Goal: Information Seeking & Learning: Learn about a topic

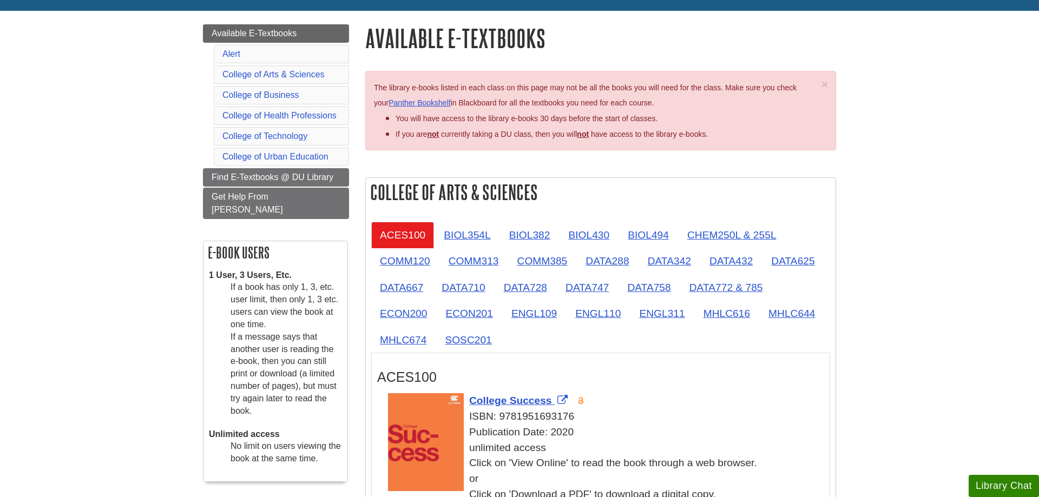
scroll to position [166, 0]
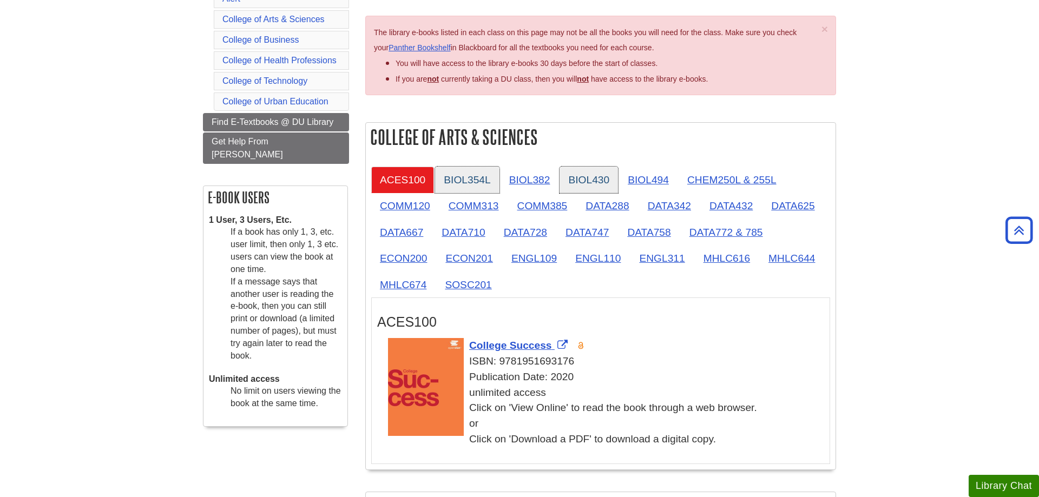
drag, startPoint x: 467, startPoint y: 181, endPoint x: 585, endPoint y: 177, distance: 117.4
click at [468, 181] on link "BIOL354L" at bounding box center [467, 180] width 64 height 27
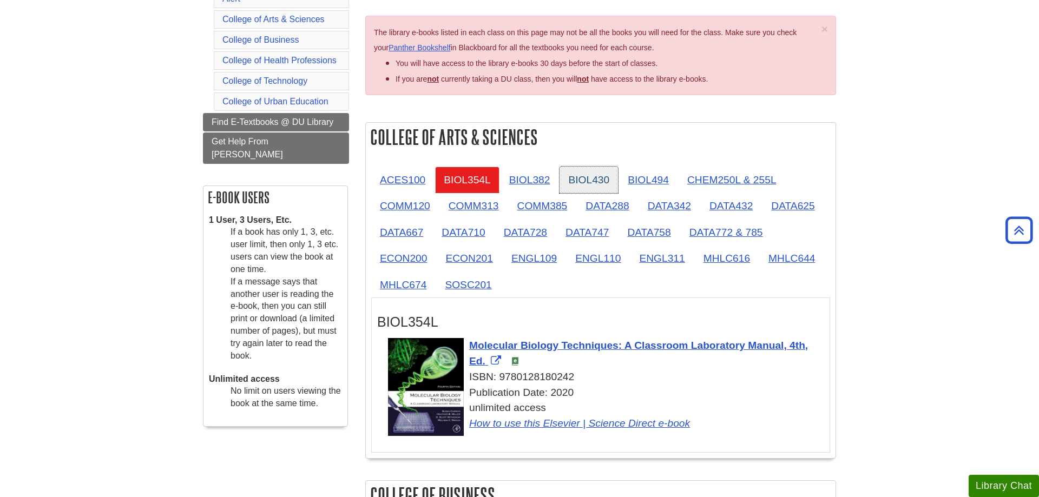
click at [578, 181] on link "BIOL430" at bounding box center [588, 180] width 58 height 27
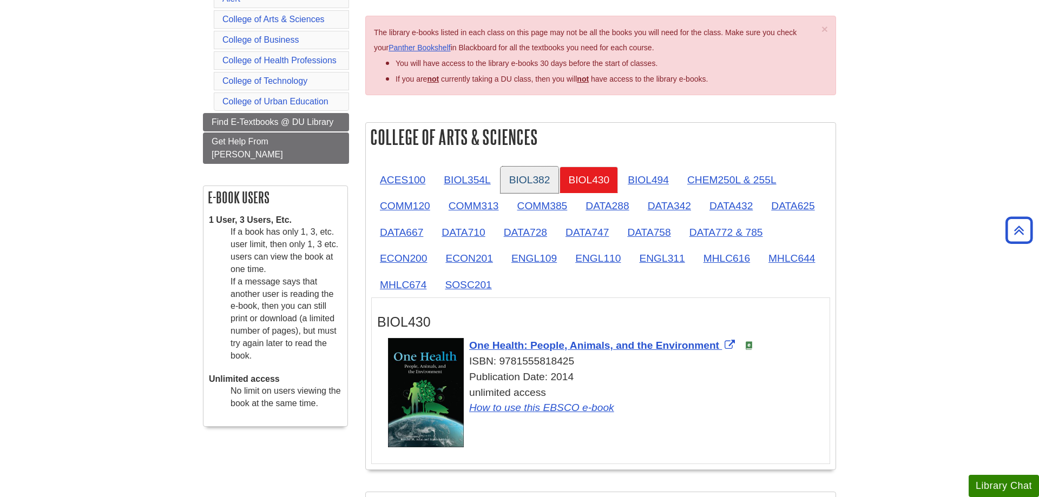
click at [527, 182] on link "BIOL382" at bounding box center [529, 180] width 58 height 27
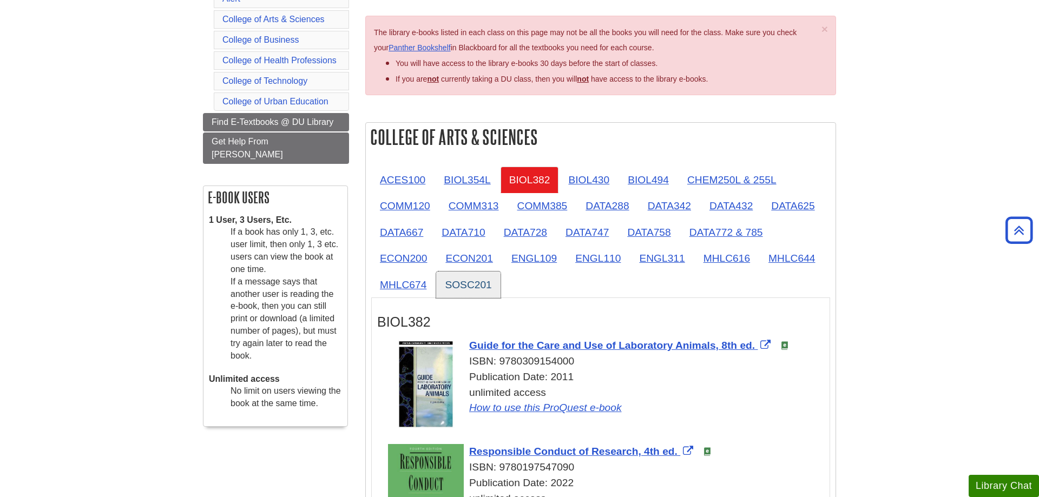
click at [474, 286] on link "SOSC201" at bounding box center [468, 285] width 64 height 27
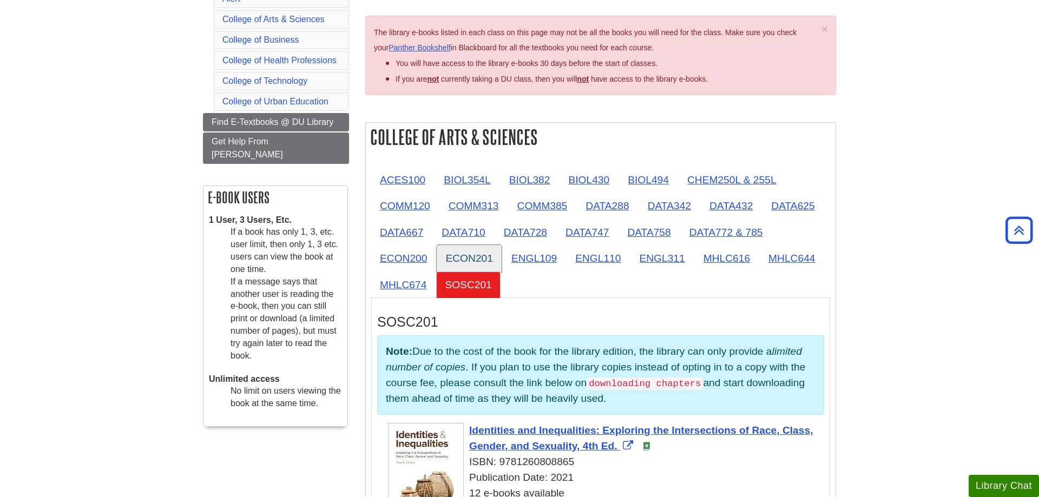
click at [470, 262] on link "ECON201" at bounding box center [469, 258] width 64 height 27
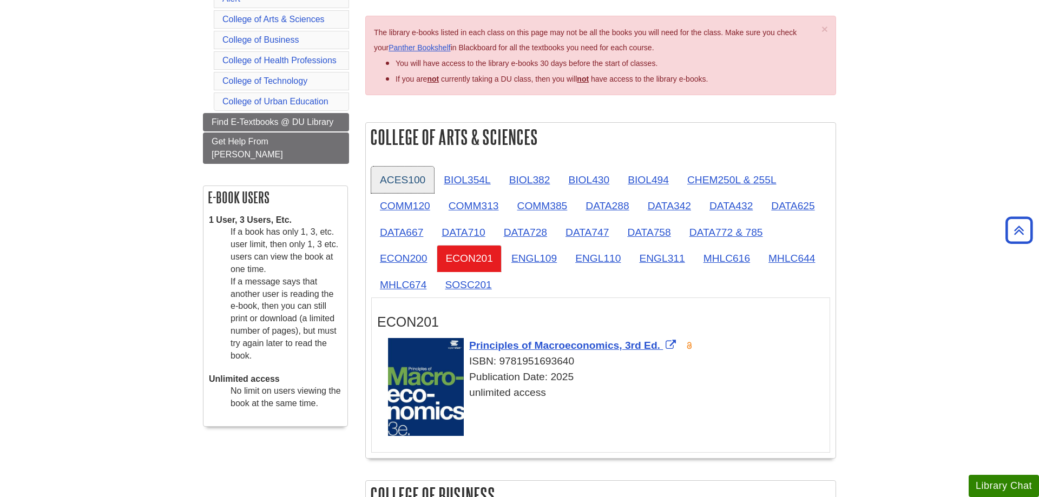
click at [376, 179] on link "ACES100" at bounding box center [402, 180] width 63 height 27
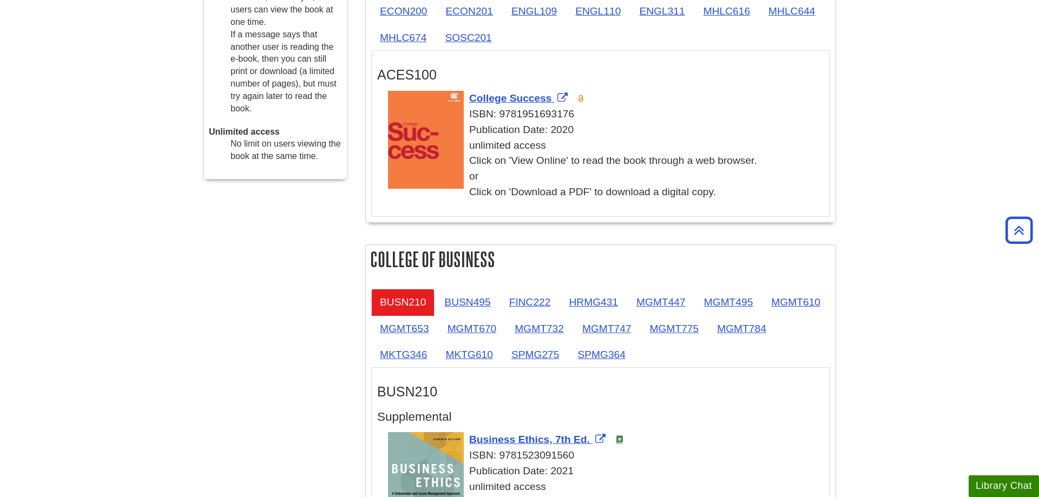
scroll to position [276, 0]
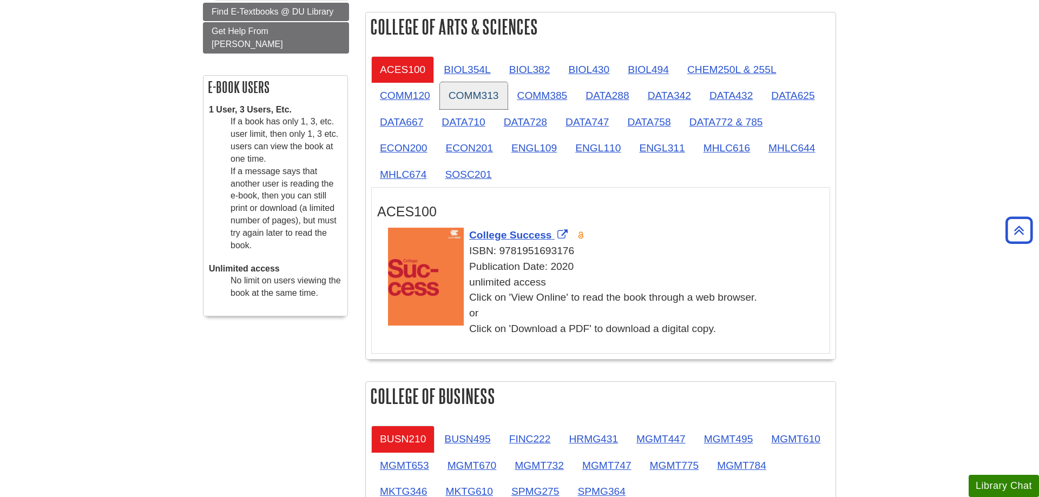
click at [506, 104] on link "COMM313" at bounding box center [474, 95] width 68 height 27
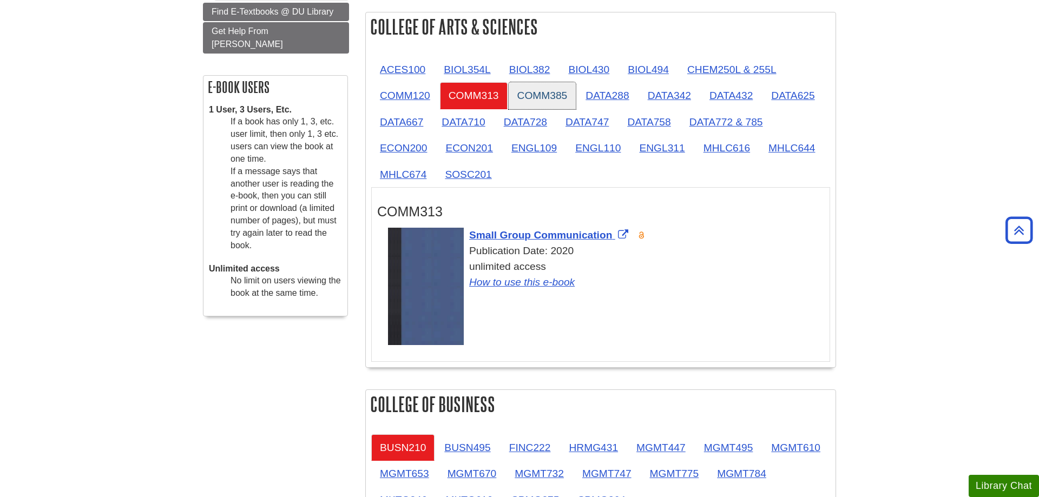
click at [531, 98] on link "COMM385" at bounding box center [542, 95] width 68 height 27
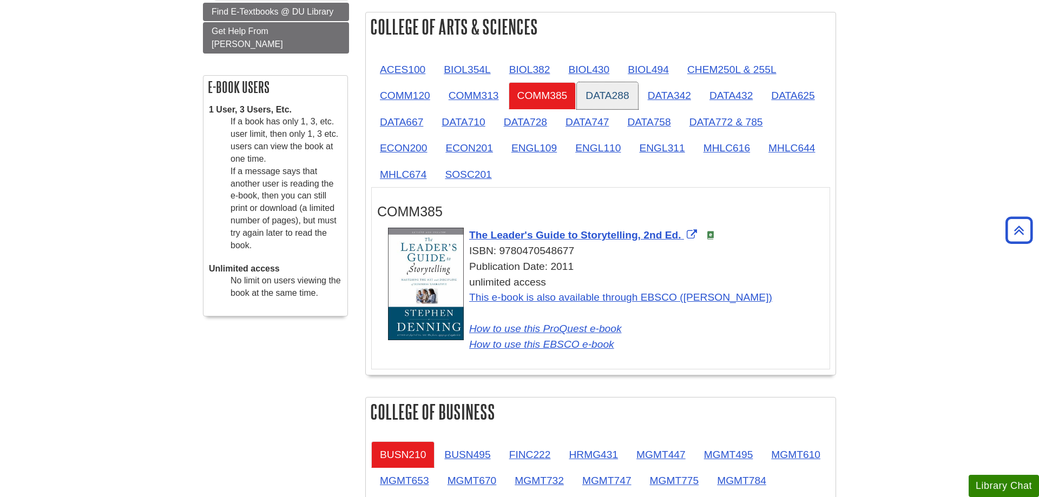
click at [608, 100] on link "DATA288" at bounding box center [607, 95] width 61 height 27
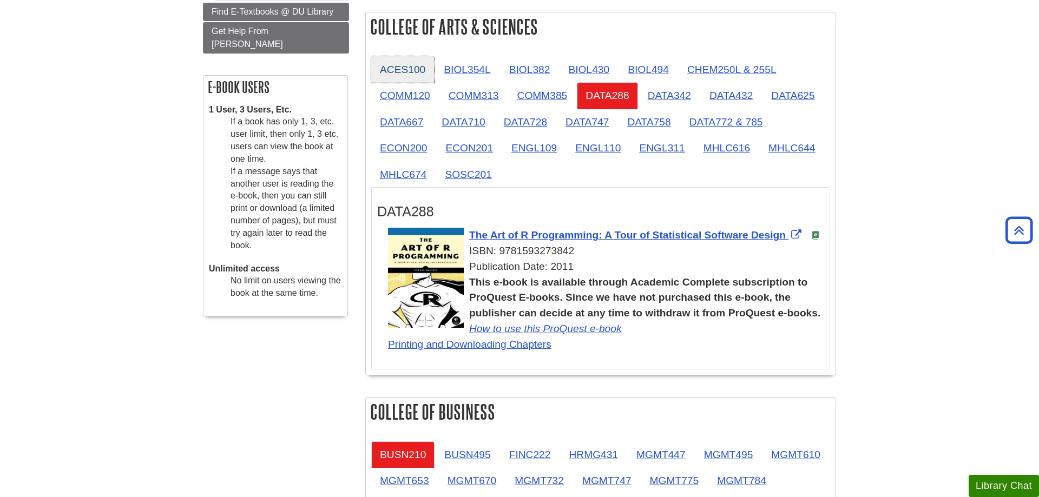
click at [422, 75] on link "ACES100" at bounding box center [402, 69] width 63 height 27
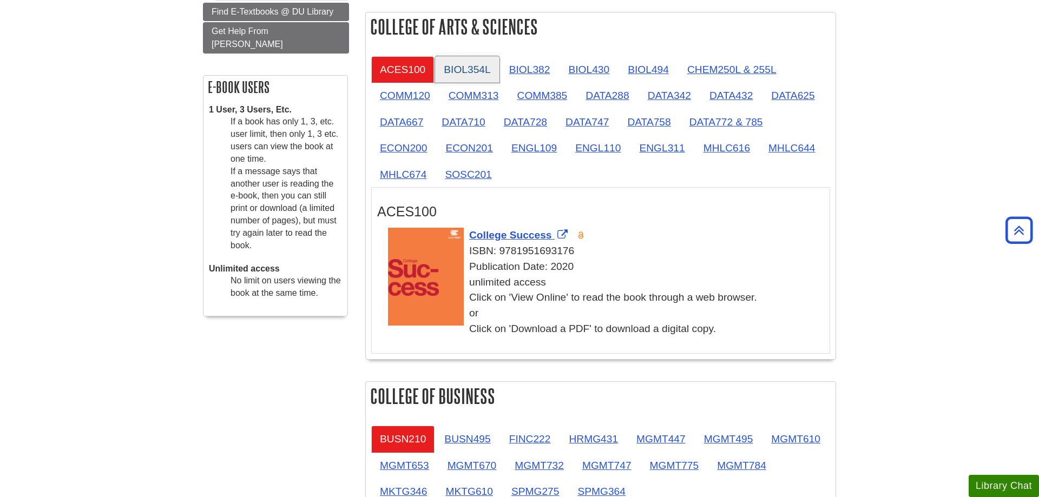
click at [468, 76] on link "BIOL354L" at bounding box center [467, 69] width 64 height 27
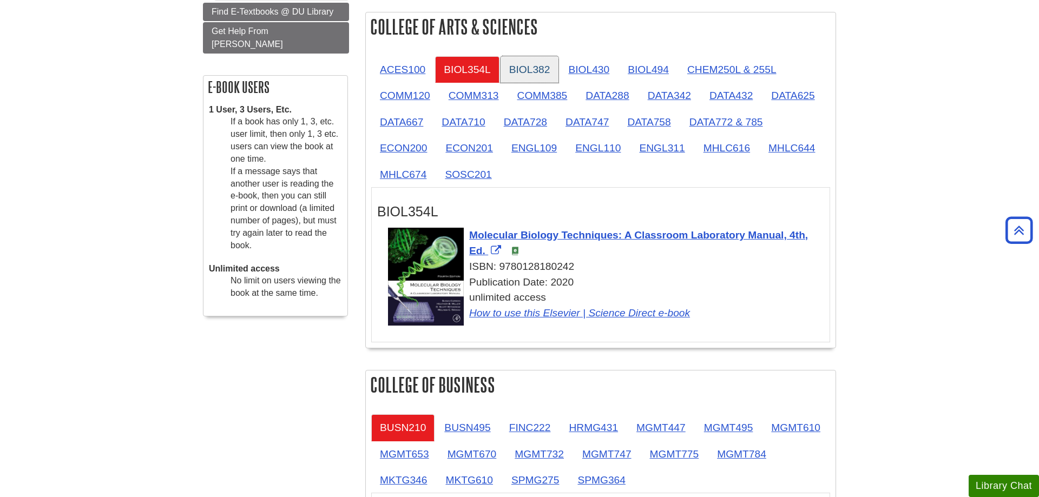
click at [507, 79] on link "BIOL382" at bounding box center [529, 69] width 58 height 27
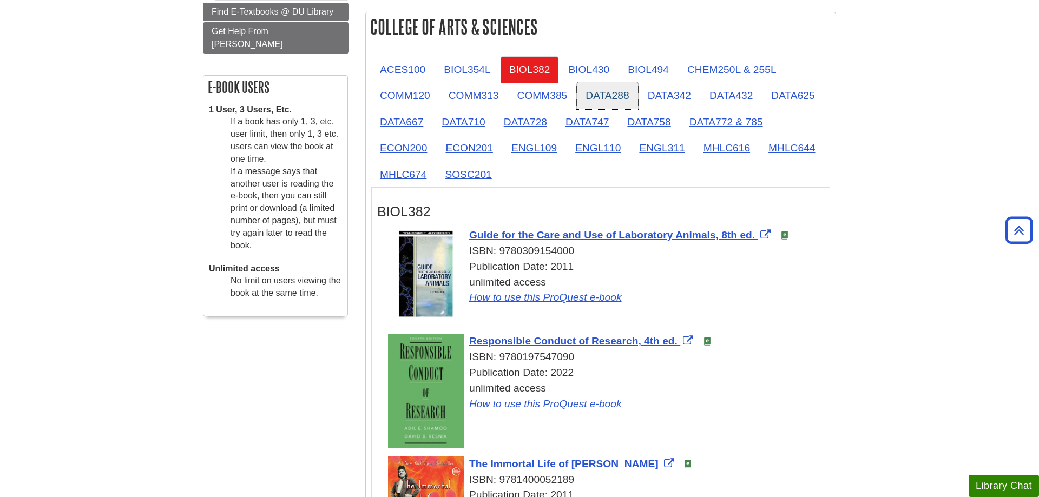
click at [579, 83] on link "DATA288" at bounding box center [607, 95] width 61 height 27
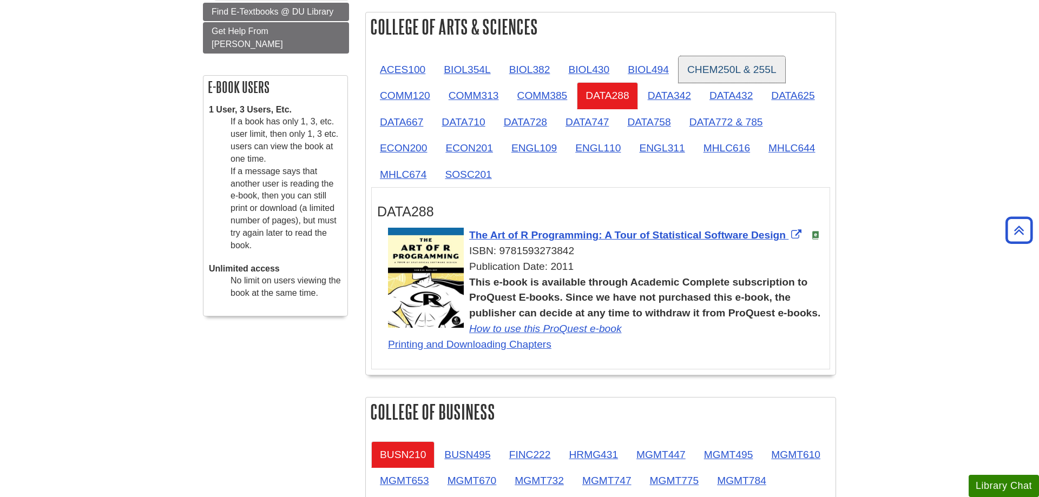
drag, startPoint x: 745, startPoint y: 63, endPoint x: 736, endPoint y: 67, distance: 10.3
click at [745, 64] on link "CHEM250L & 255L" at bounding box center [731, 69] width 107 height 27
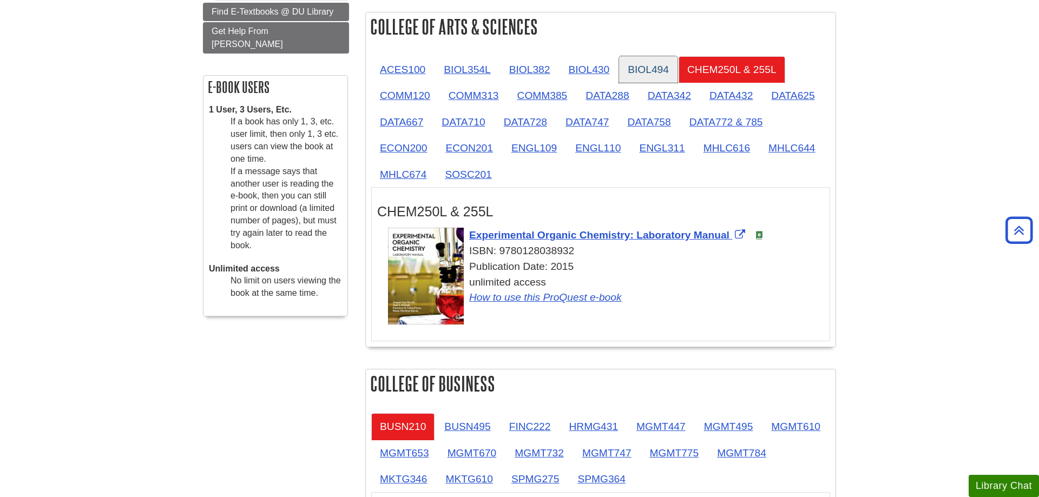
click at [657, 68] on link "BIOL494" at bounding box center [648, 69] width 58 height 27
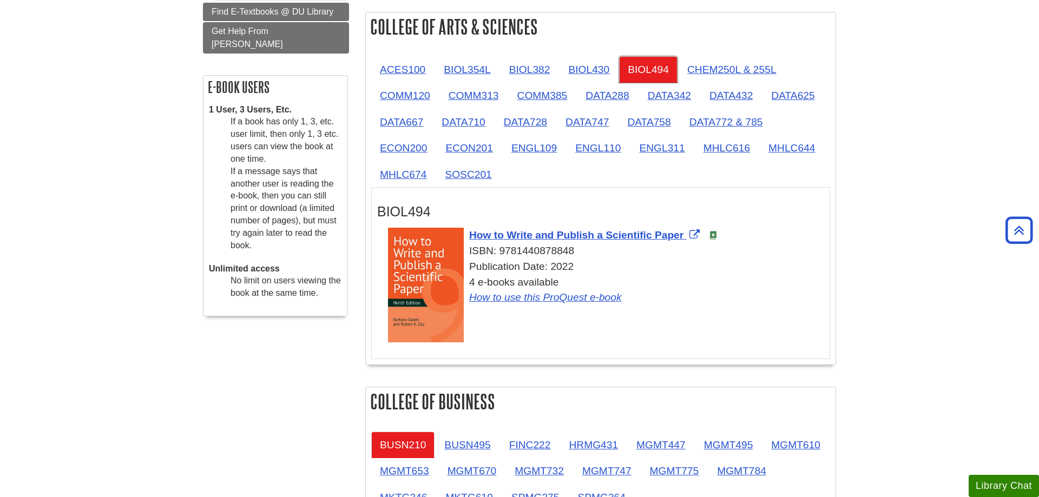
scroll to position [166, 0]
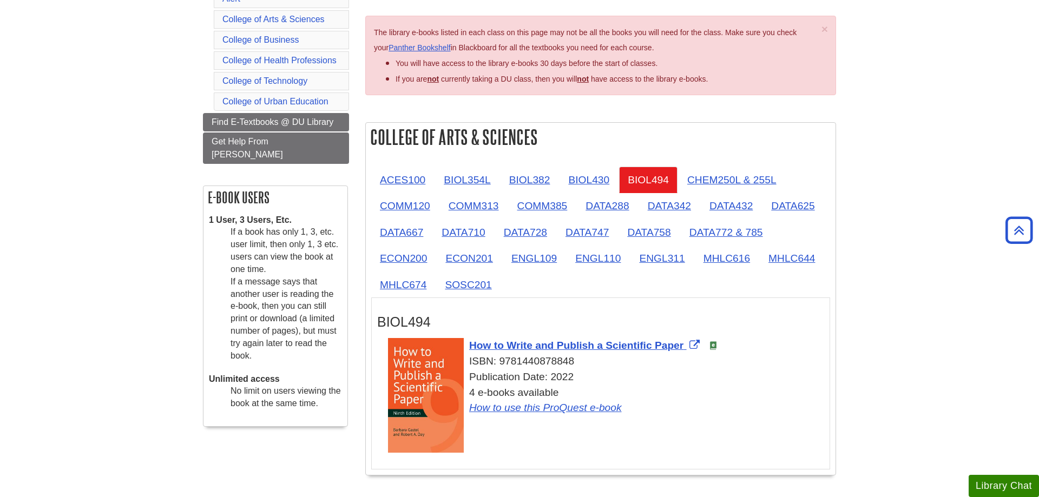
click at [474, 184] on link "BIOL354L" at bounding box center [467, 180] width 64 height 27
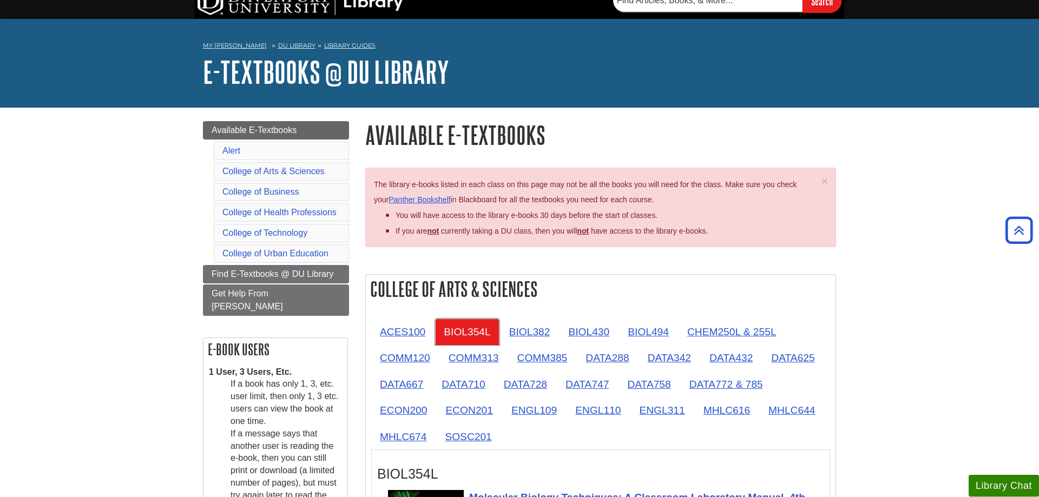
scroll to position [0, 0]
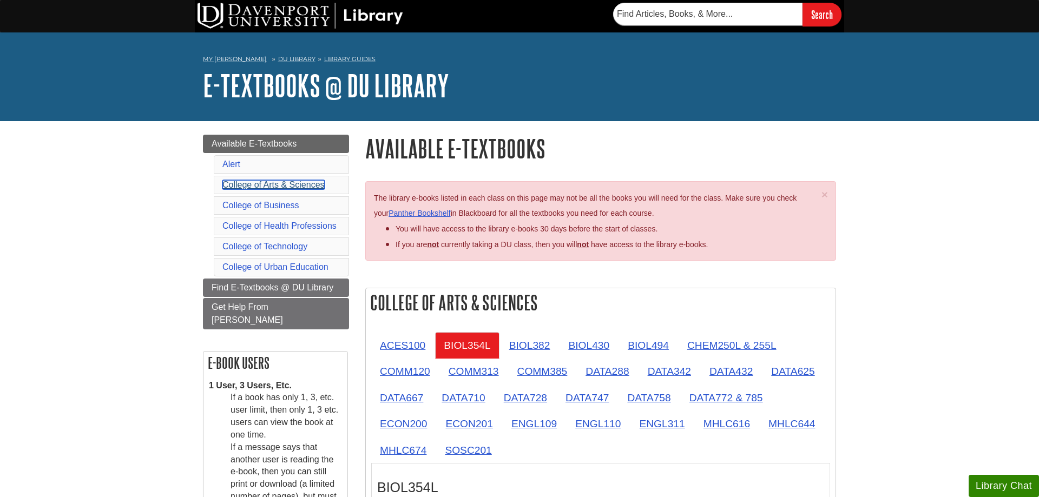
click at [277, 185] on link "College of Arts & Sciences" at bounding box center [273, 184] width 102 height 9
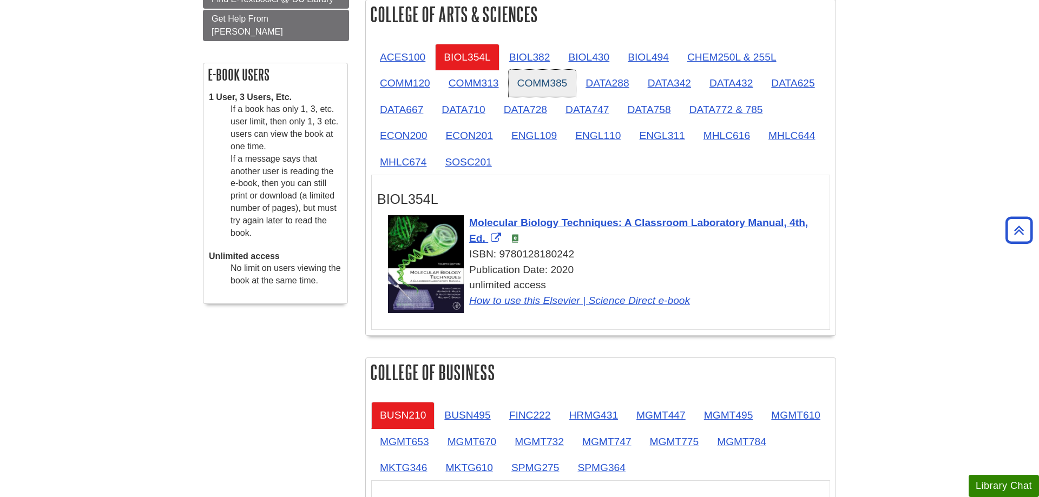
click at [534, 82] on link "COMM385" at bounding box center [542, 83] width 68 height 27
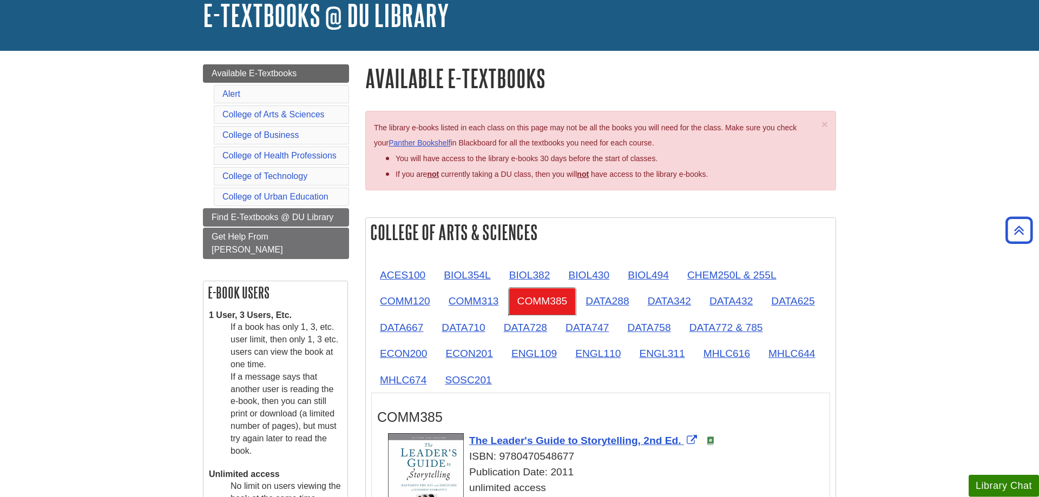
scroll to position [68, 0]
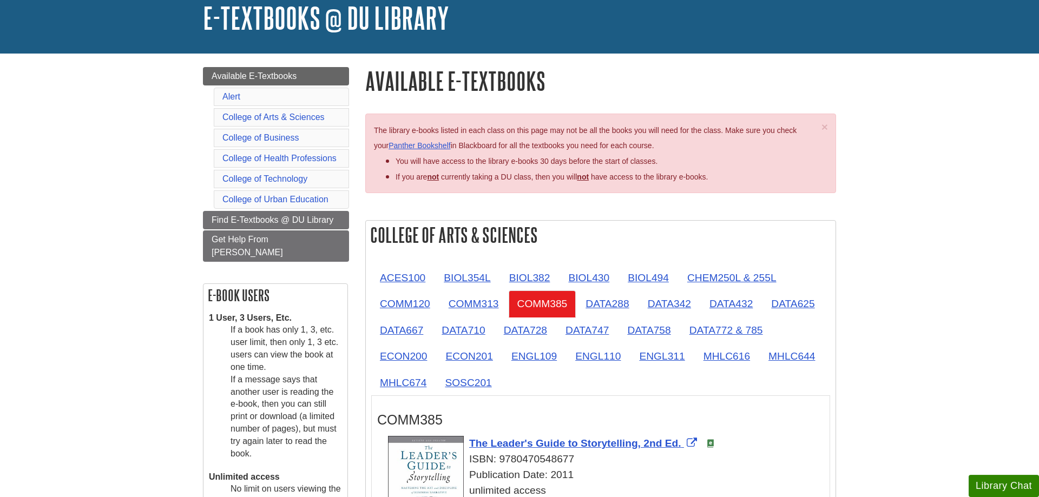
drag, startPoint x: 1006, startPoint y: 227, endPoint x: 992, endPoint y: 228, distance: 14.1
click at [803, 374] on ul "ACES100 BIOL354L BIOL382 BIOL430 BIOL494 CHEM250L & 255L COMM120 COMM313 COMM38…" at bounding box center [600, 330] width 459 height 131
click at [812, 296] on link "DATA625" at bounding box center [792, 303] width 61 height 27
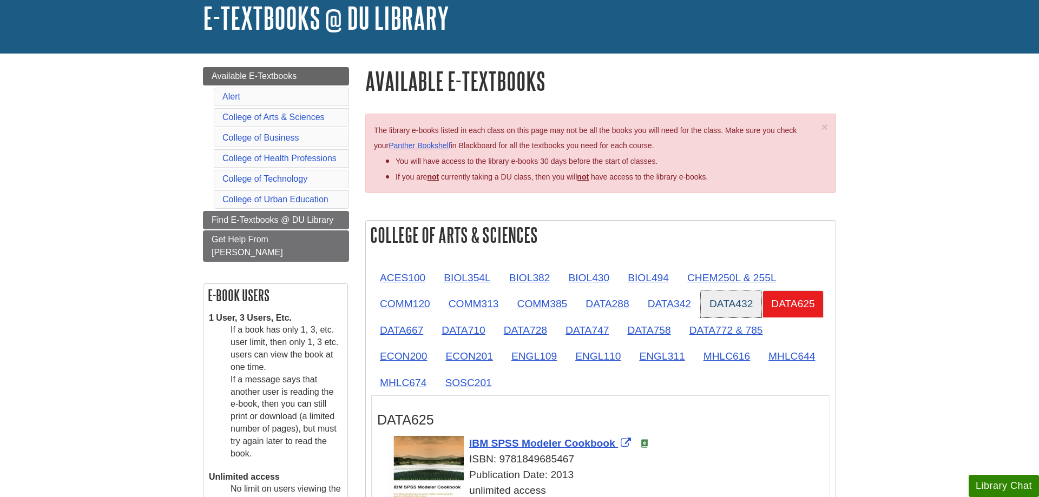
click at [730, 300] on link "DATA432" at bounding box center [731, 303] width 61 height 27
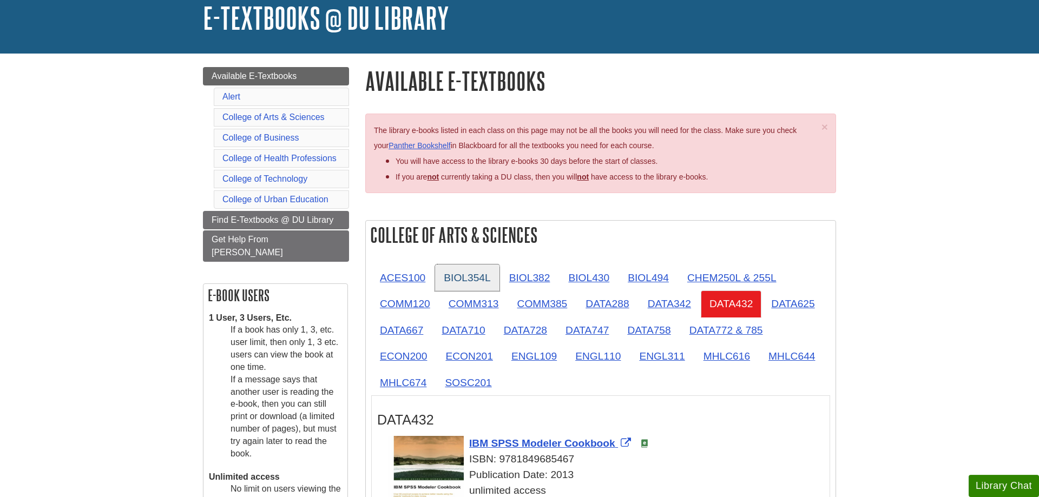
click at [486, 283] on link "BIOL354L" at bounding box center [467, 278] width 64 height 27
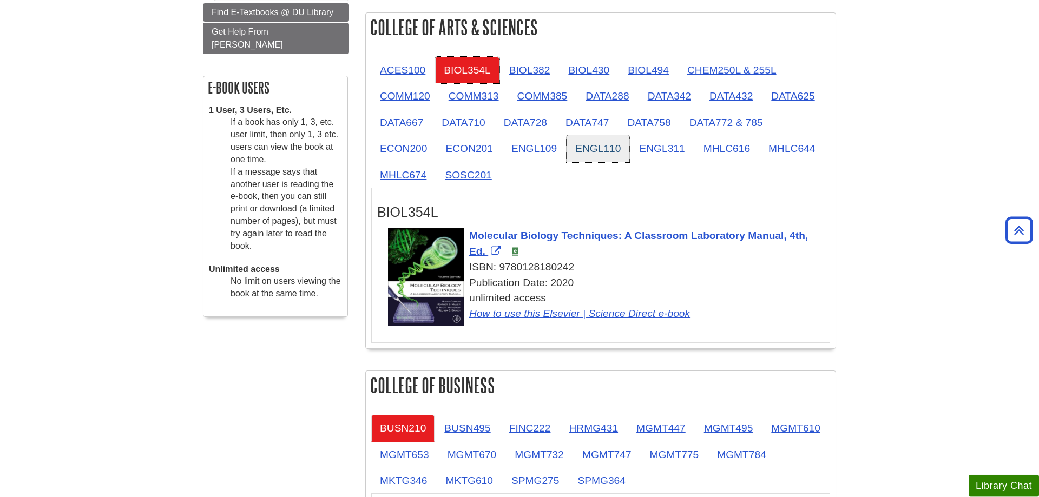
scroll to position [288, 0]
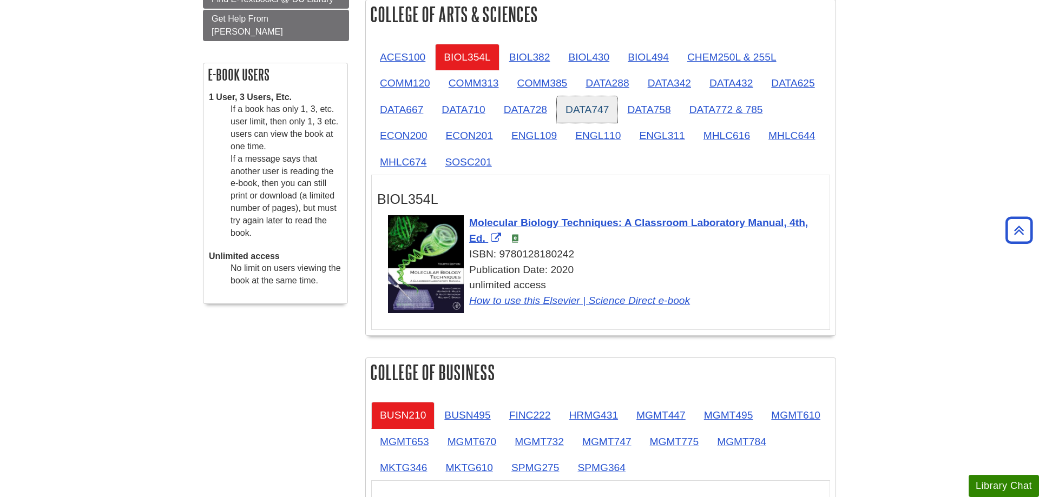
click at [590, 113] on link "DATA747" at bounding box center [587, 109] width 61 height 27
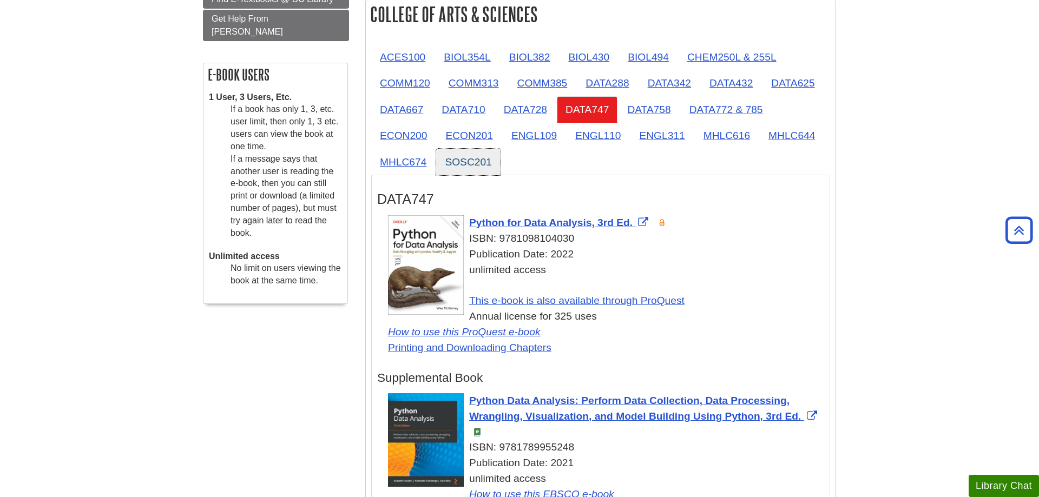
click at [460, 160] on link "SOSC201" at bounding box center [468, 162] width 64 height 27
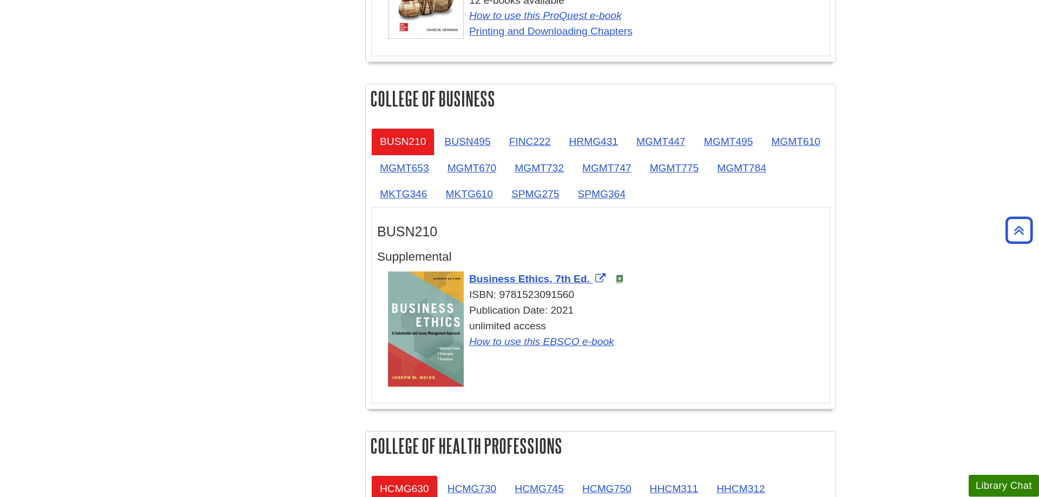
scroll to position [675, 0]
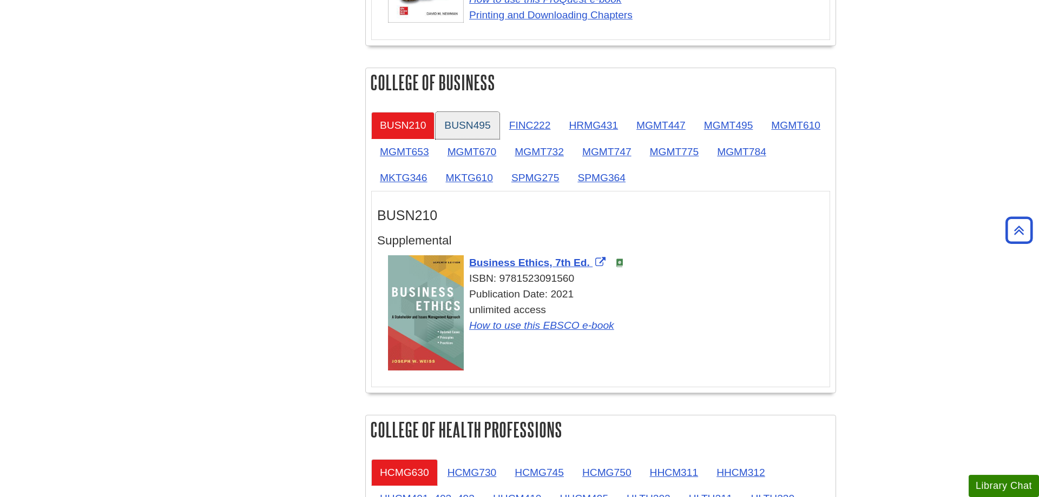
click at [473, 117] on link "BUSN495" at bounding box center [466, 125] width 63 height 27
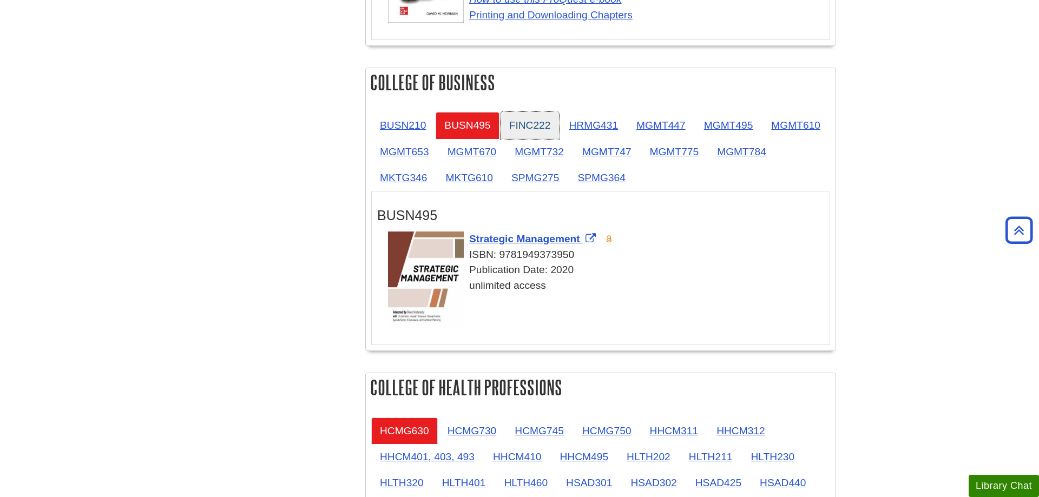
click at [529, 132] on link "FINC222" at bounding box center [529, 125] width 59 height 27
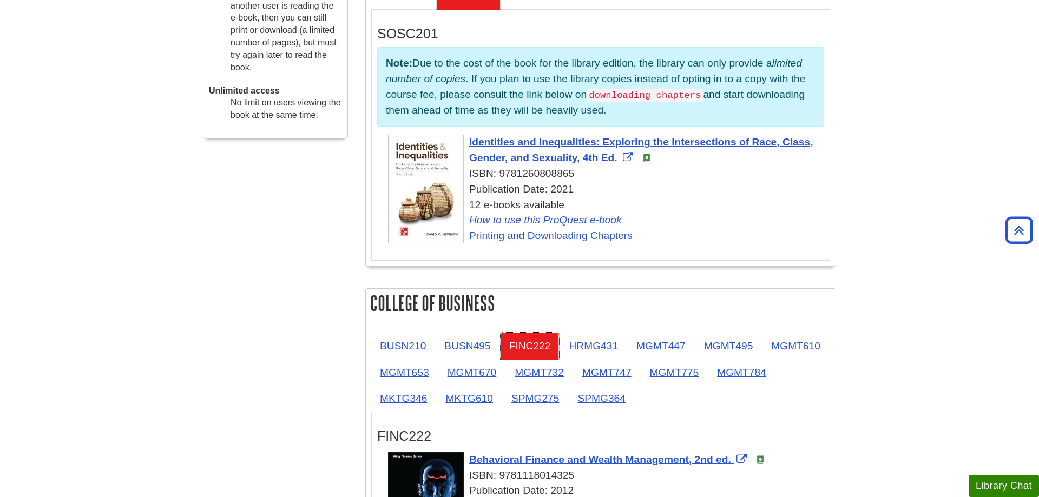
scroll to position [288, 0]
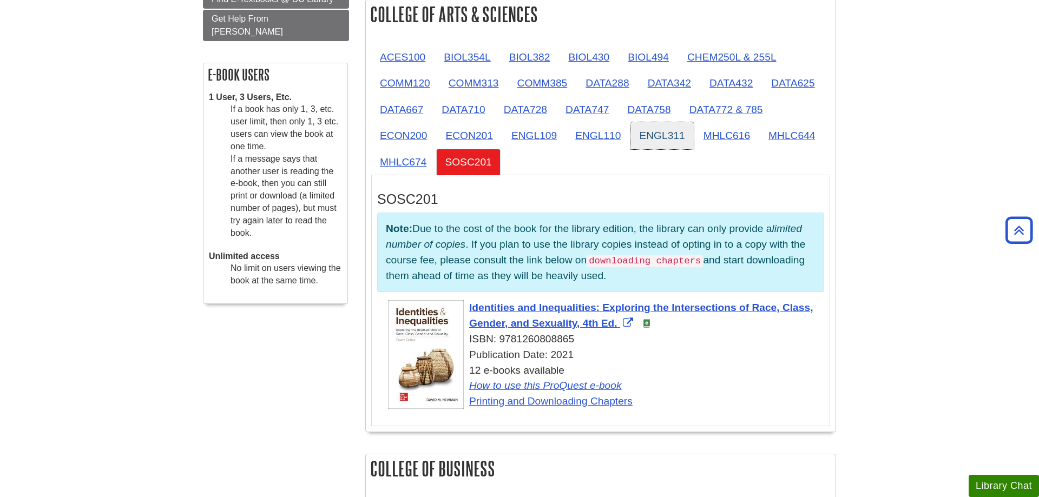
click at [657, 134] on link "ENGL311" at bounding box center [661, 135] width 63 height 27
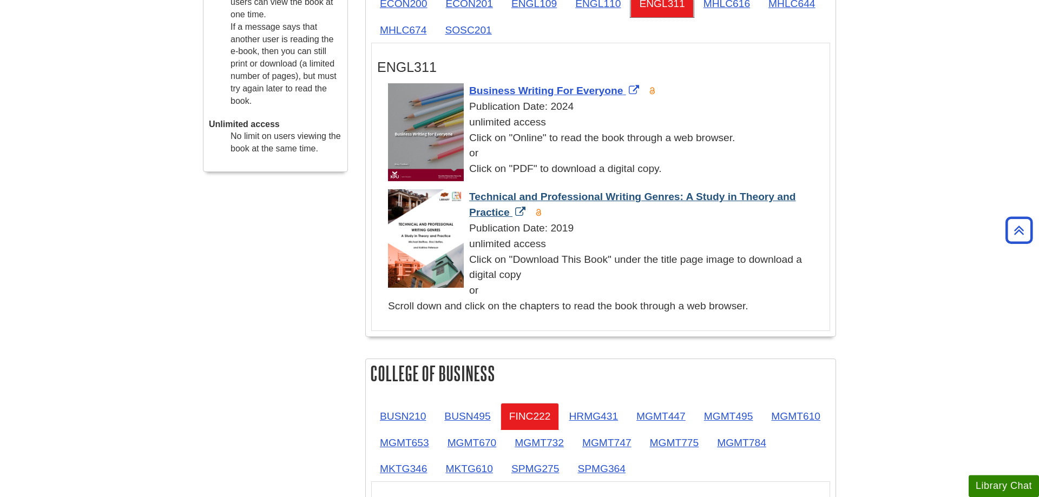
scroll to position [454, 0]
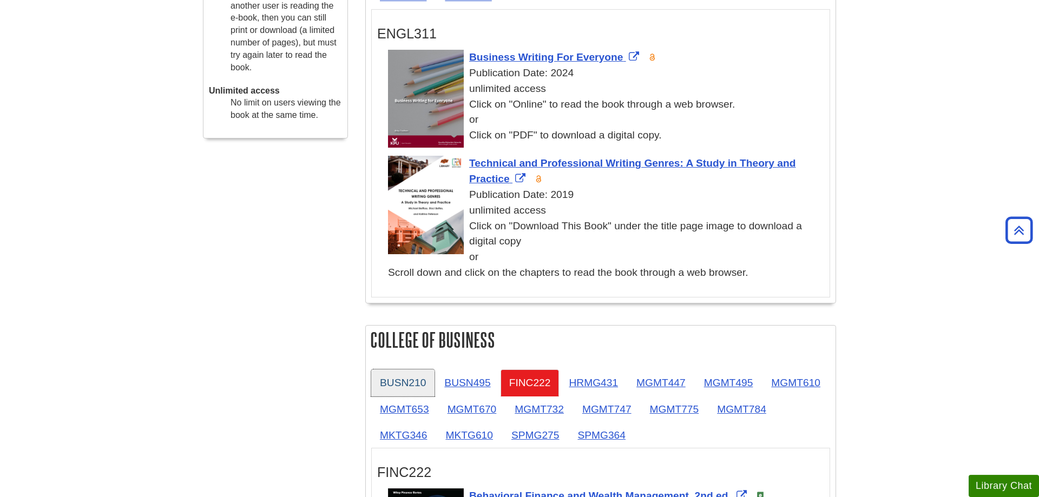
click at [408, 384] on link "BUSN210" at bounding box center [402, 382] width 63 height 27
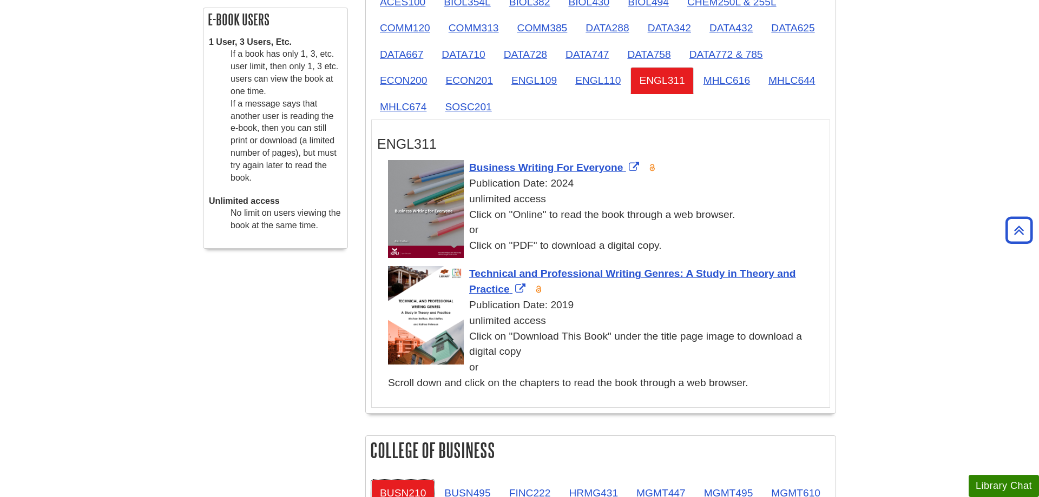
scroll to position [178, 0]
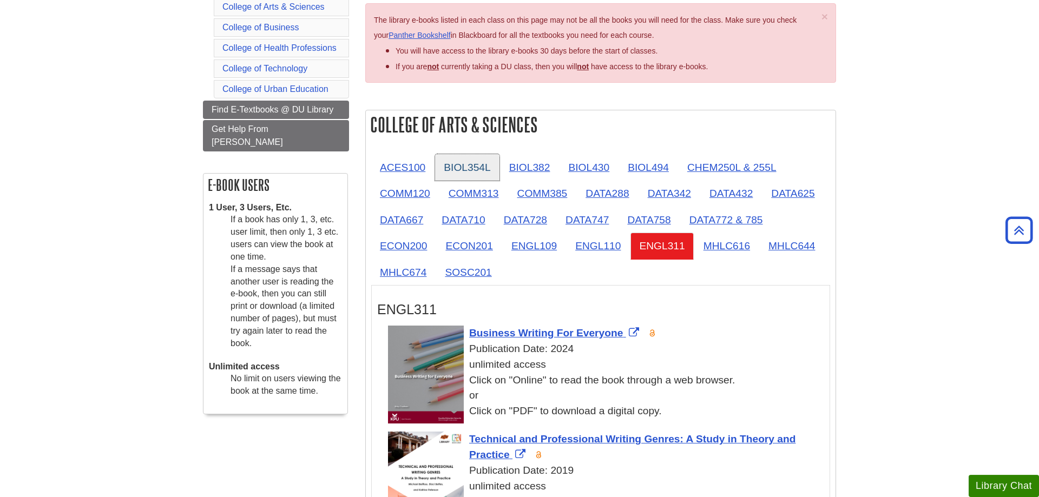
click at [464, 168] on link "BIOL354L" at bounding box center [467, 167] width 64 height 27
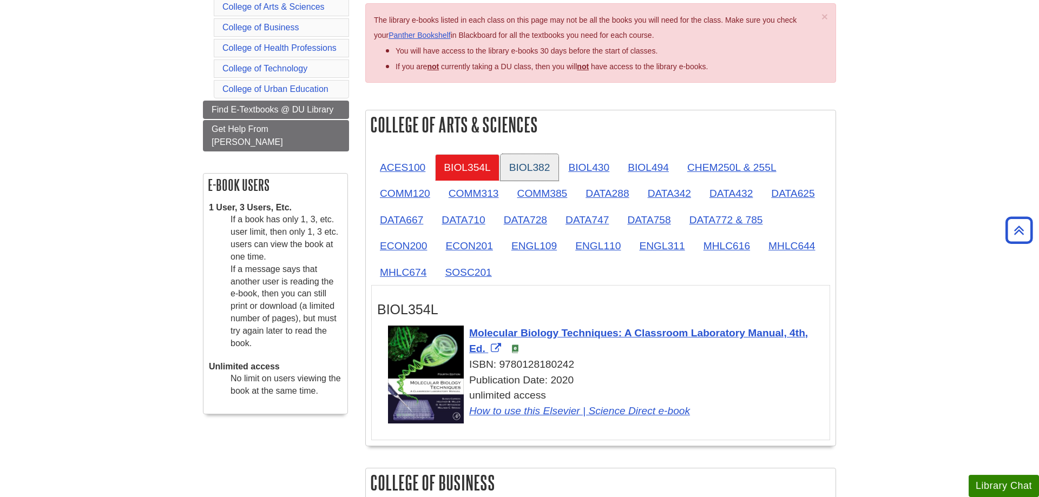
click at [521, 166] on link "BIOL382" at bounding box center [529, 167] width 58 height 27
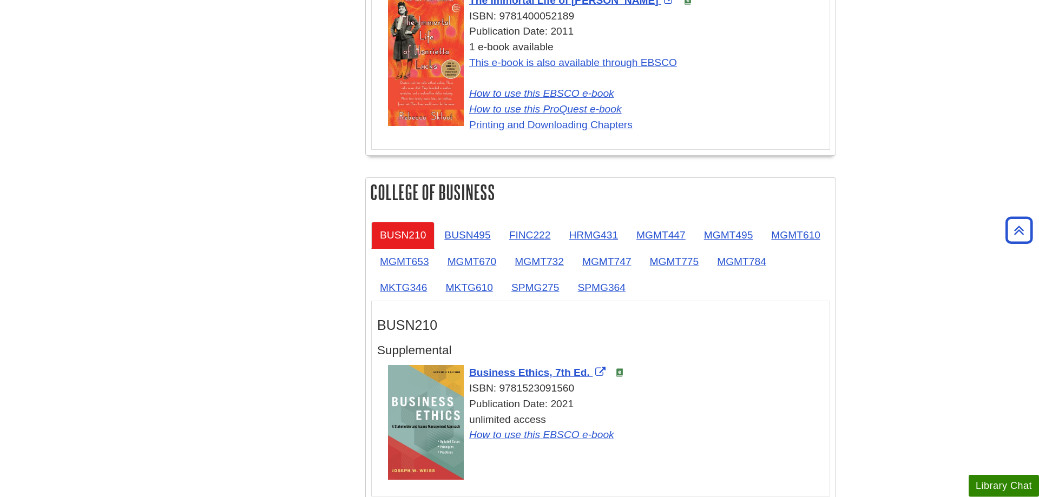
scroll to position [785, 0]
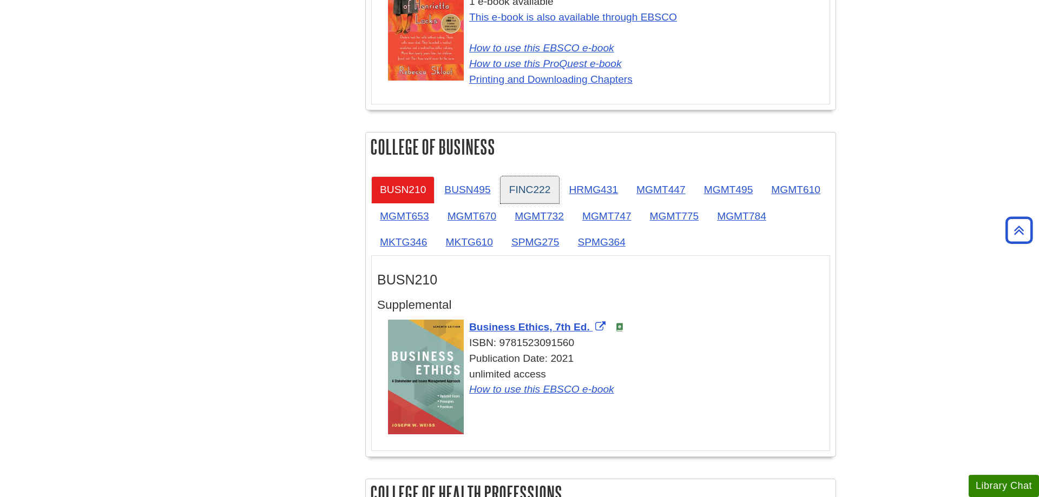
click at [545, 199] on link "FINC222" at bounding box center [529, 189] width 59 height 27
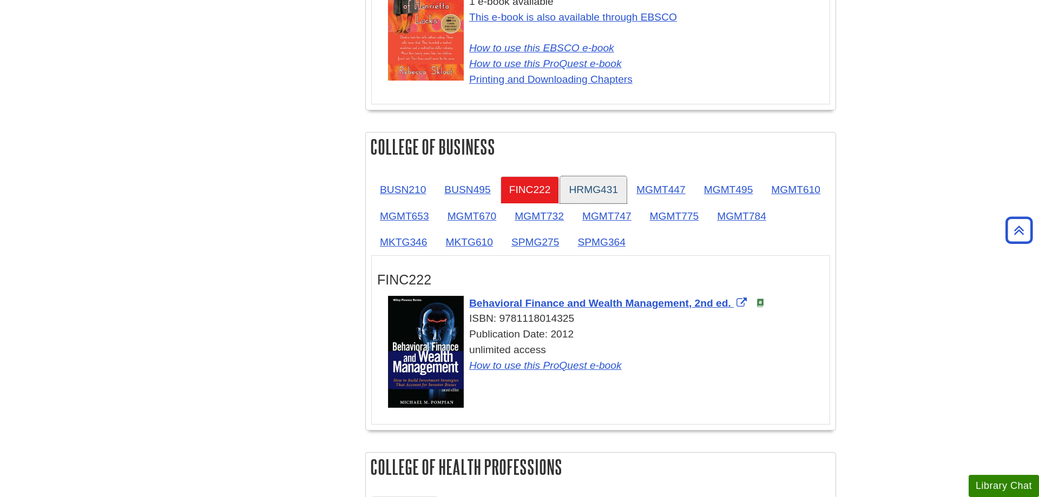
click at [581, 187] on link "HRMG431" at bounding box center [593, 189] width 67 height 27
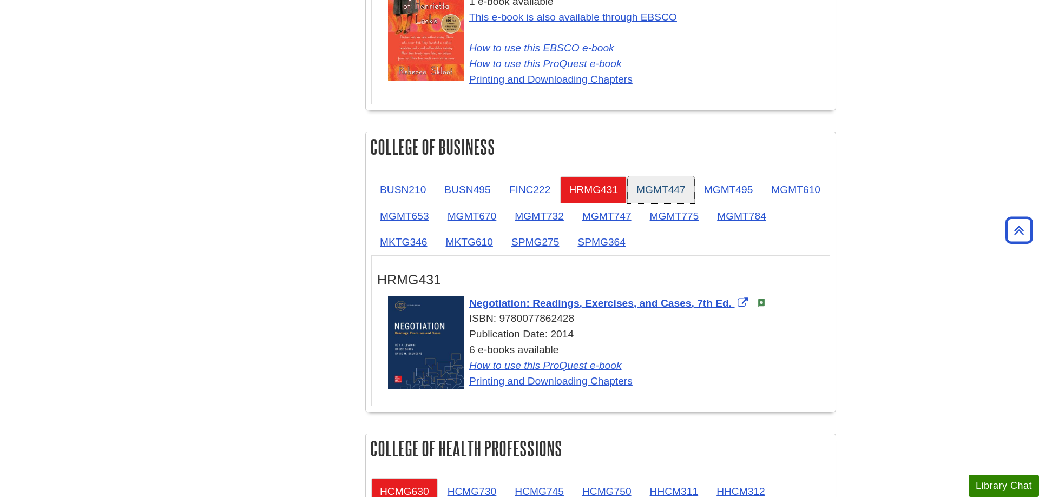
click at [636, 186] on link "MGMT447" at bounding box center [660, 189] width 67 height 27
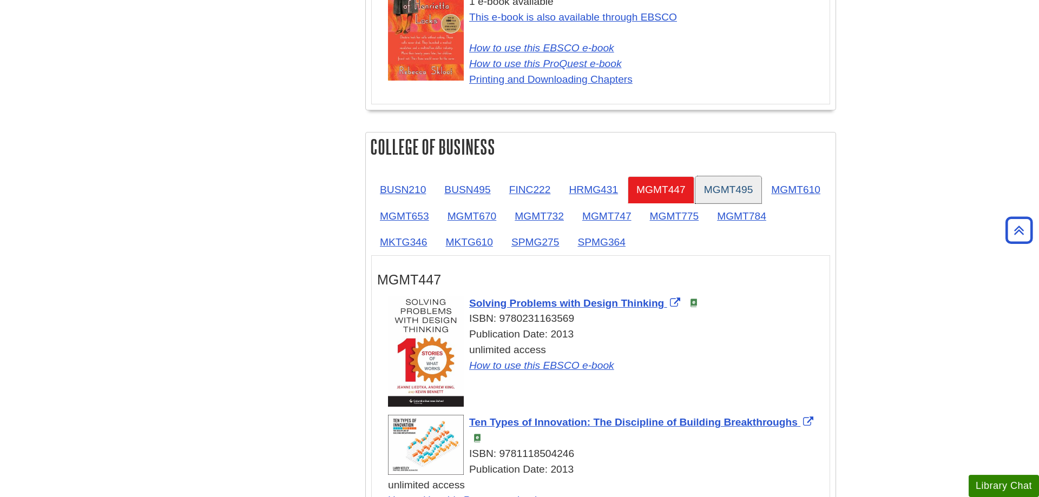
click at [730, 184] on link "MGMT495" at bounding box center [728, 189] width 67 height 27
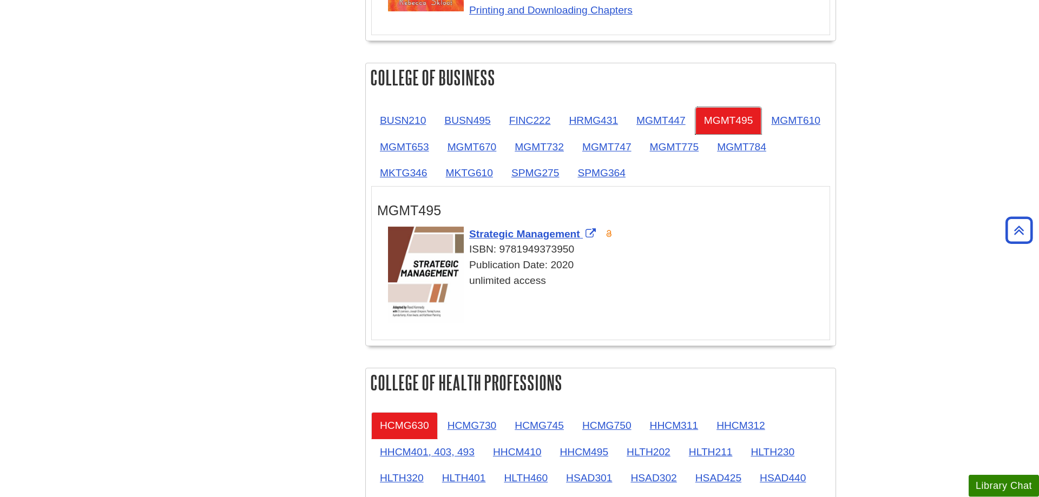
scroll to position [950, 0]
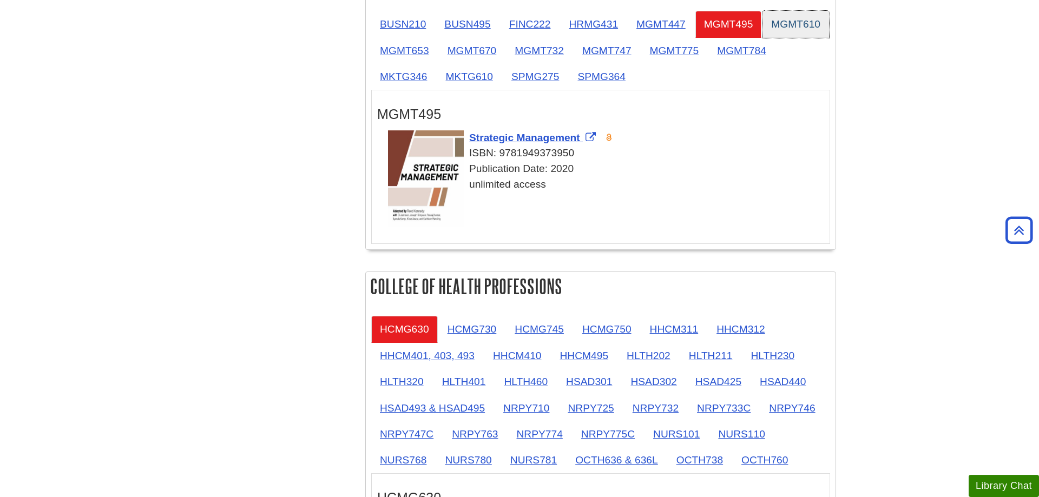
click at [762, 37] on link "MGMT610" at bounding box center [795, 24] width 67 height 27
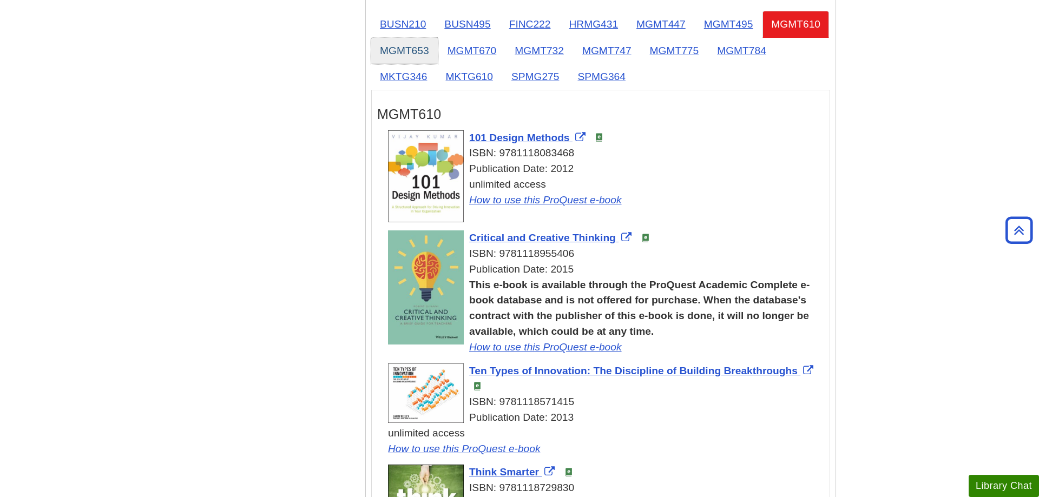
click at [438, 52] on link "MGMT653" at bounding box center [404, 50] width 67 height 27
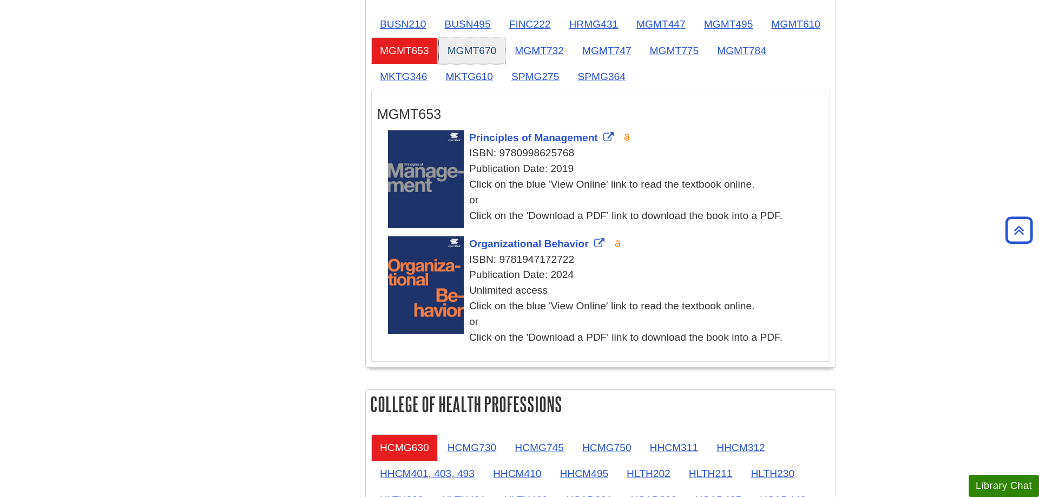
click at [505, 50] on link "MGMT670" at bounding box center [472, 50] width 67 height 27
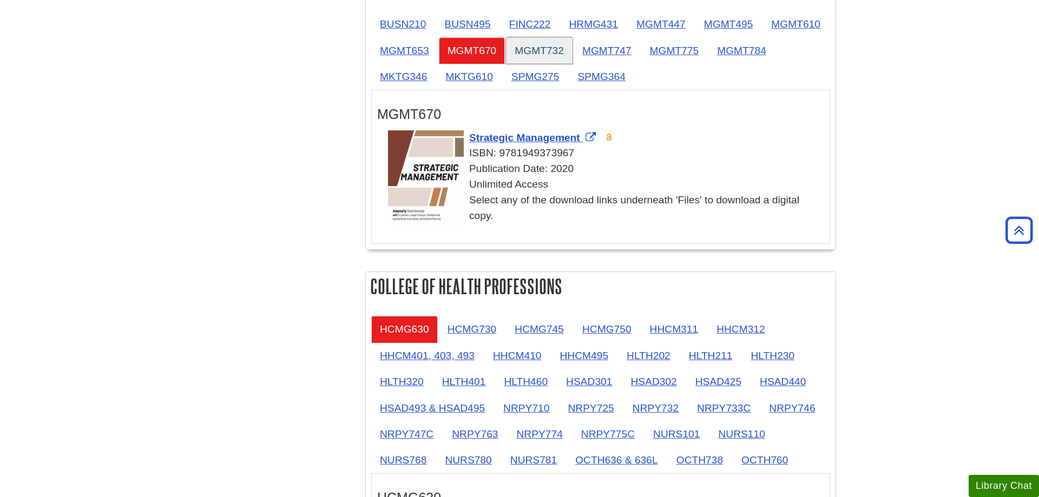
click at [572, 49] on link "MGMT732" at bounding box center [539, 50] width 67 height 27
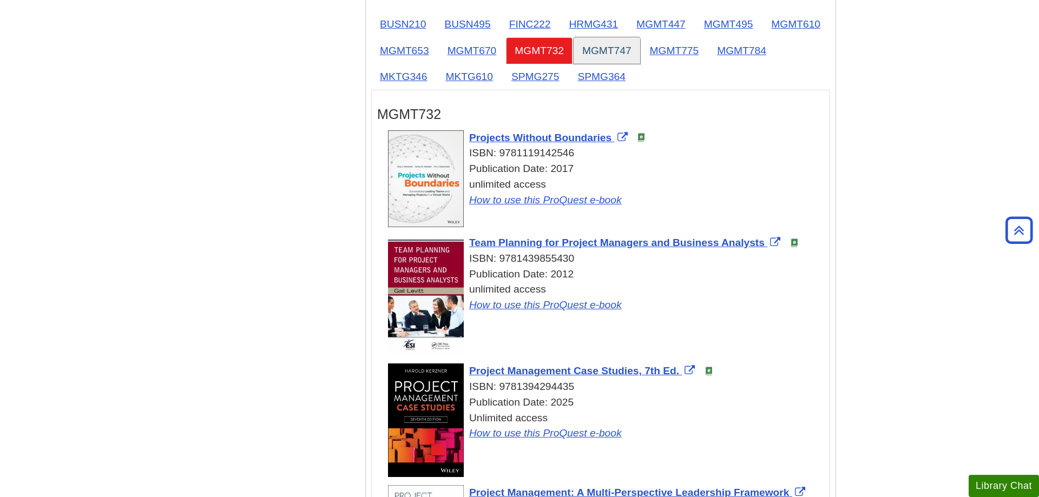
click at [640, 44] on link "MGMT747" at bounding box center [606, 50] width 67 height 27
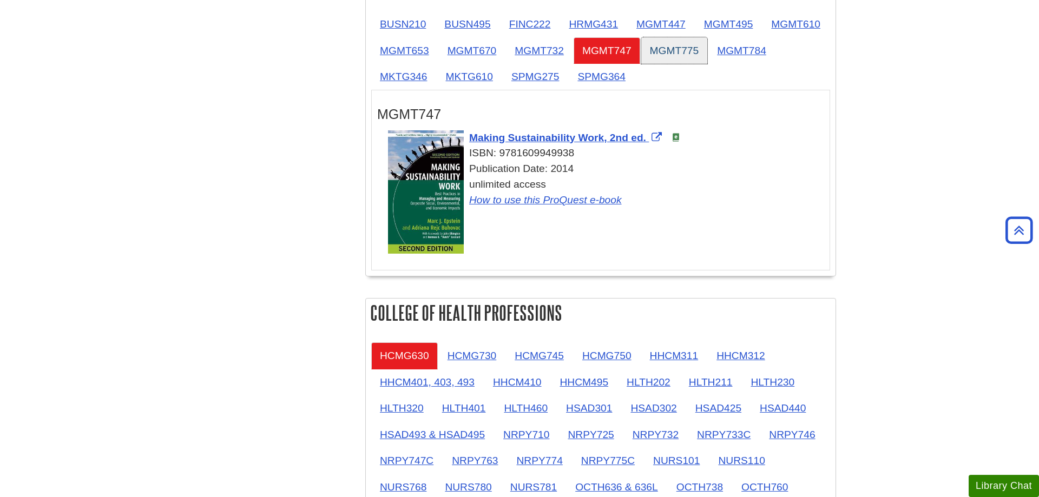
click at [708, 48] on link "MGMT775" at bounding box center [674, 50] width 67 height 27
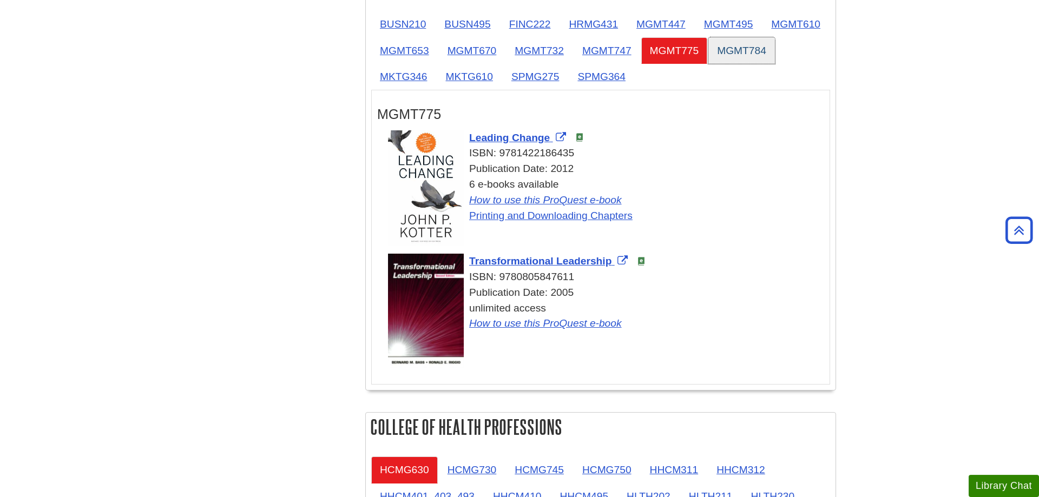
click at [708, 64] on link "MGMT784" at bounding box center [741, 50] width 67 height 27
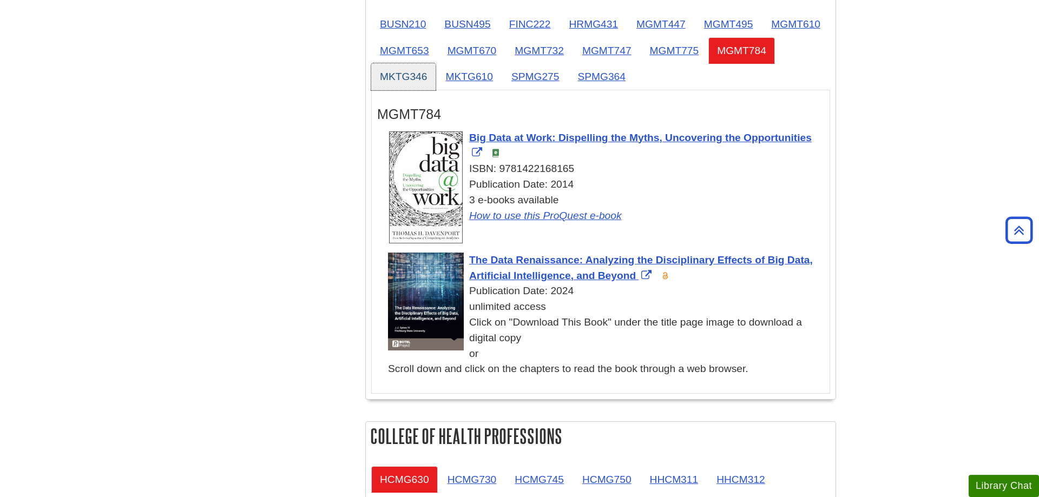
click at [435, 79] on link "MKTG346" at bounding box center [403, 76] width 64 height 27
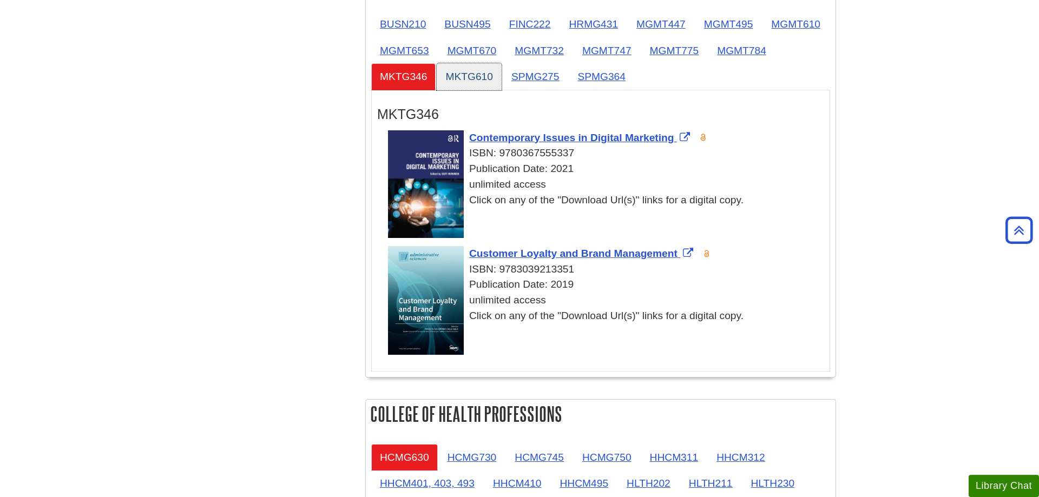
click at [501, 77] on link "MKTG610" at bounding box center [469, 76] width 64 height 27
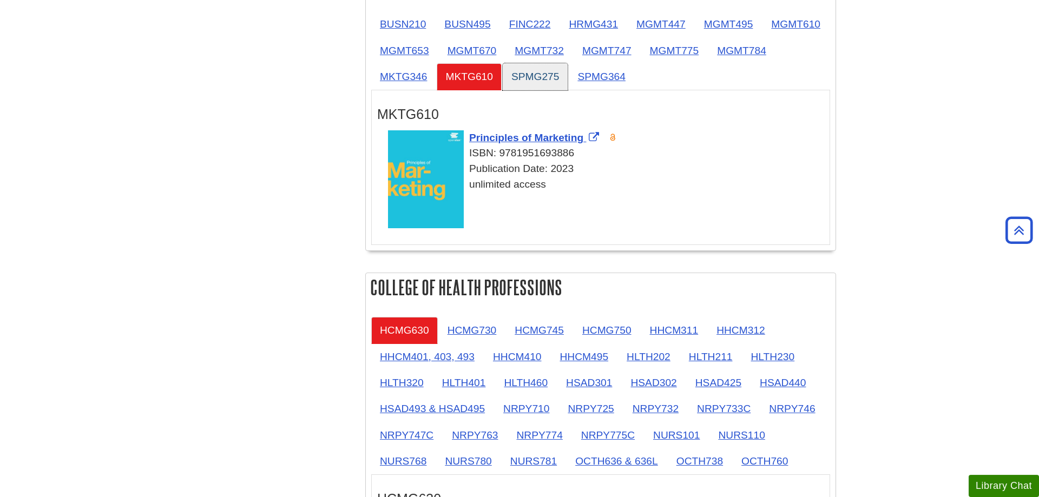
click at [568, 77] on link "SPMG275" at bounding box center [535, 76] width 65 height 27
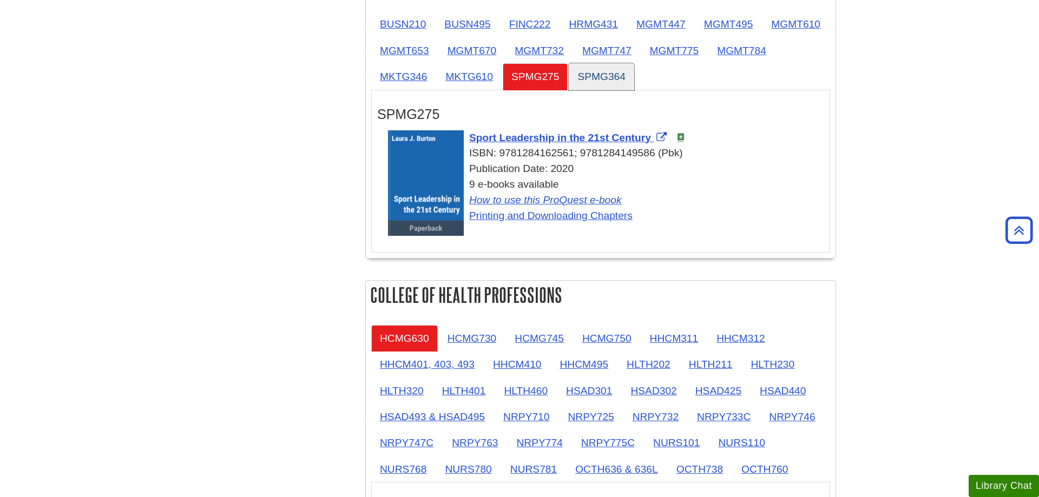
click at [634, 74] on link "SPMG364" at bounding box center [601, 76] width 65 height 27
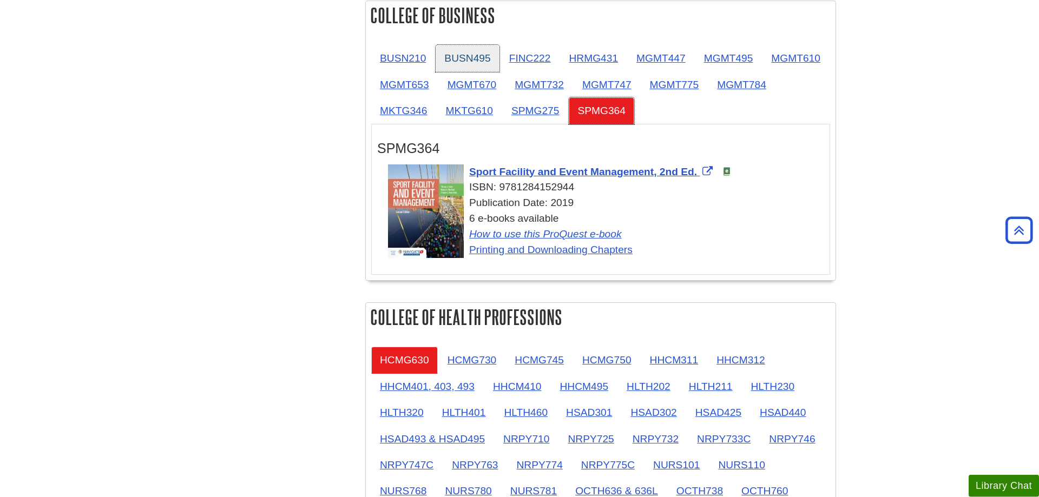
scroll to position [895, 0]
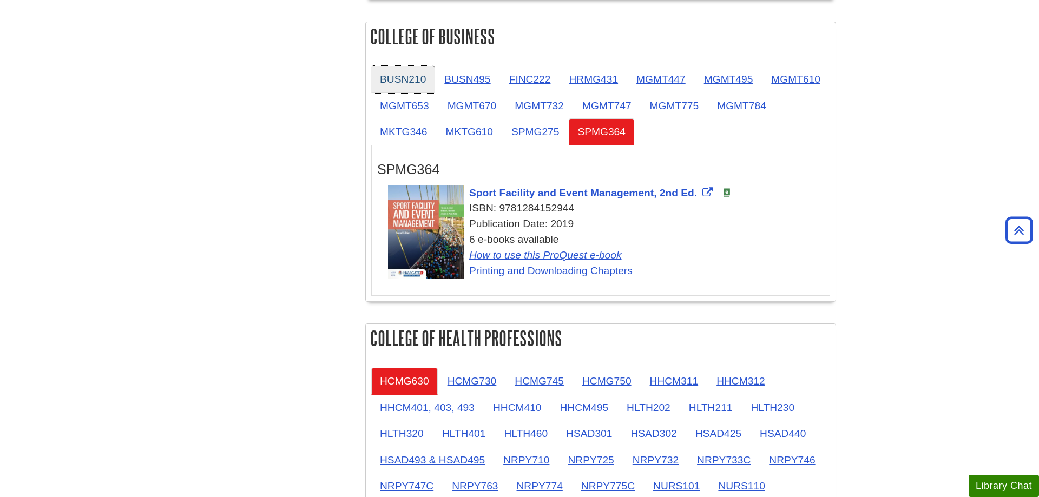
click at [407, 82] on link "BUSN210" at bounding box center [402, 79] width 63 height 27
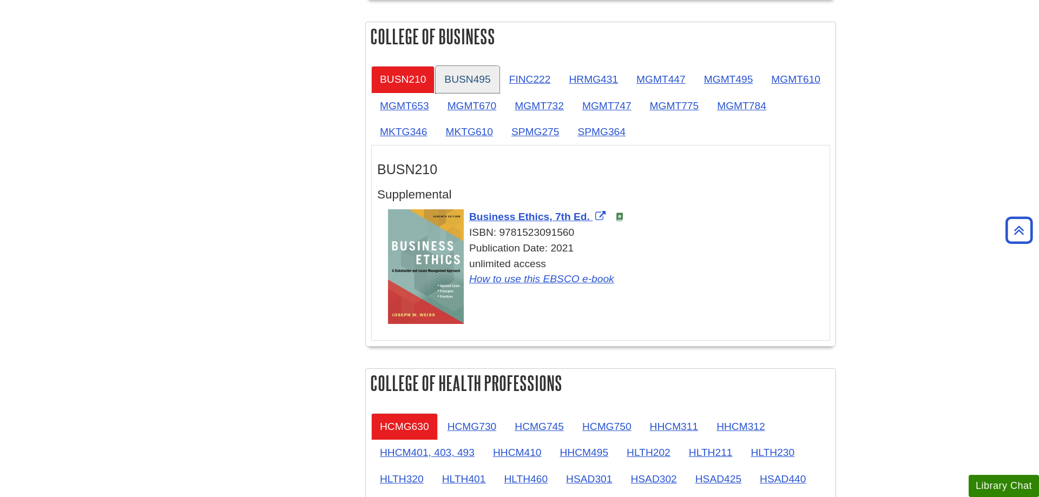
click at [467, 84] on link "BUSN495" at bounding box center [466, 79] width 63 height 27
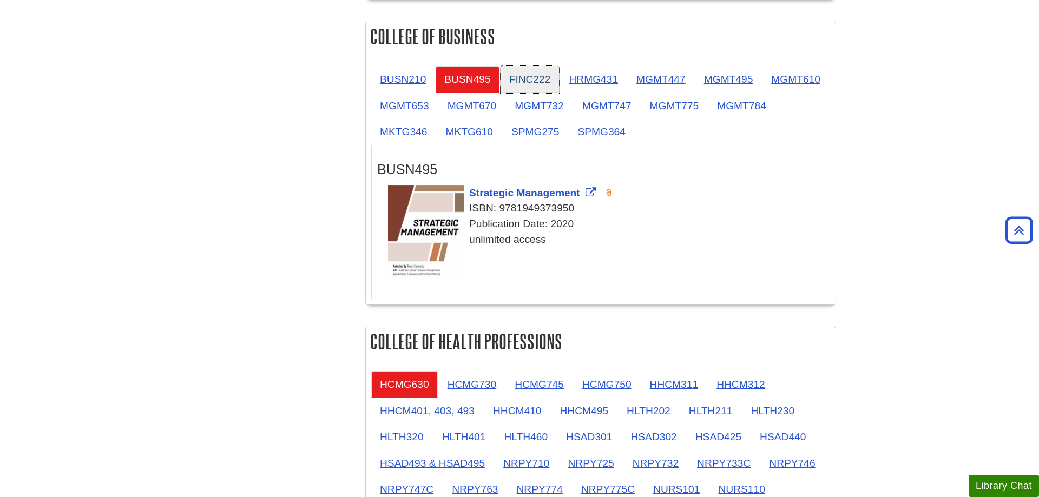
click at [527, 84] on link "FINC222" at bounding box center [529, 79] width 59 height 27
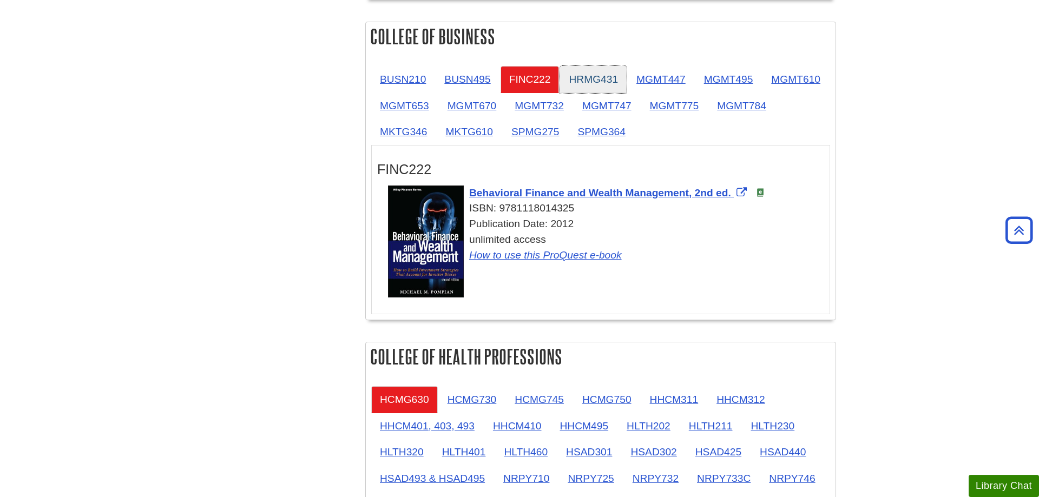
click at [596, 80] on link "HRMG431" at bounding box center [593, 79] width 67 height 27
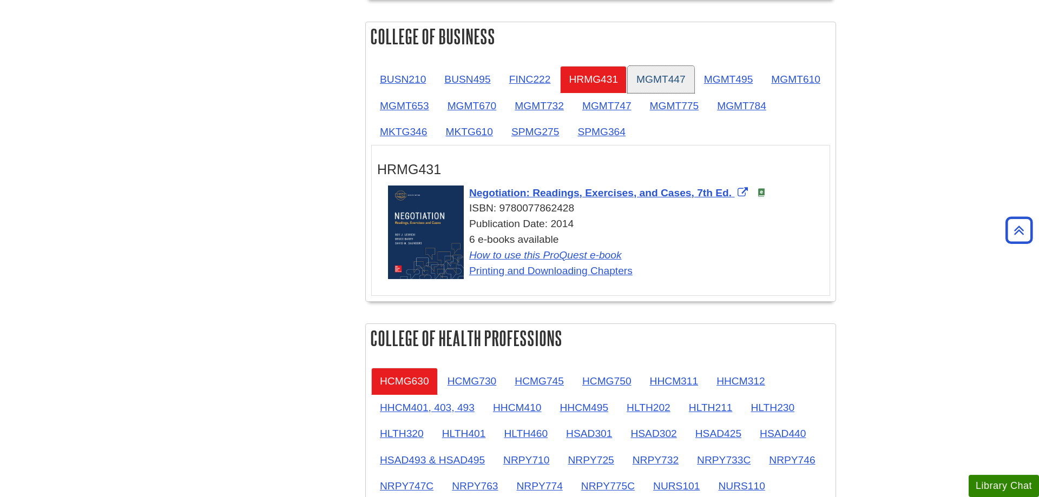
click at [663, 81] on link "MGMT447" at bounding box center [660, 79] width 67 height 27
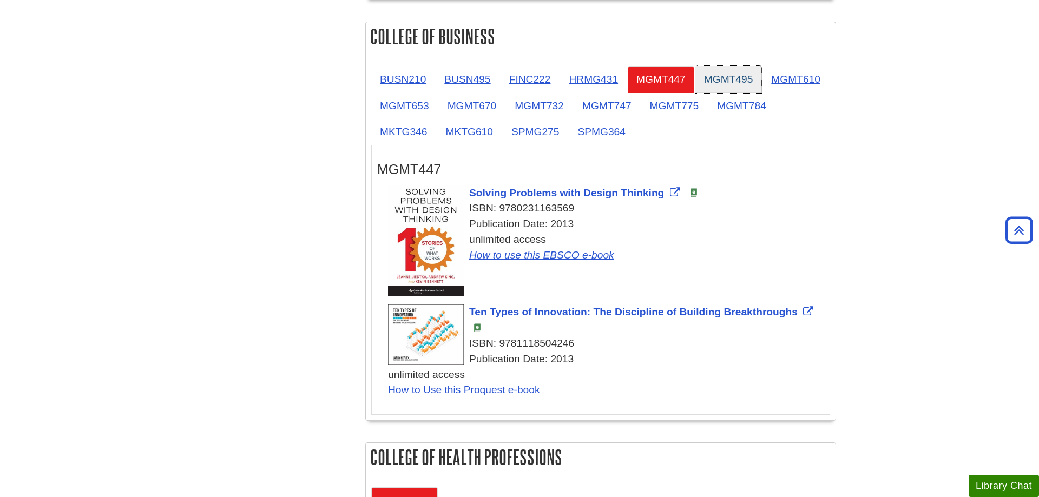
click at [739, 80] on link "MGMT495" at bounding box center [728, 79] width 67 height 27
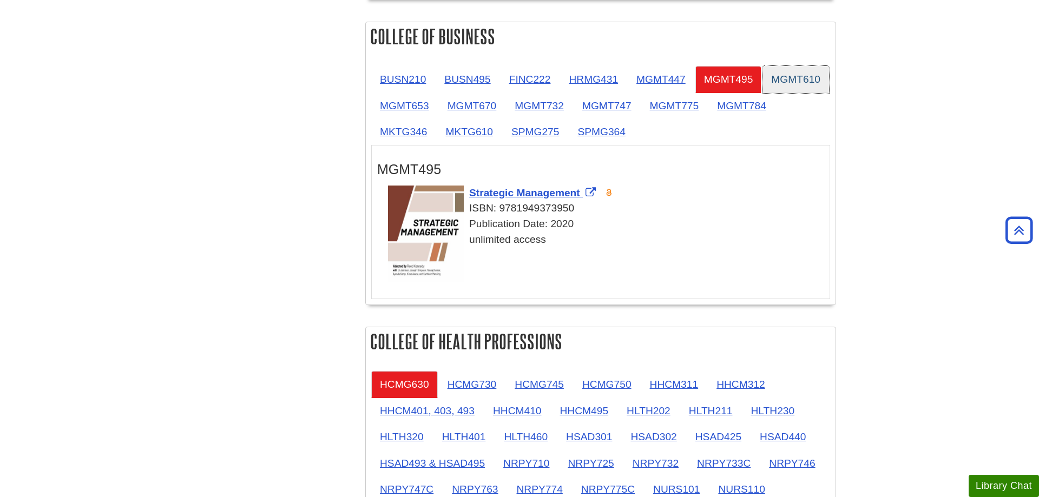
click at [762, 93] on link "MGMT610" at bounding box center [795, 79] width 67 height 27
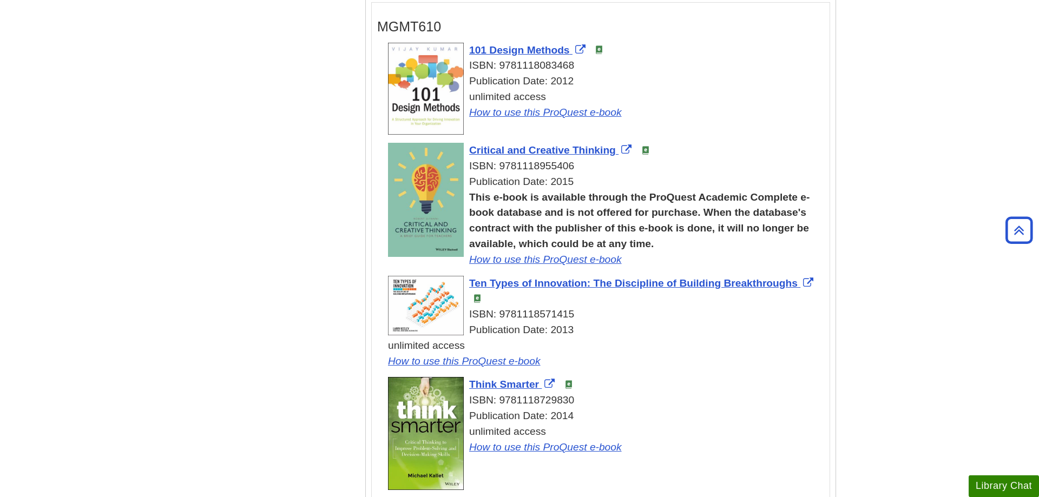
scroll to position [950, 0]
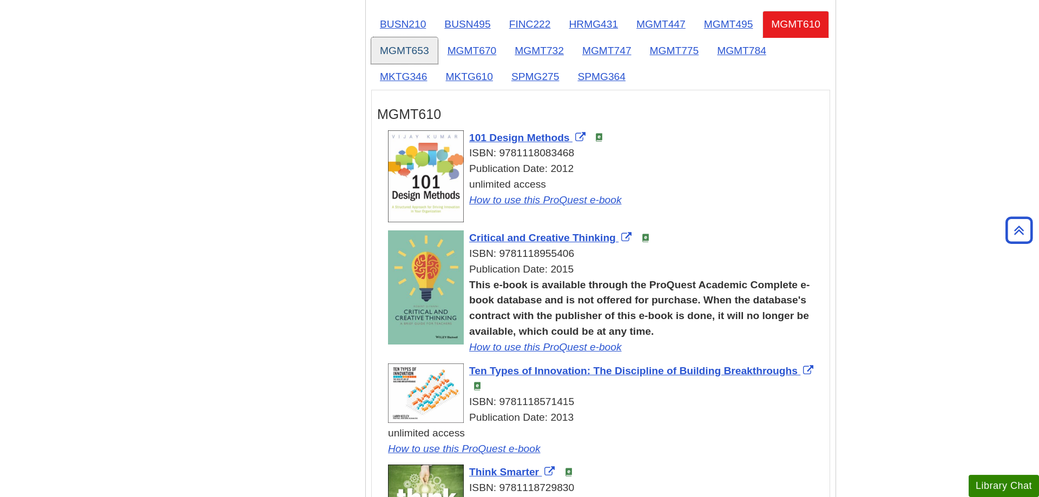
click at [438, 58] on link "MGMT653" at bounding box center [404, 50] width 67 height 27
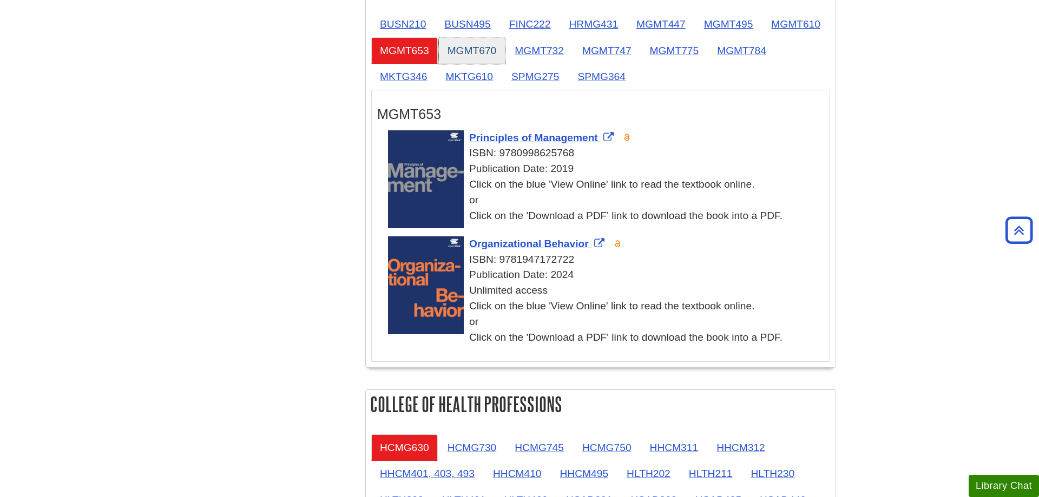
click at [505, 55] on link "MGMT670" at bounding box center [472, 50] width 67 height 27
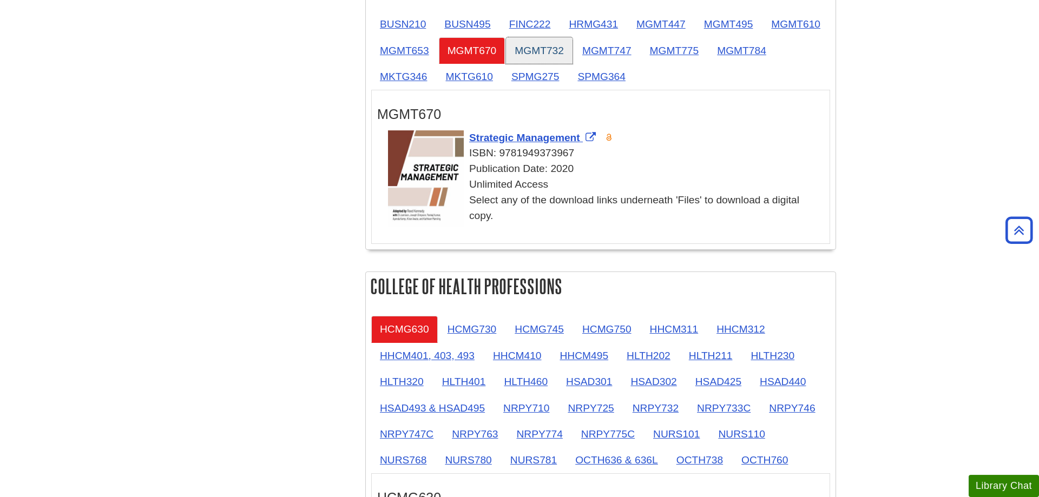
click at [572, 50] on link "MGMT732" at bounding box center [539, 50] width 67 height 27
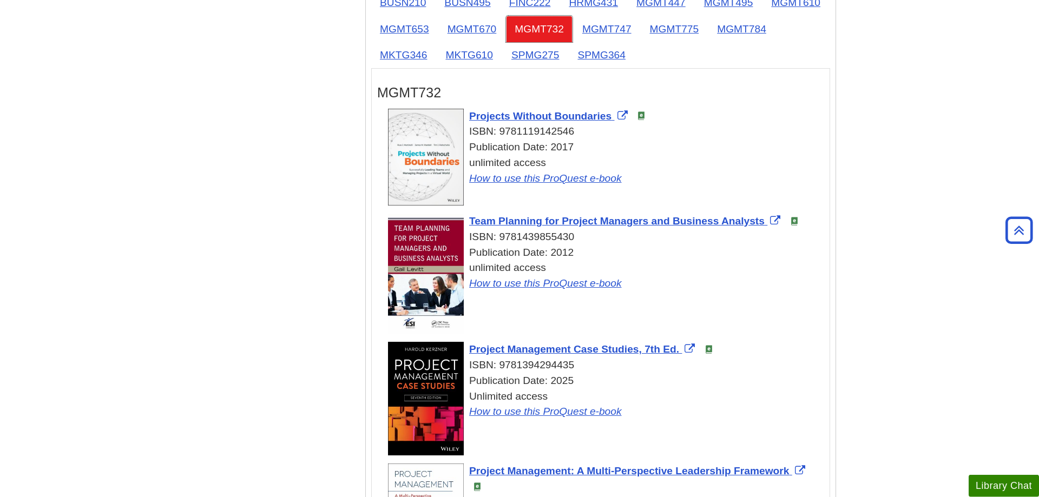
scroll to position [895, 0]
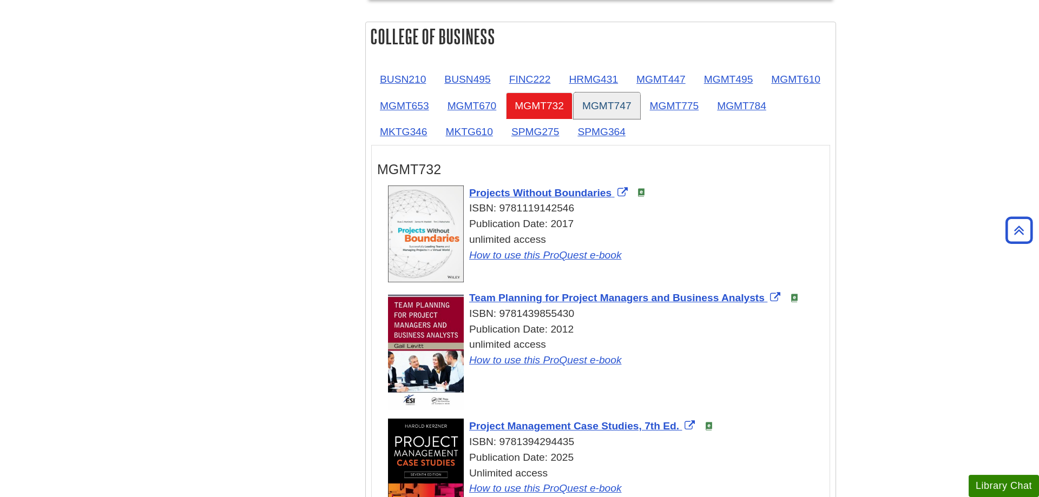
click at [640, 109] on link "MGMT747" at bounding box center [606, 106] width 67 height 27
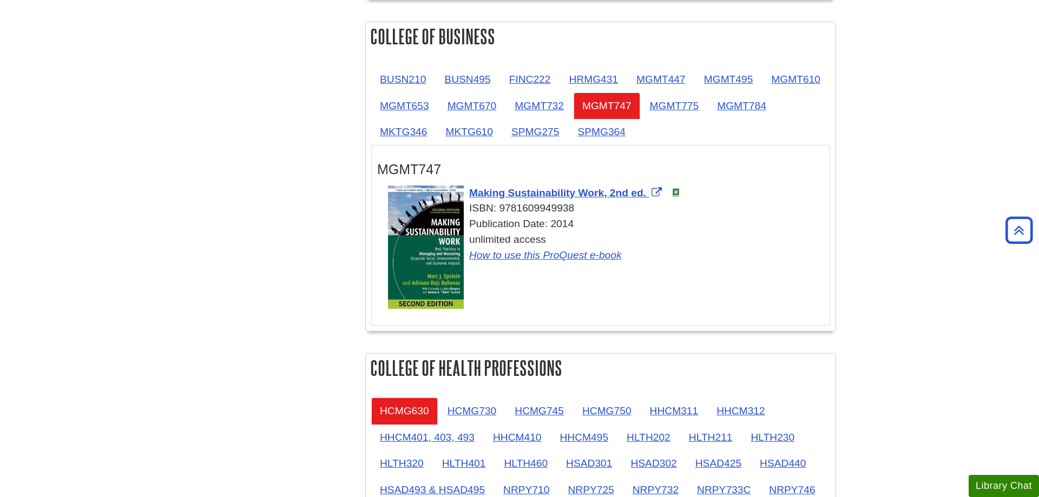
click at [709, 106] on li "MGMT775" at bounding box center [675, 106] width 68 height 27
click at [708, 108] on link "MGMT775" at bounding box center [674, 106] width 67 height 27
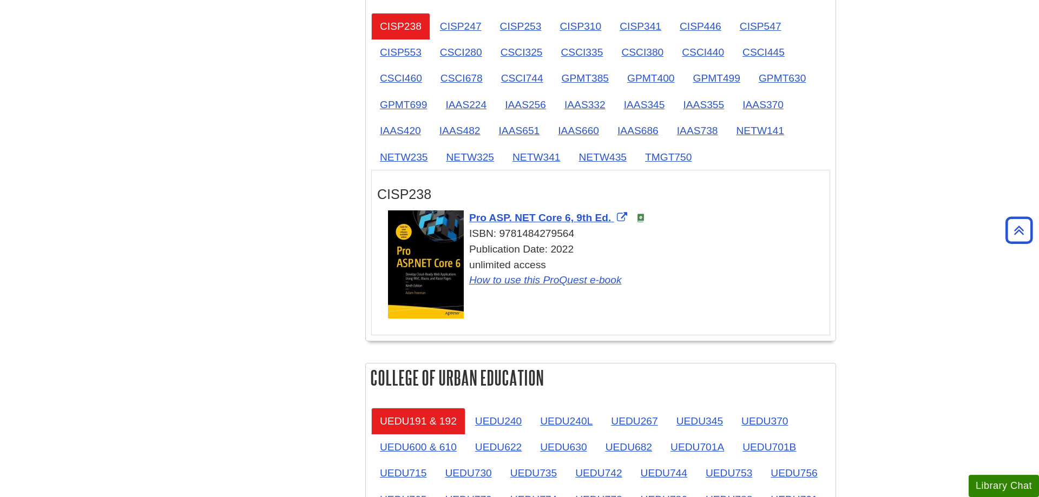
scroll to position [2054, 0]
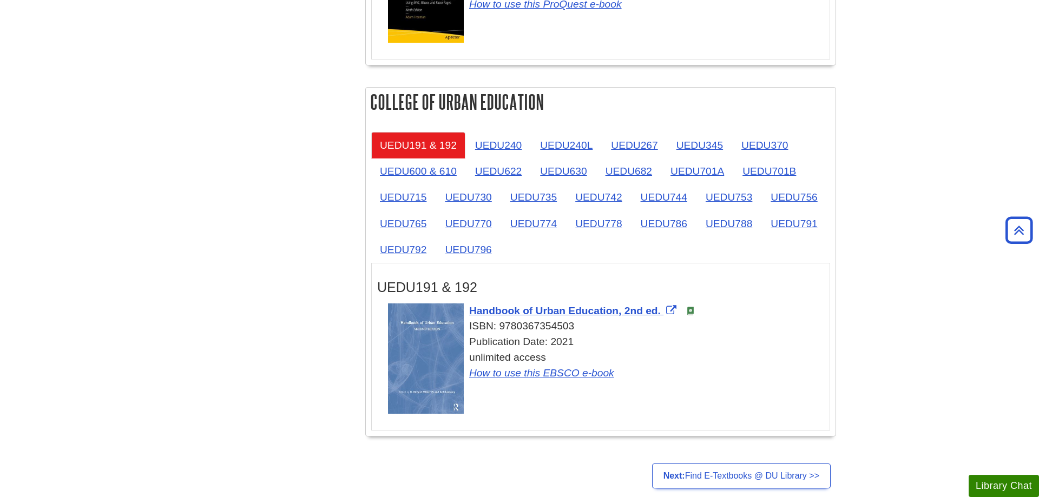
click at [566, 270] on div "UEDU191 & 192" at bounding box center [600, 285] width 447 height 32
click at [519, 151] on link "UEDU240" at bounding box center [498, 145] width 64 height 27
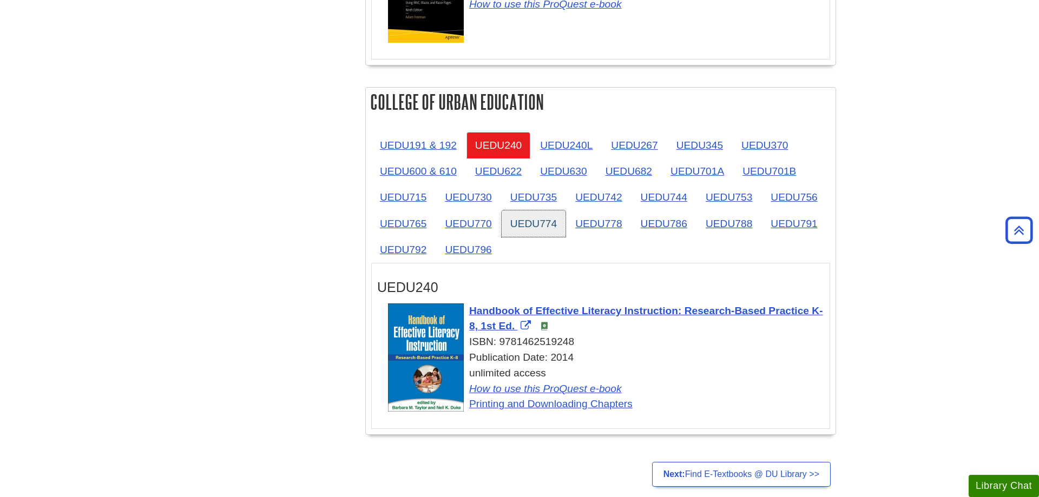
click at [558, 230] on link "UEDU774" at bounding box center [533, 223] width 64 height 27
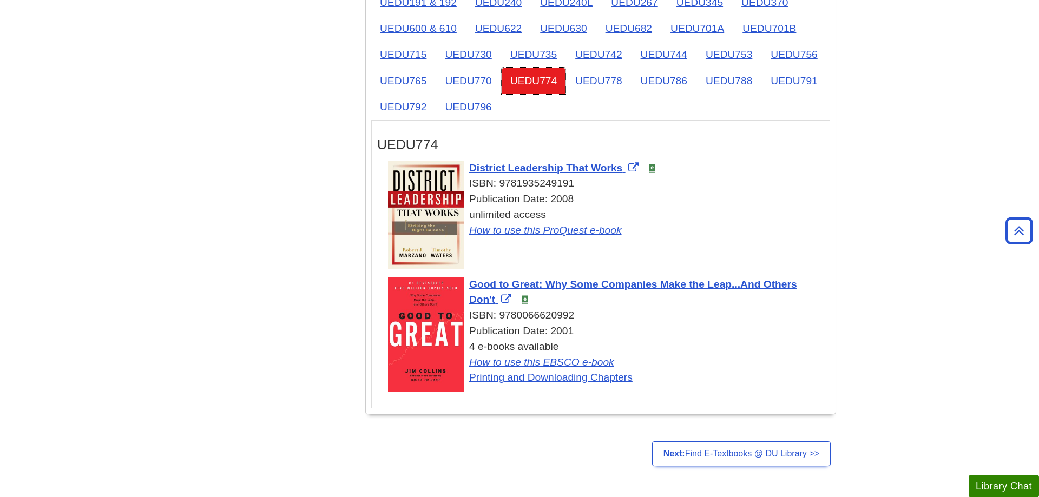
scroll to position [2275, 0]
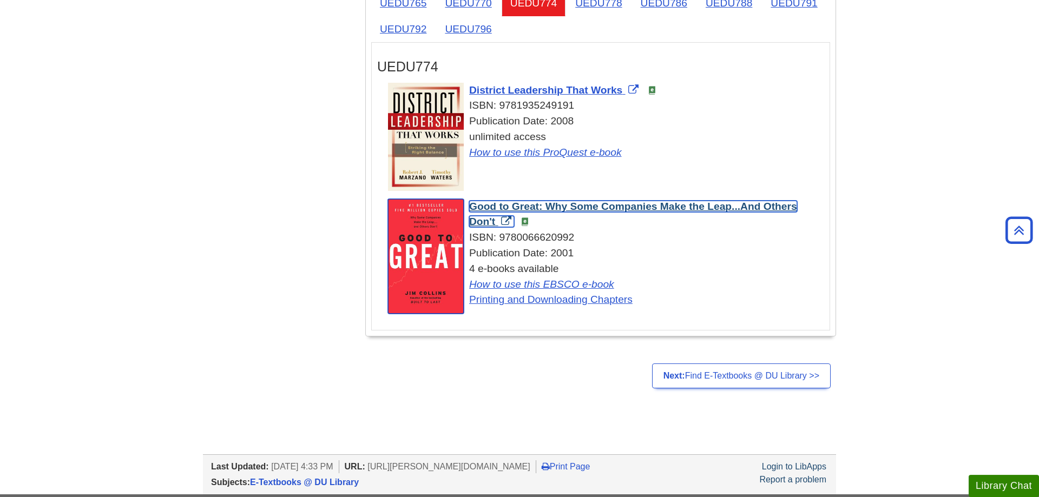
click at [786, 209] on span "Good to Great: Why Some Companies Make the Leap...And Others Don't" at bounding box center [633, 214] width 328 height 27
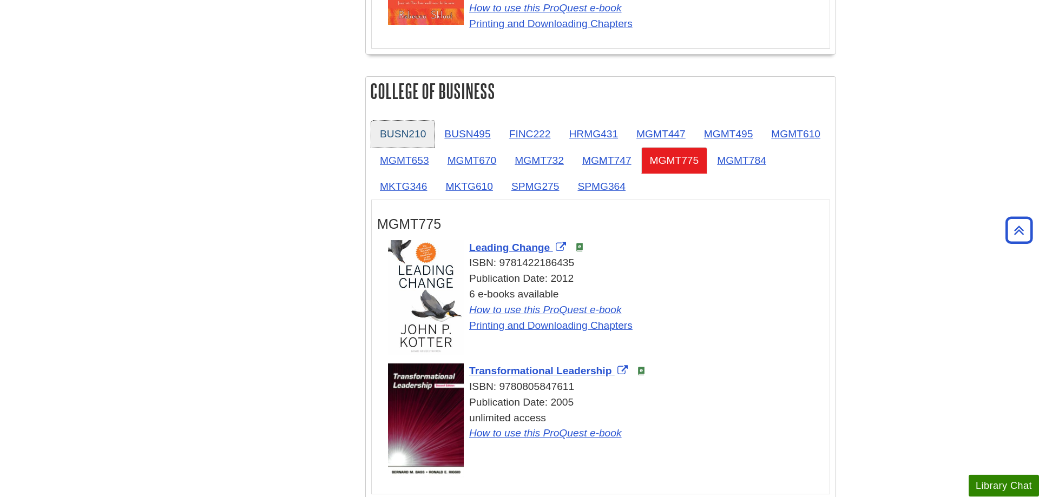
scroll to position [840, 0]
drag, startPoint x: 392, startPoint y: 143, endPoint x: 438, endPoint y: 137, distance: 46.4
click at [393, 143] on link "BUSN210" at bounding box center [402, 134] width 63 height 27
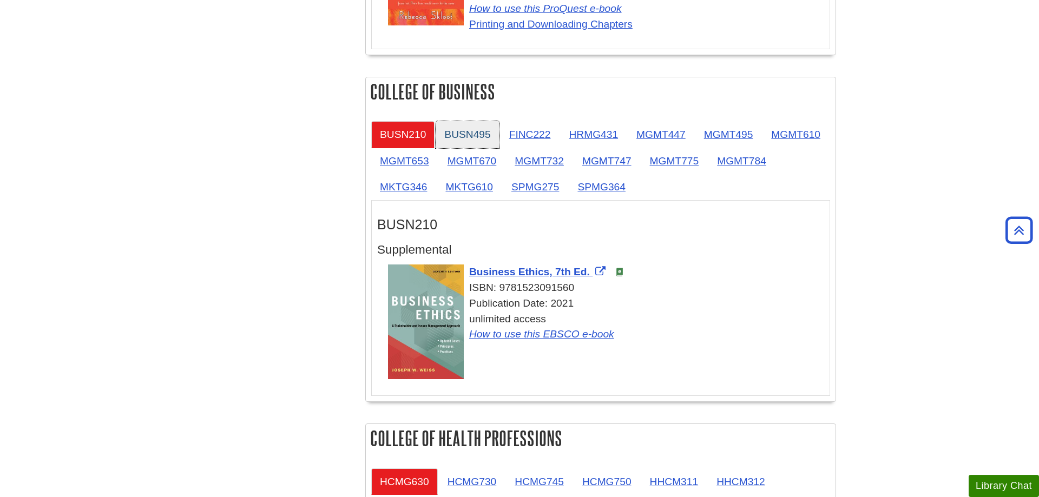
click at [492, 132] on link "BUSN495" at bounding box center [466, 134] width 63 height 27
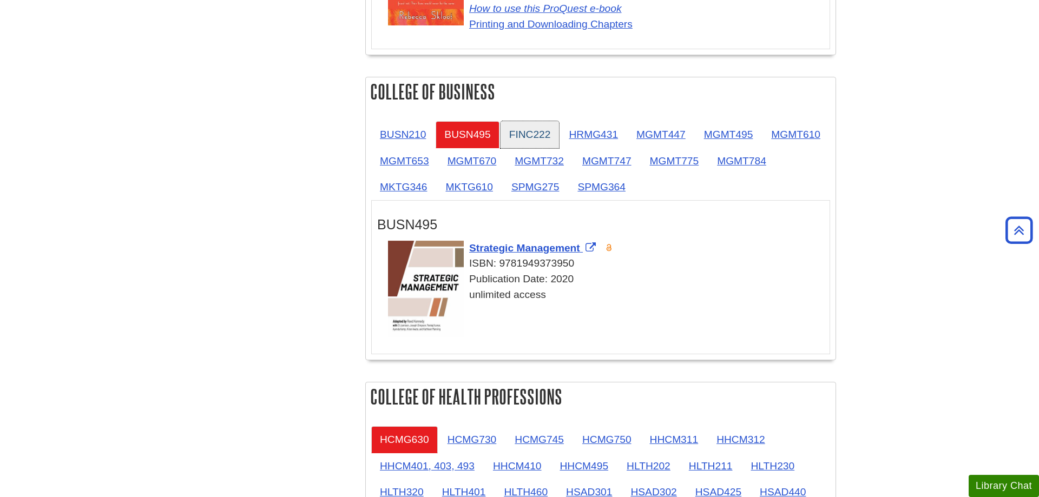
click at [537, 134] on link "FINC222" at bounding box center [529, 134] width 59 height 27
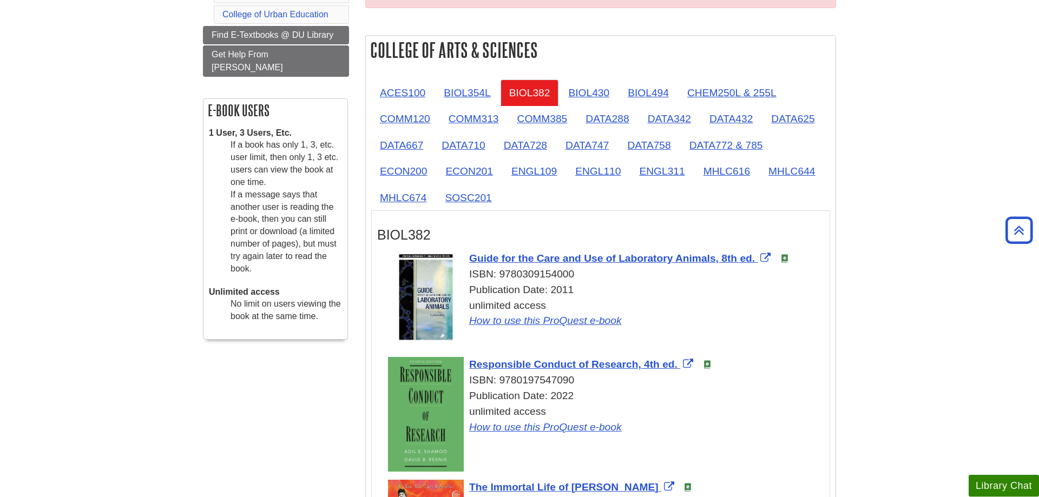
scroll to position [233, 0]
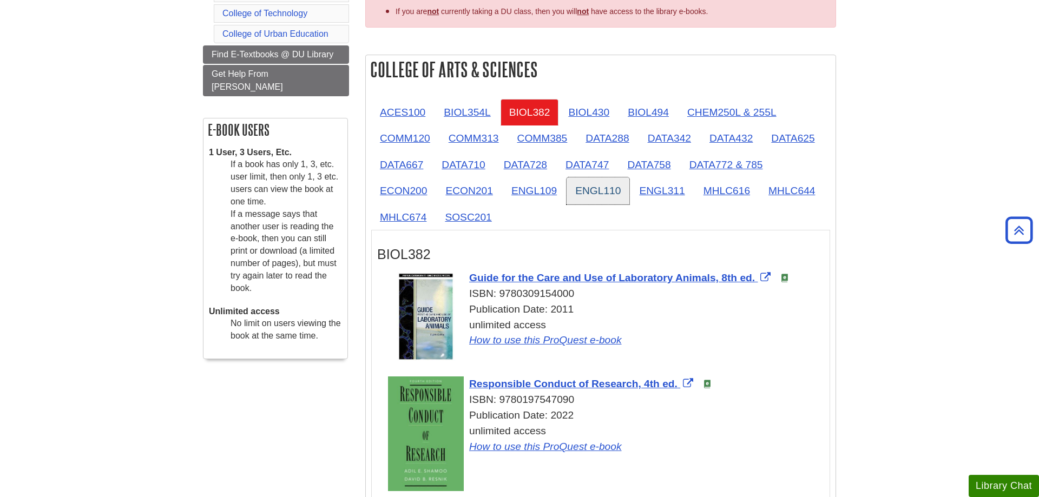
click at [588, 187] on link "ENGL110" at bounding box center [597, 190] width 63 height 27
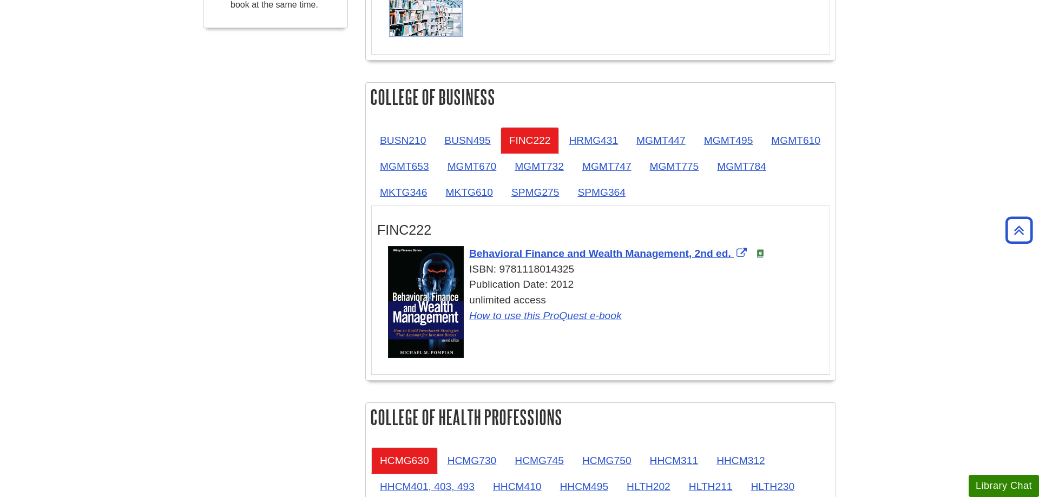
scroll to position [730, 0]
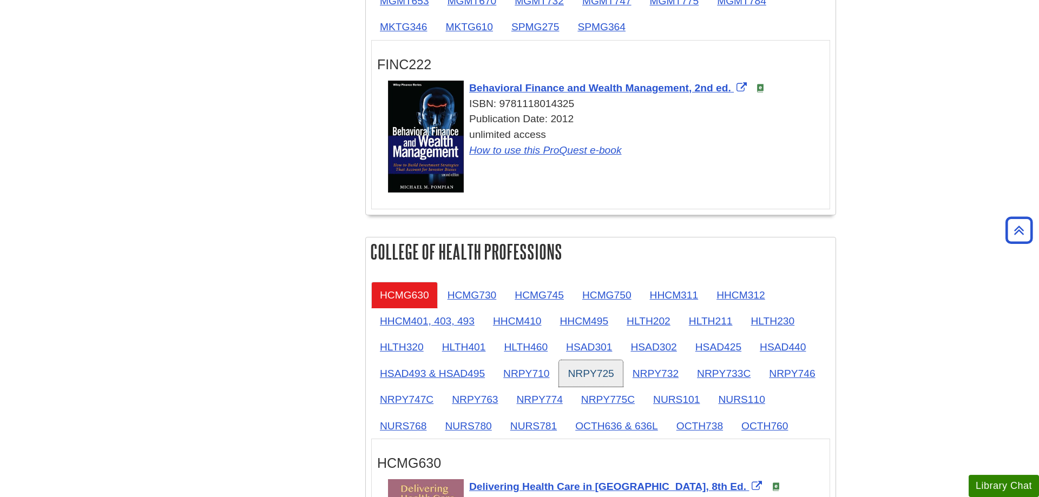
click at [609, 371] on link "NRPY725" at bounding box center [590, 373] width 63 height 27
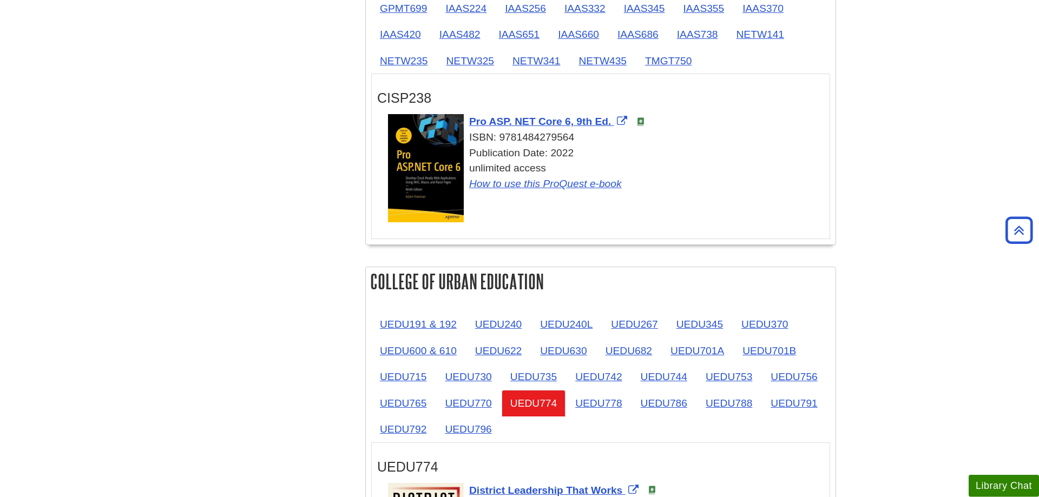
scroll to position [1557, 0]
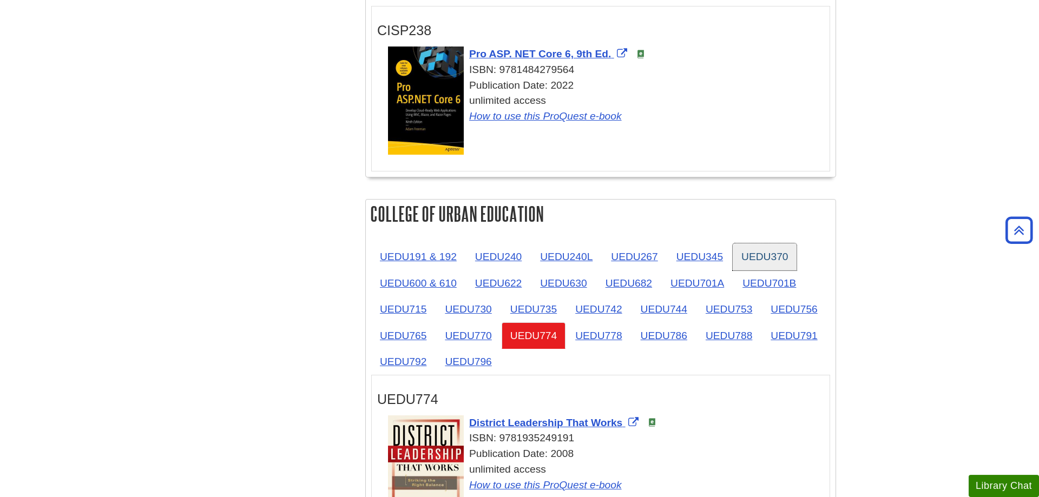
click at [785, 259] on link "UEDU370" at bounding box center [764, 256] width 64 height 27
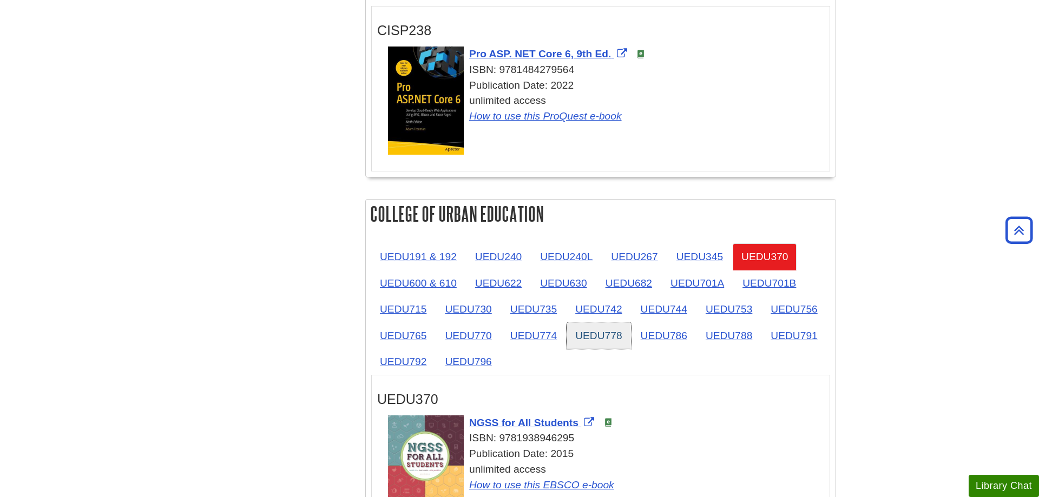
click at [615, 340] on link "UEDU778" at bounding box center [598, 335] width 64 height 27
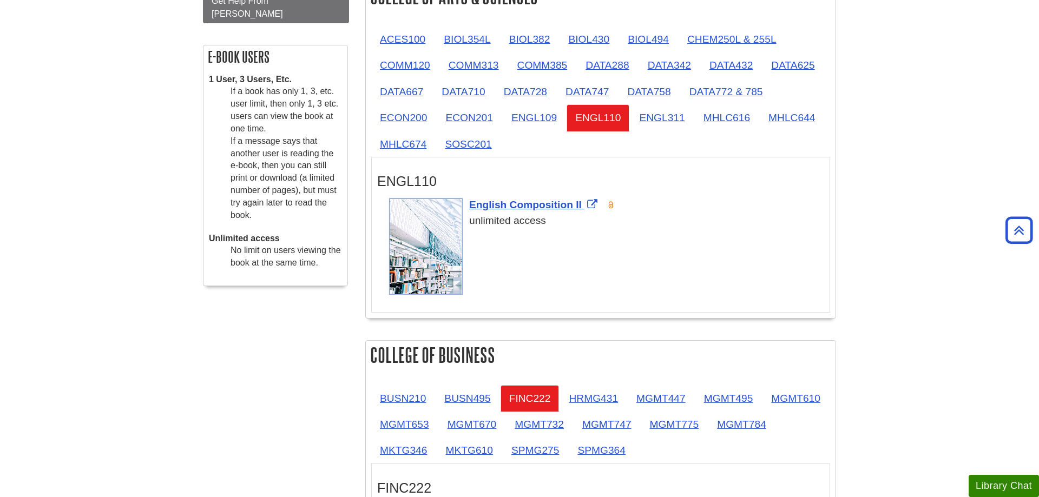
scroll to position [233, 0]
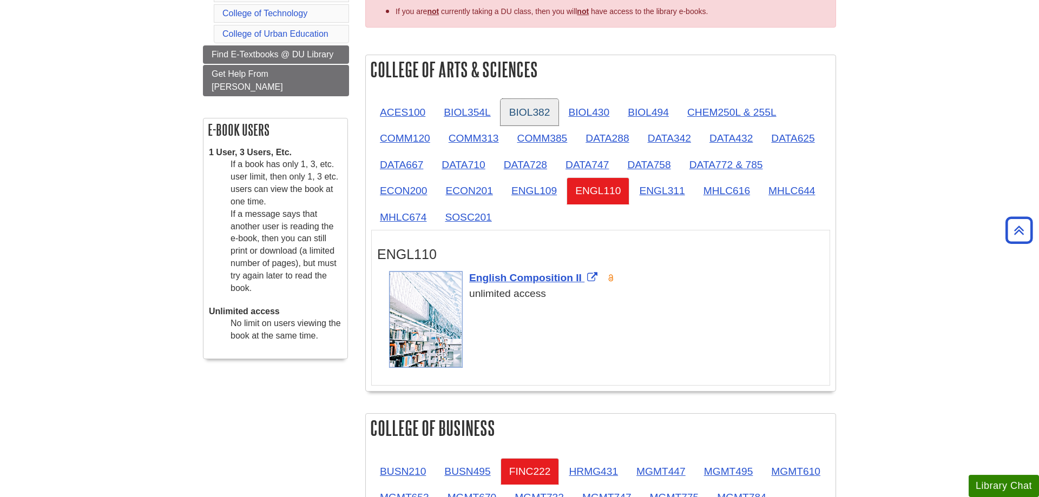
click at [546, 116] on link "BIOL382" at bounding box center [529, 112] width 58 height 27
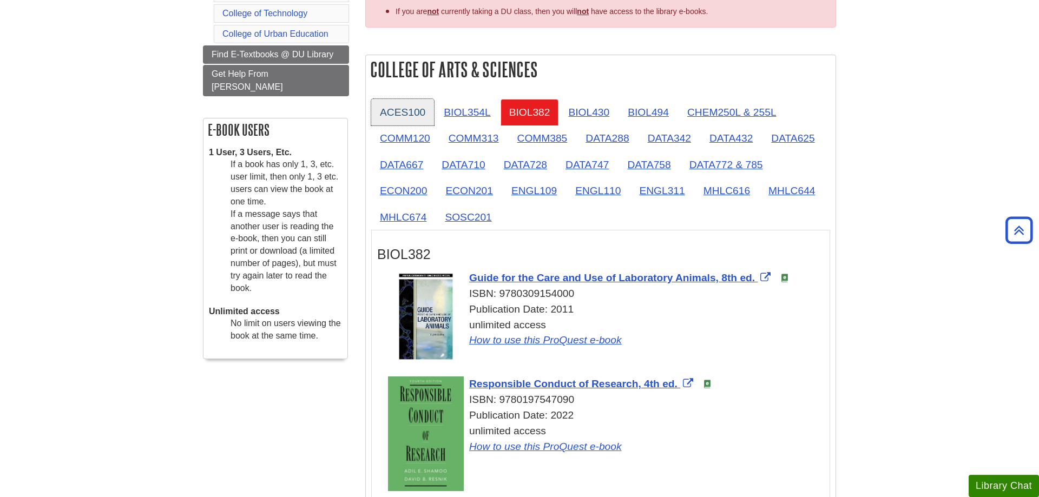
click at [409, 111] on link "ACES100" at bounding box center [402, 112] width 63 height 27
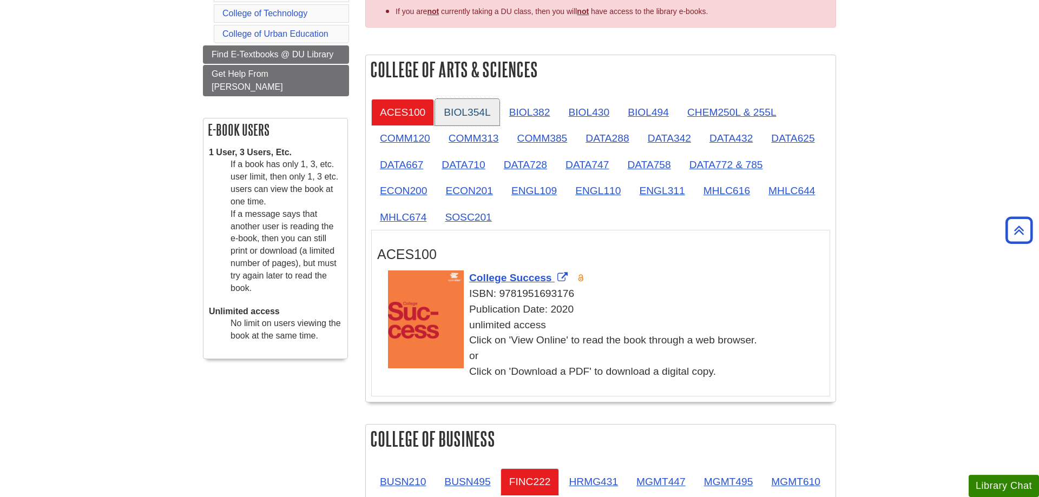
click at [456, 111] on link "BIOL354L" at bounding box center [467, 112] width 64 height 27
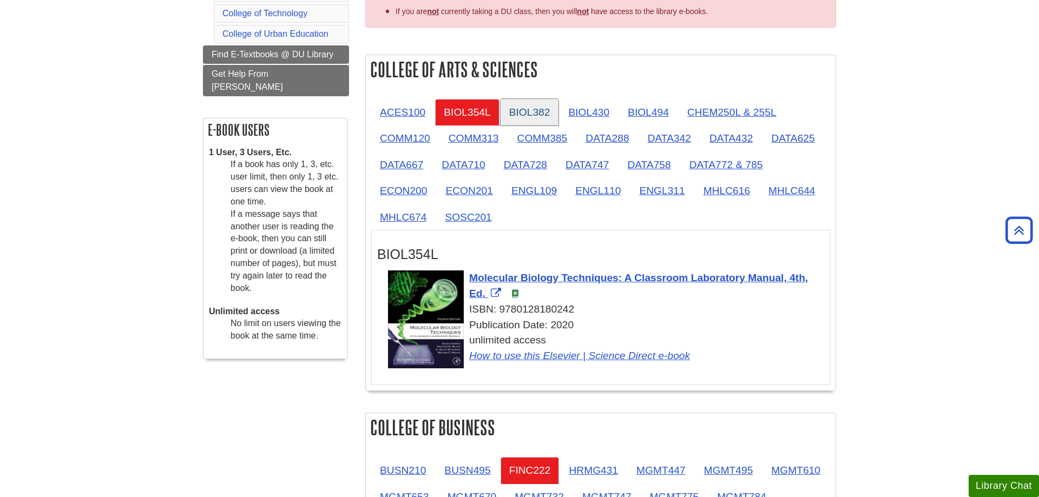
click at [516, 108] on link "BIOL382" at bounding box center [529, 112] width 58 height 27
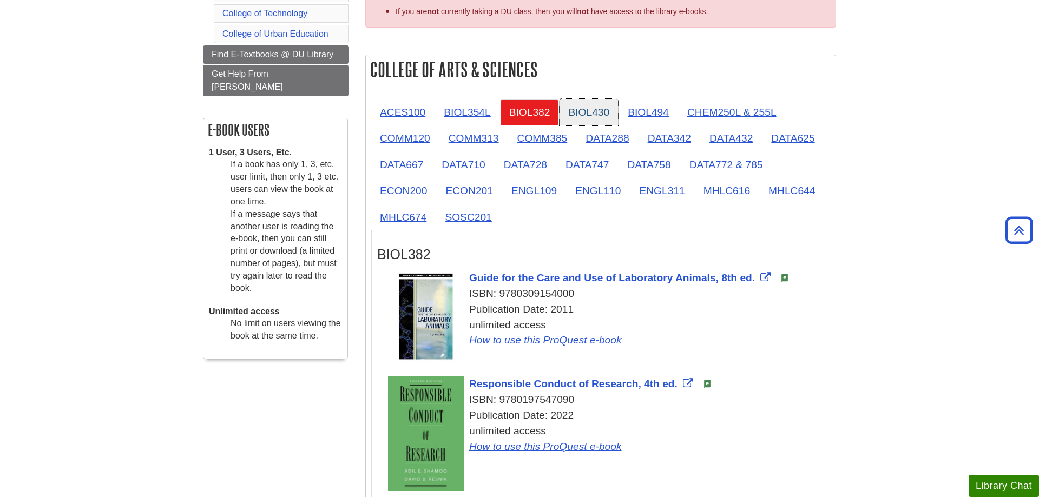
click at [570, 108] on link "BIOL430" at bounding box center [588, 112] width 58 height 27
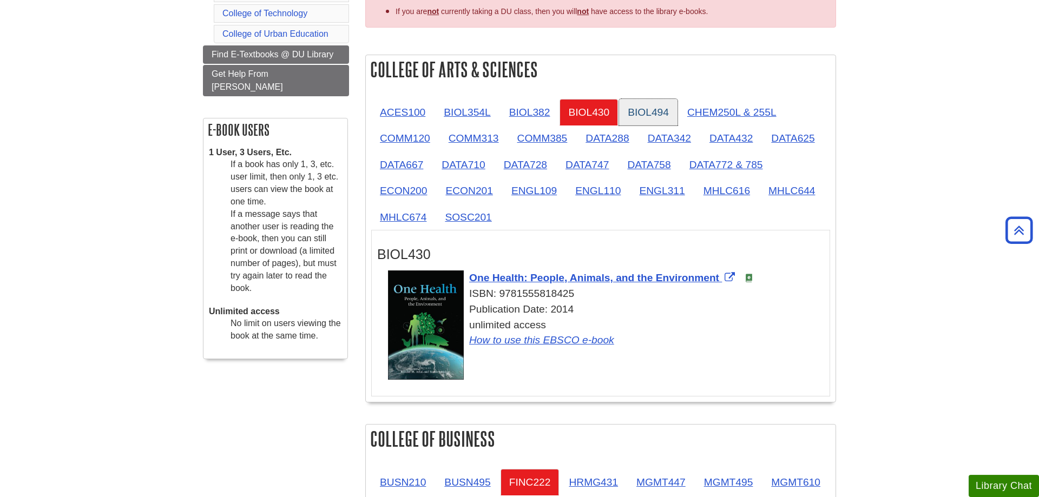
click at [635, 104] on link "BIOL494" at bounding box center [648, 112] width 58 height 27
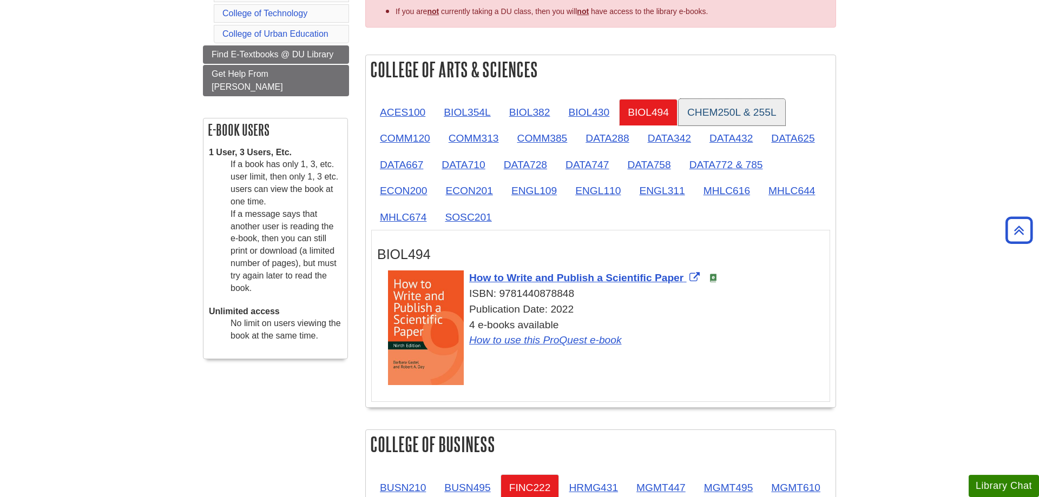
click at [762, 101] on link "CHEM250L & 255L" at bounding box center [731, 112] width 107 height 27
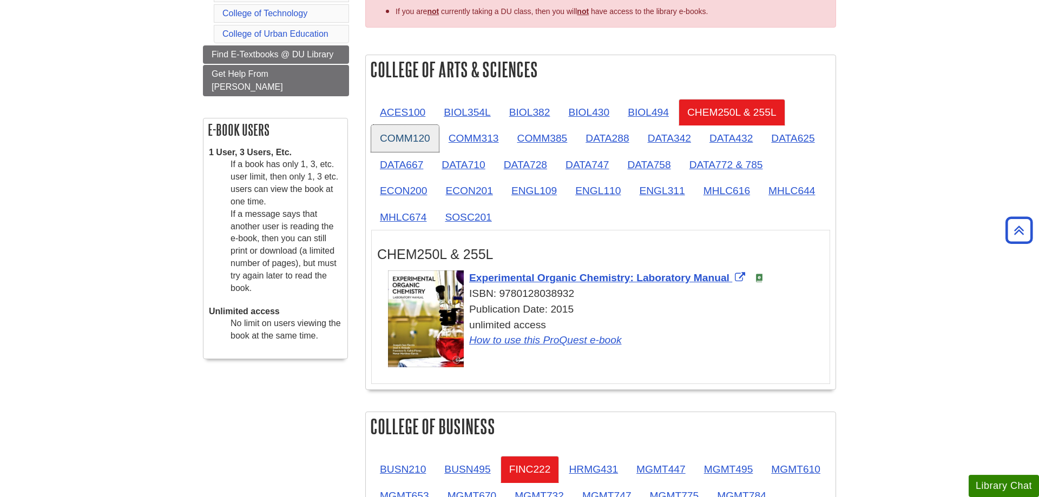
click at [405, 138] on link "COMM120" at bounding box center [405, 138] width 68 height 27
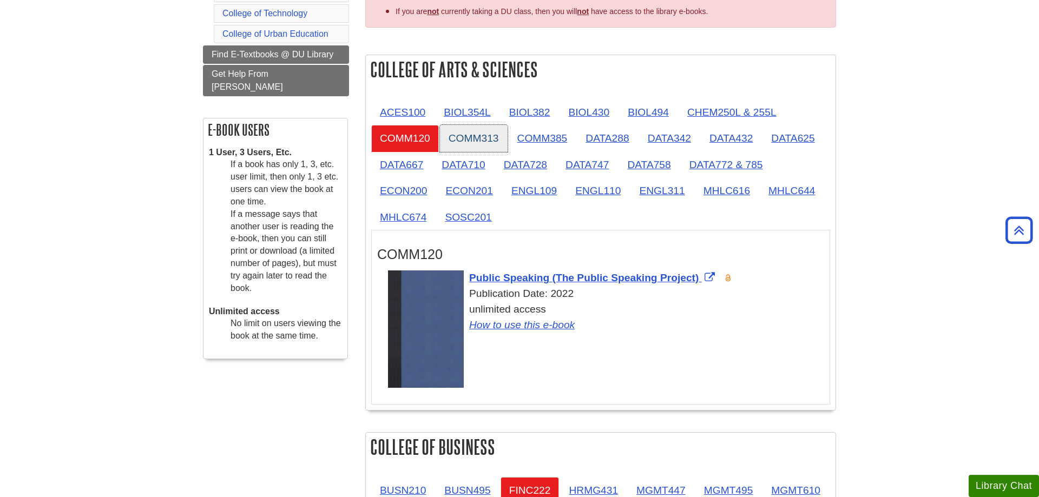
click at [461, 137] on link "COMM313" at bounding box center [474, 138] width 68 height 27
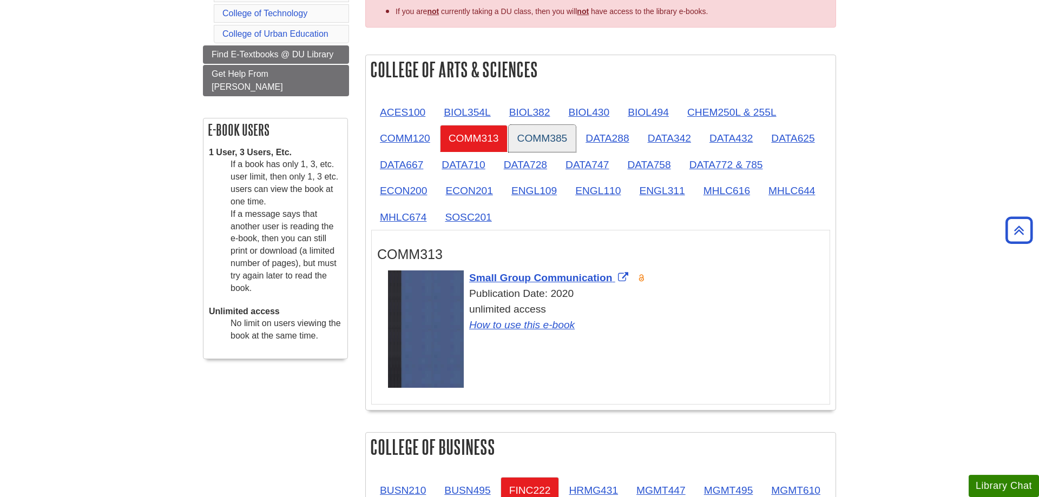
click at [535, 142] on link "COMM385" at bounding box center [542, 138] width 68 height 27
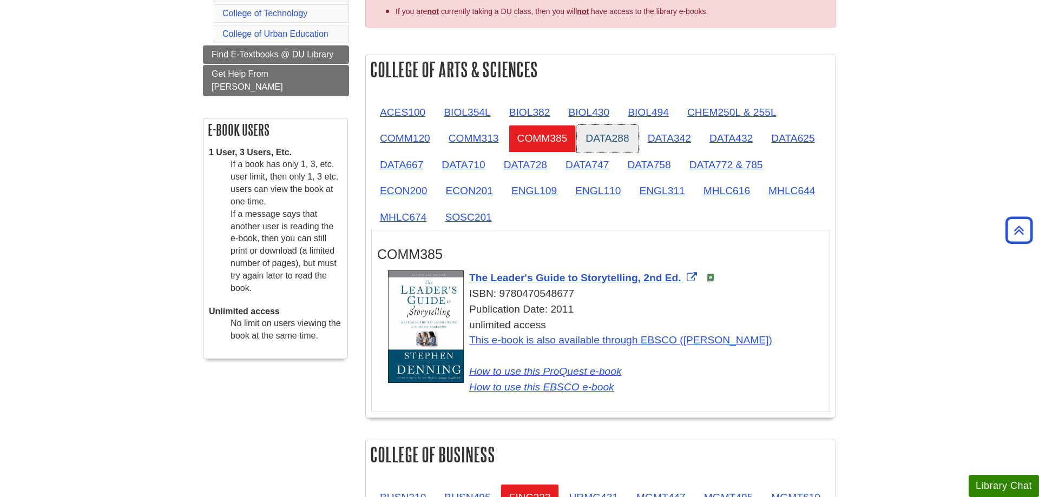
click at [617, 137] on link "DATA288" at bounding box center [607, 138] width 61 height 27
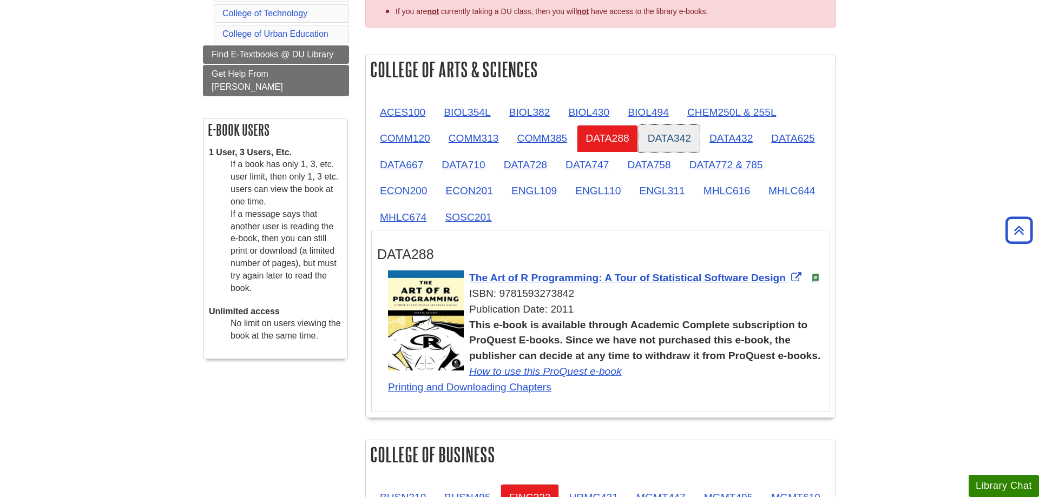
click at [670, 143] on link "DATA342" at bounding box center [669, 138] width 61 height 27
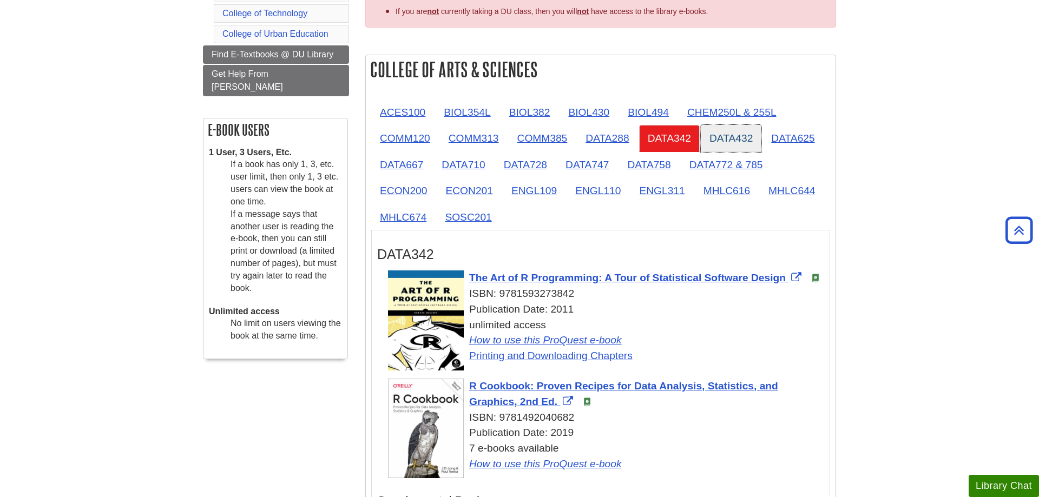
click at [724, 141] on link "DATA432" at bounding box center [731, 138] width 61 height 27
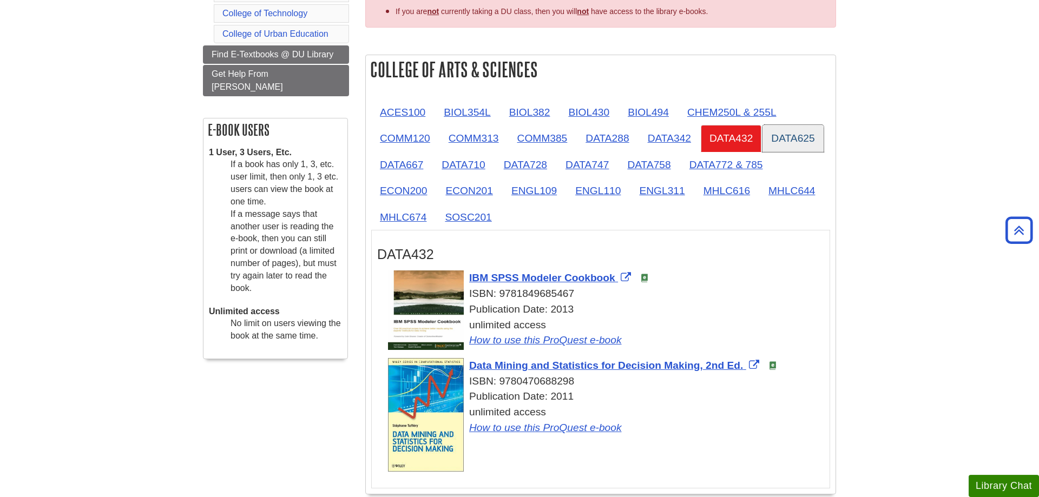
click at [777, 140] on link "DATA625" at bounding box center [792, 138] width 61 height 27
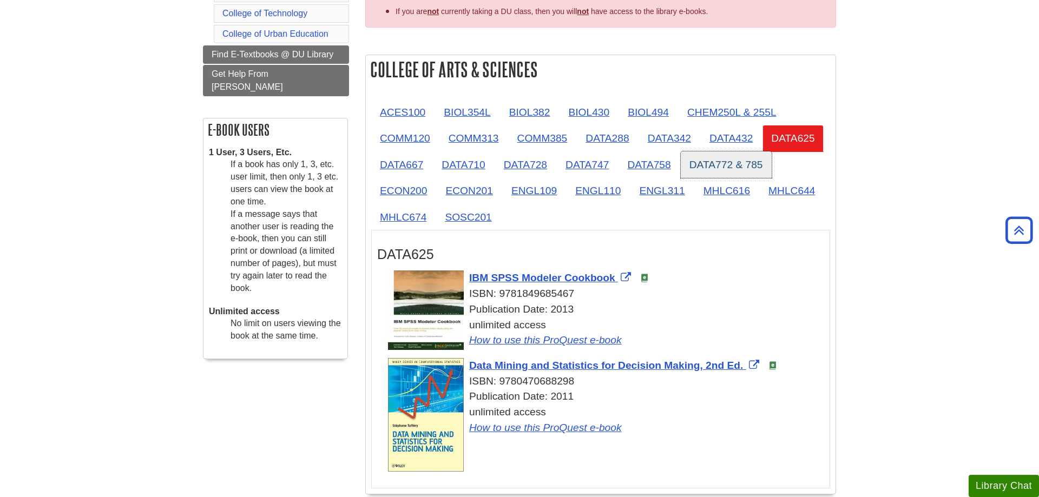
click at [743, 169] on link "DATA772 & 785" at bounding box center [726, 164] width 91 height 27
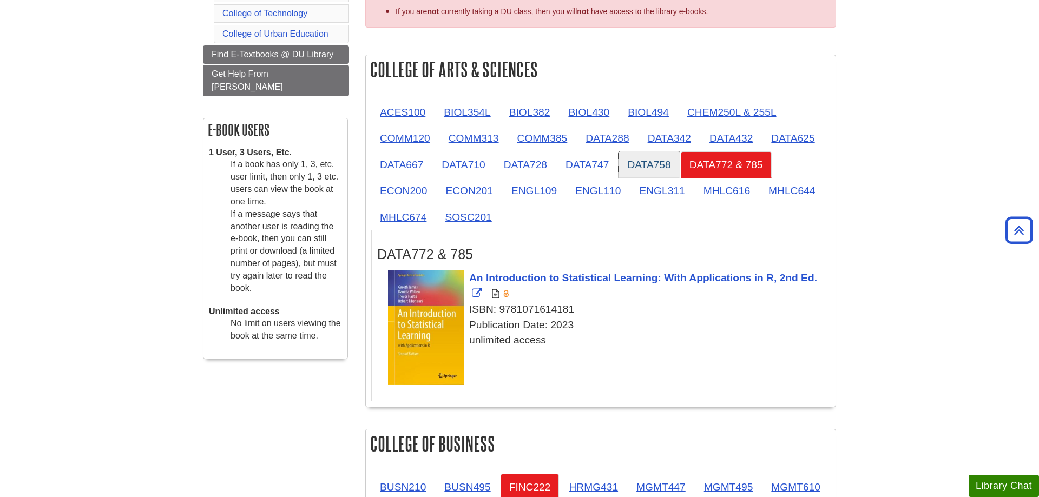
click at [665, 163] on link "DATA758" at bounding box center [648, 164] width 61 height 27
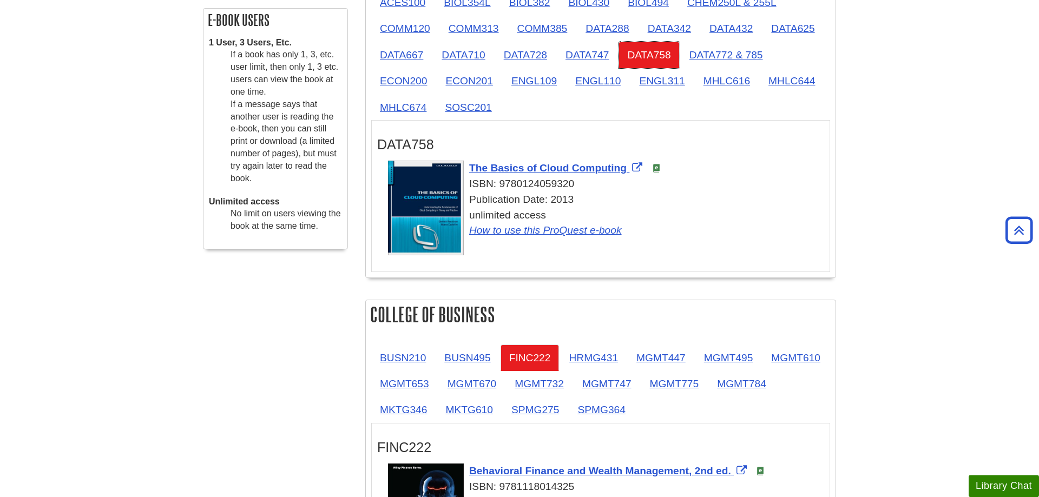
scroll to position [343, 0]
click at [488, 84] on link "ECON201" at bounding box center [469, 80] width 64 height 27
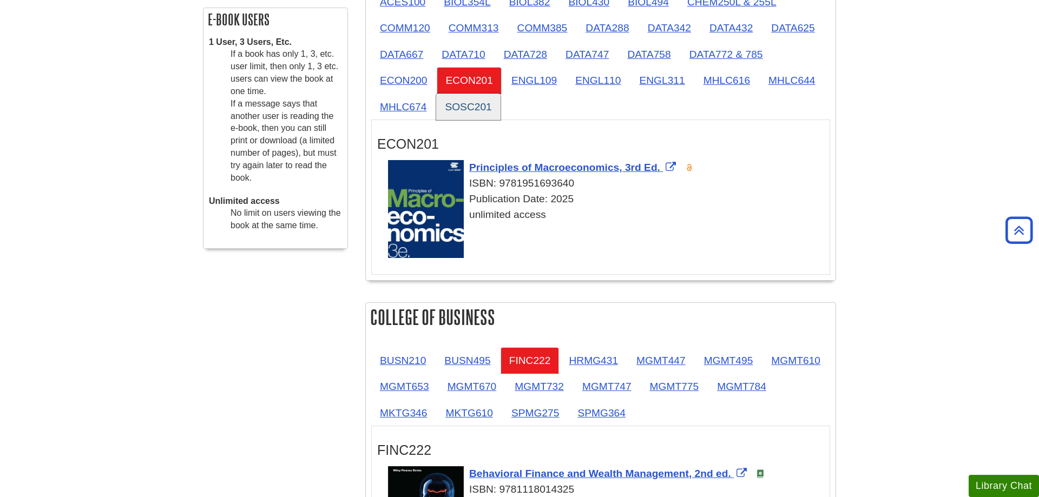
click at [478, 114] on link "SOSC201" at bounding box center [468, 107] width 64 height 27
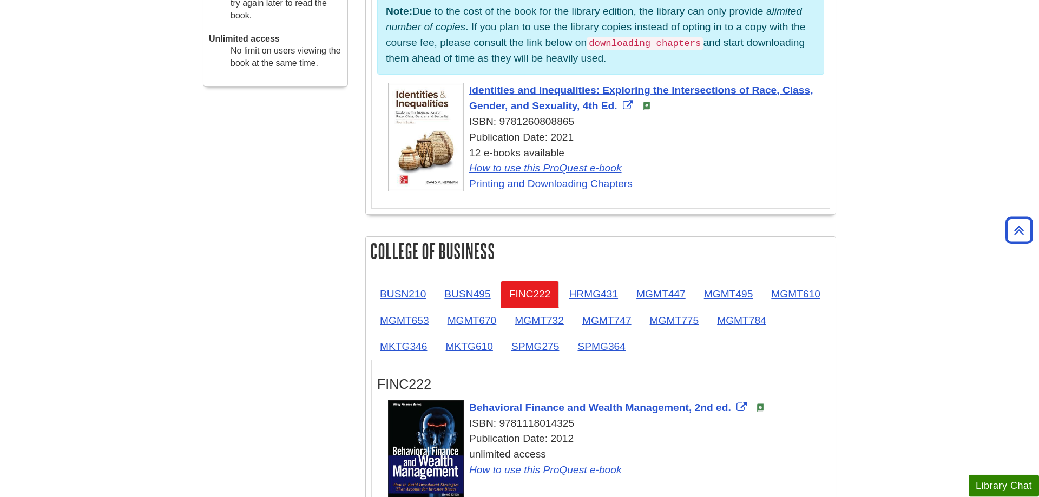
scroll to position [509, 0]
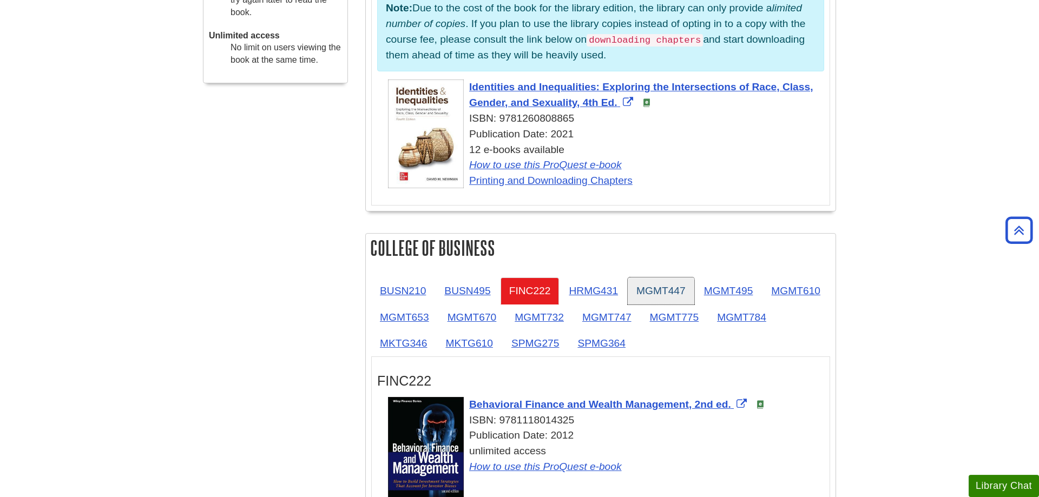
click at [646, 281] on link "MGMT447" at bounding box center [660, 291] width 67 height 27
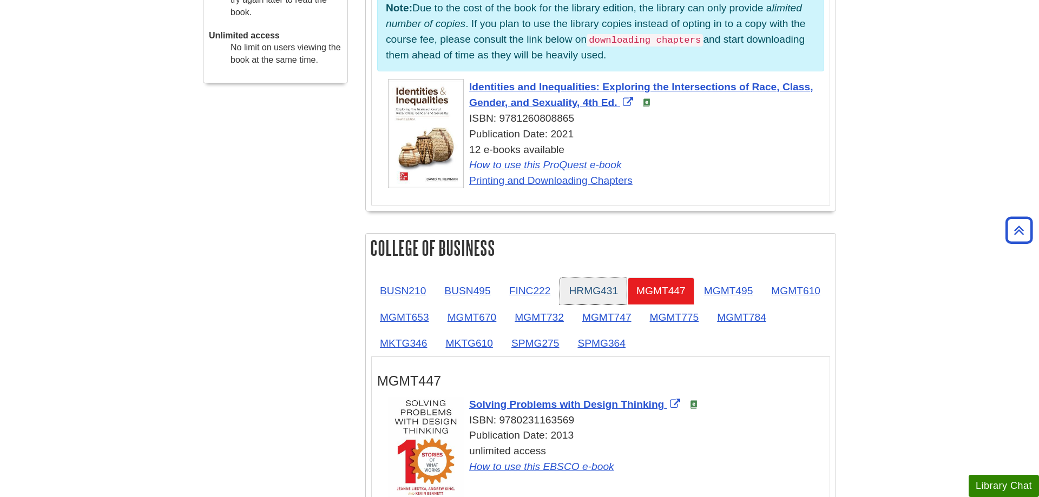
click at [622, 287] on link "HRMG431" at bounding box center [593, 291] width 67 height 27
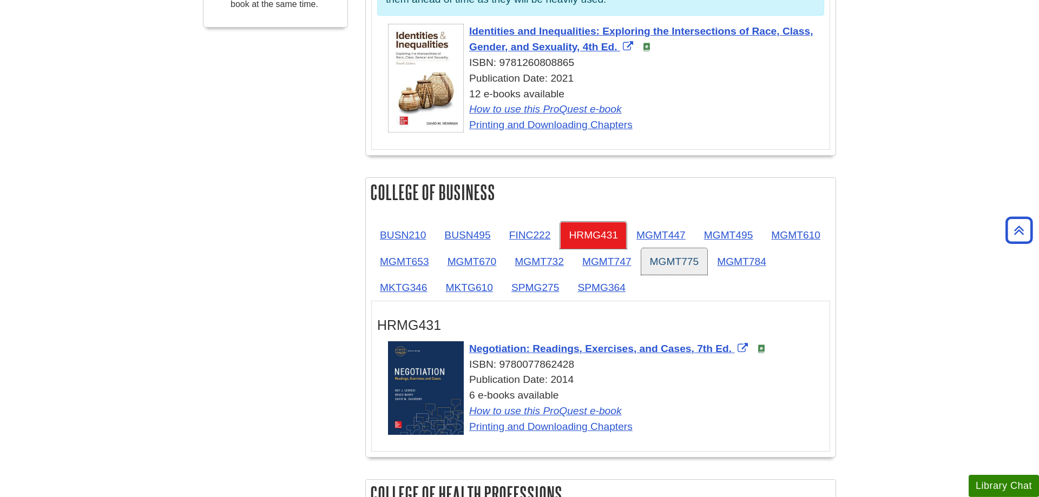
scroll to position [619, 0]
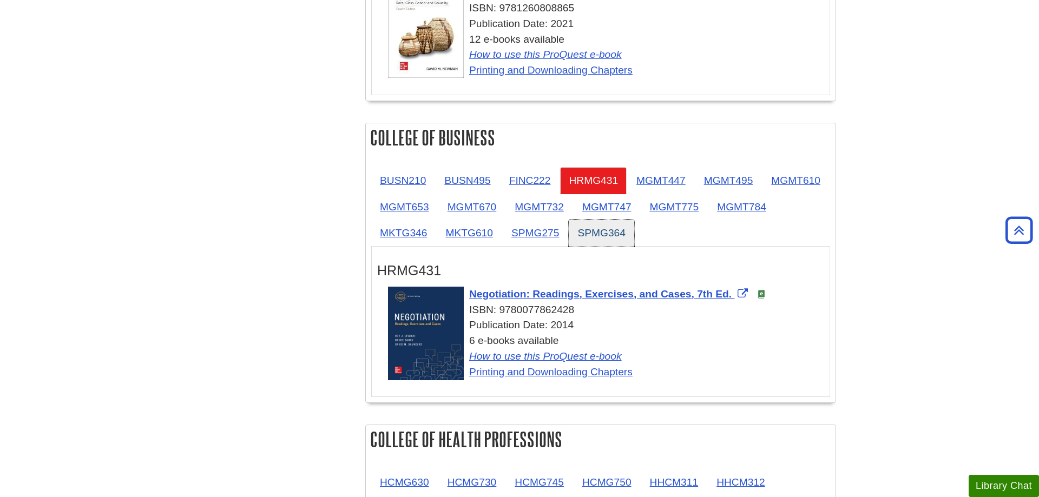
click at [634, 243] on link "SPMG364" at bounding box center [601, 233] width 65 height 27
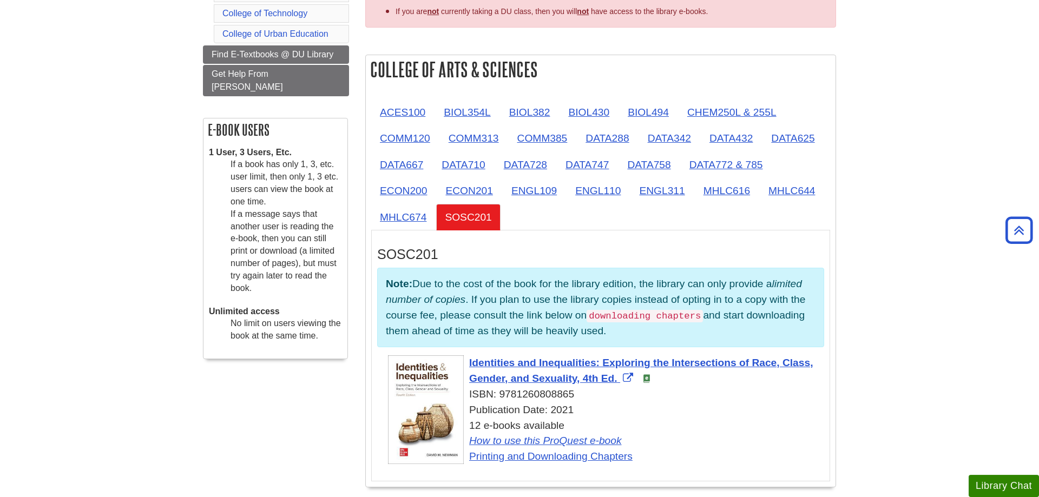
scroll to position [123, 0]
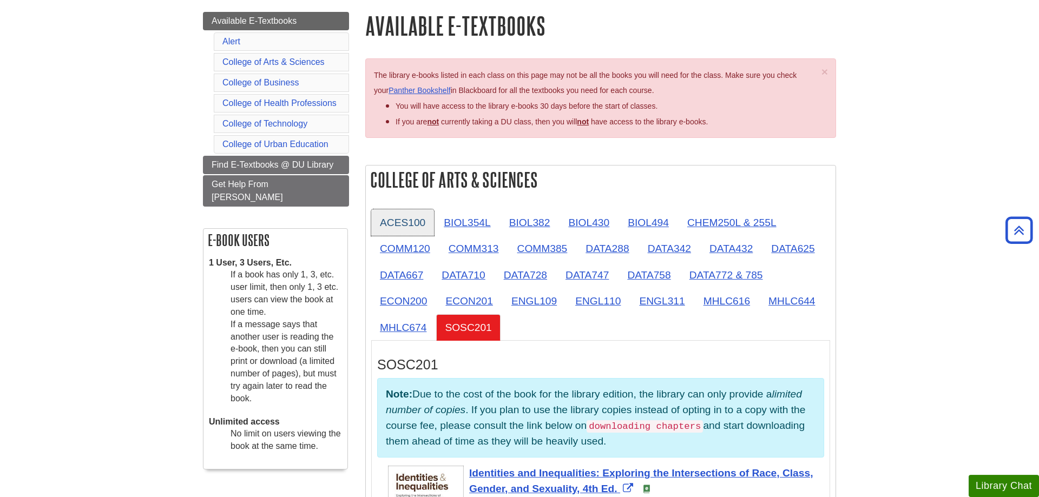
click at [412, 227] on link "ACES100" at bounding box center [402, 222] width 63 height 27
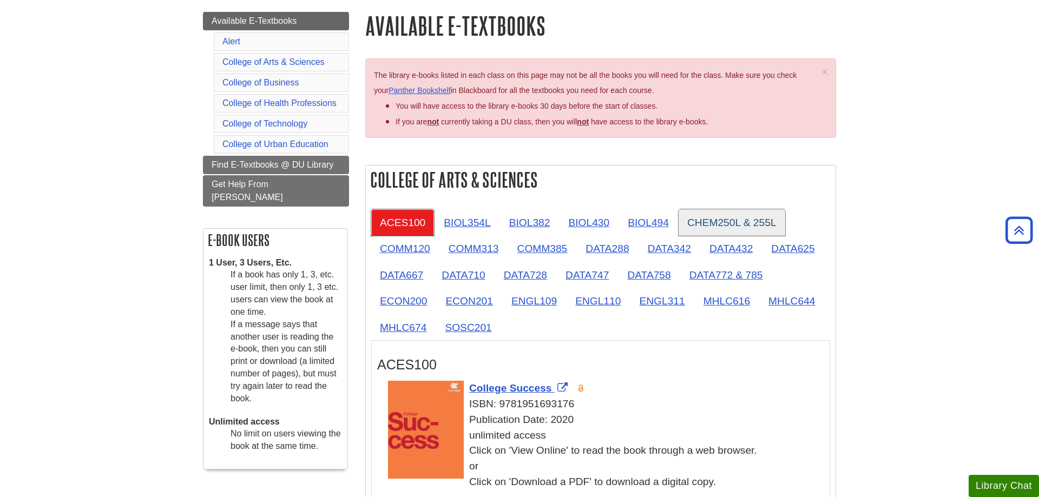
scroll to position [288, 0]
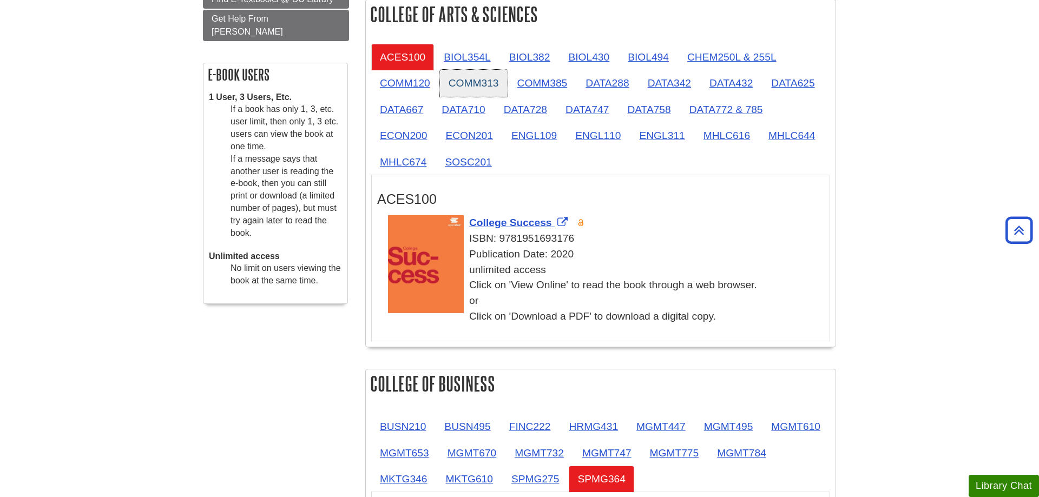
click at [447, 81] on link "COMM313" at bounding box center [474, 83] width 68 height 27
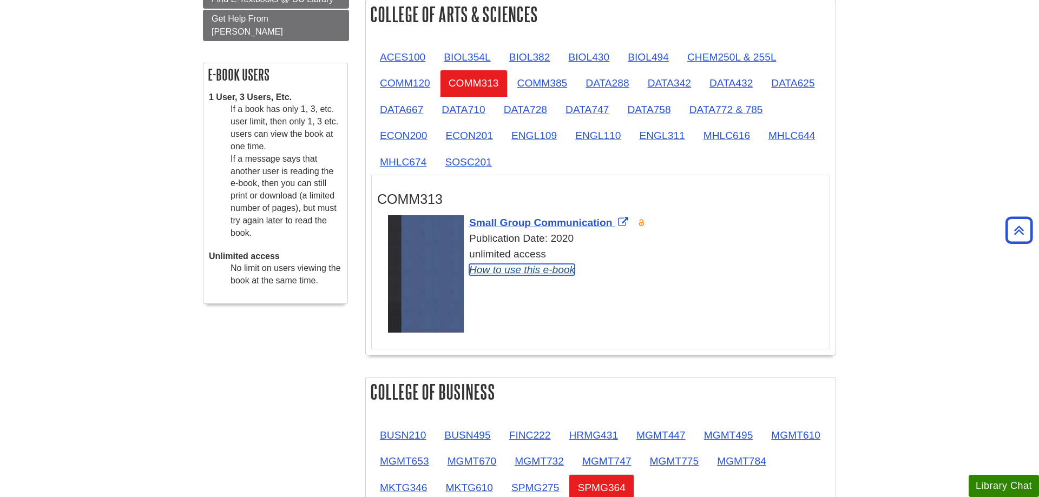
click at [538, 272] on link "How to use this e-book" at bounding box center [521, 269] width 105 height 11
click at [404, 65] on link "ACES100" at bounding box center [402, 57] width 63 height 27
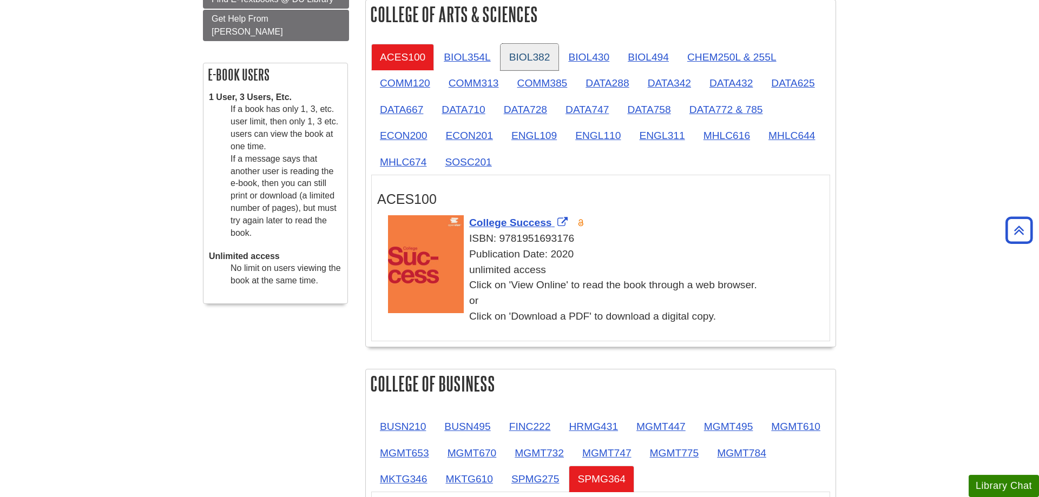
click at [545, 58] on link "BIOL382" at bounding box center [529, 57] width 58 height 27
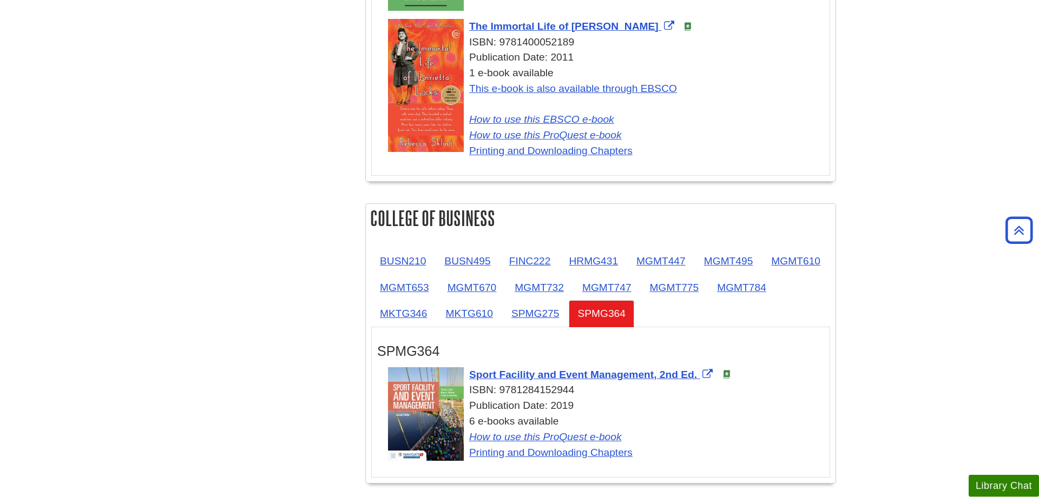
scroll to position [785, 0]
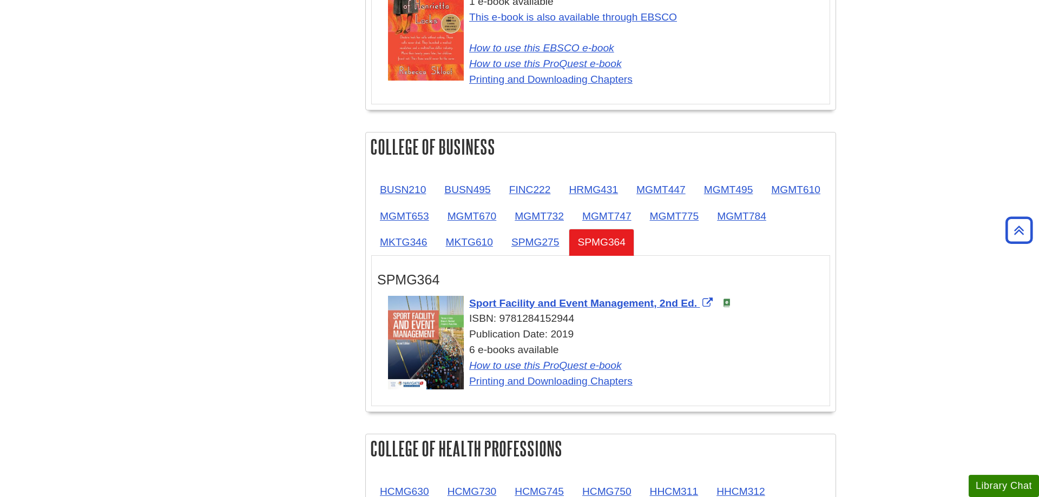
click at [749, 237] on ul "BUSN210 BUSN495 FINC222 HRMG431 MGMT447 MGMT495 MGMT610 MGMT653 MGMT670 MGMT732…" at bounding box center [600, 215] width 459 height 79
click at [708, 219] on link "MGMT775" at bounding box center [674, 216] width 67 height 27
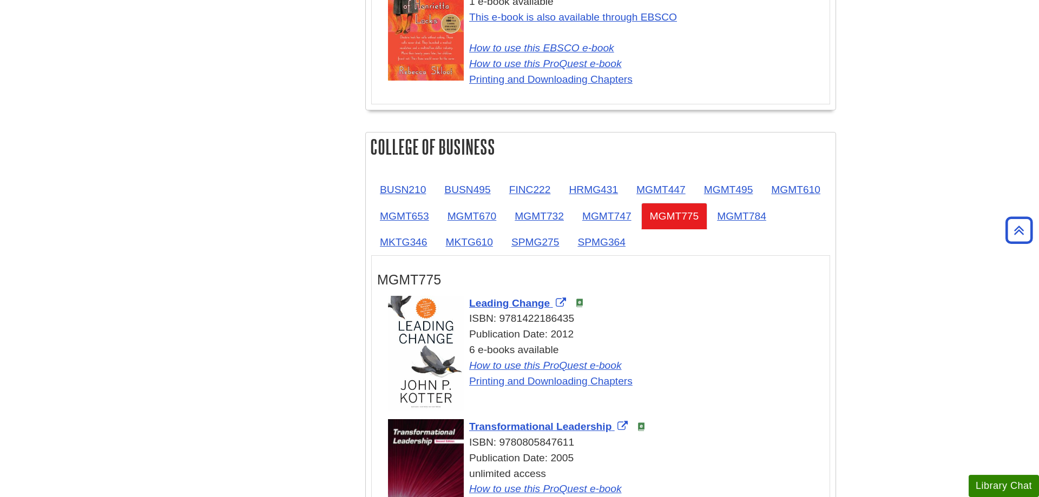
click at [736, 173] on div "BUSN210 BUSN495 FINC222 HRMG431 MGMT447 MGMT495 MGMT610 MGMT653 MGMT670 MGMT732…" at bounding box center [601, 363] width 470 height 385
click at [572, 211] on link "MGMT732" at bounding box center [539, 216] width 67 height 27
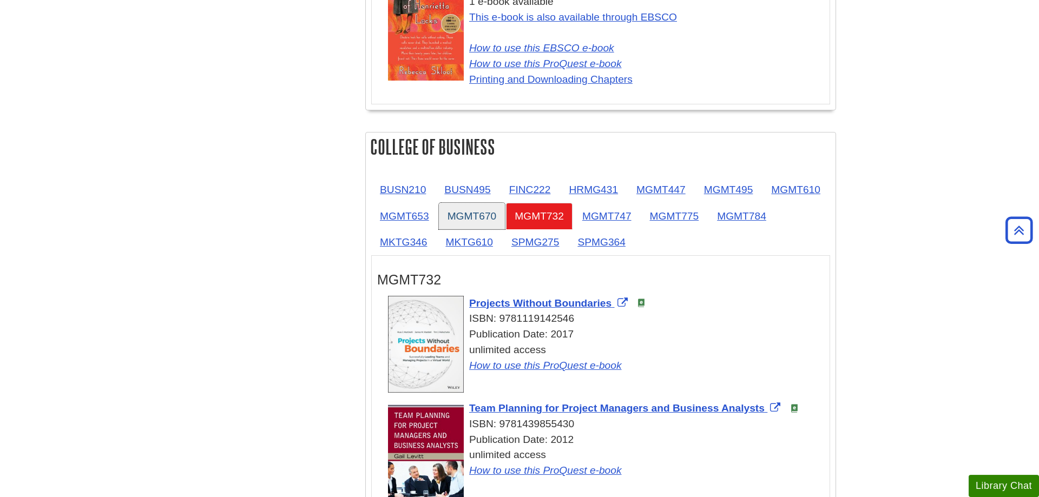
click at [505, 221] on link "MGMT670" at bounding box center [472, 216] width 67 height 27
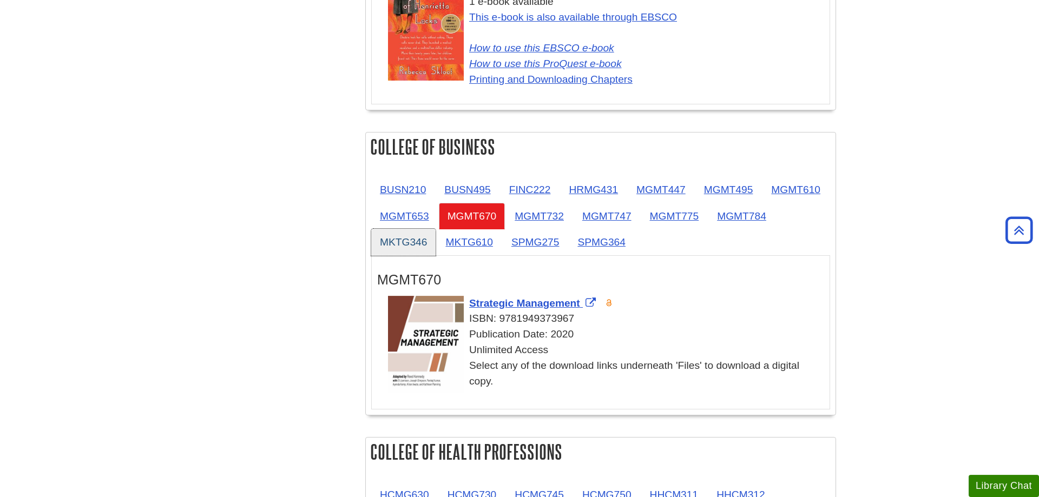
click at [435, 250] on link "MKTG346" at bounding box center [403, 242] width 64 height 27
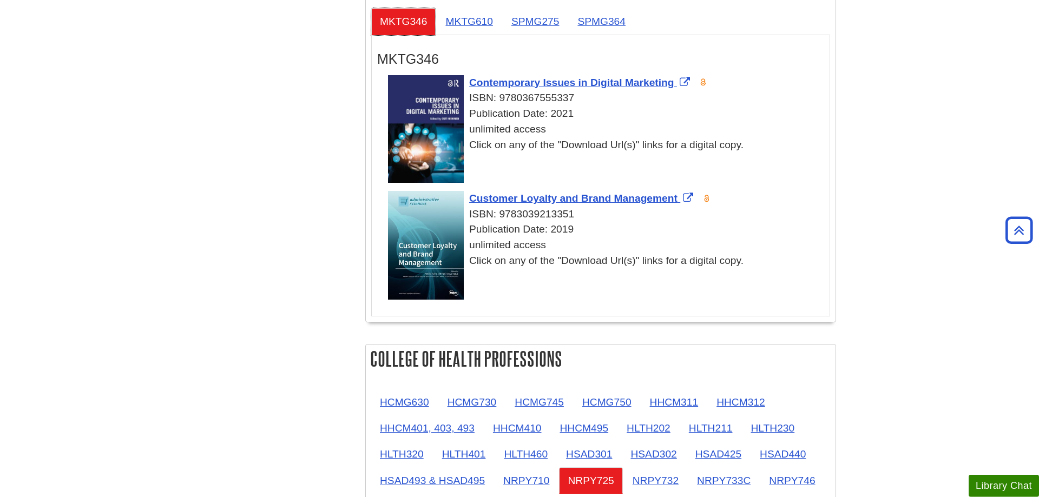
scroll to position [1171, 0]
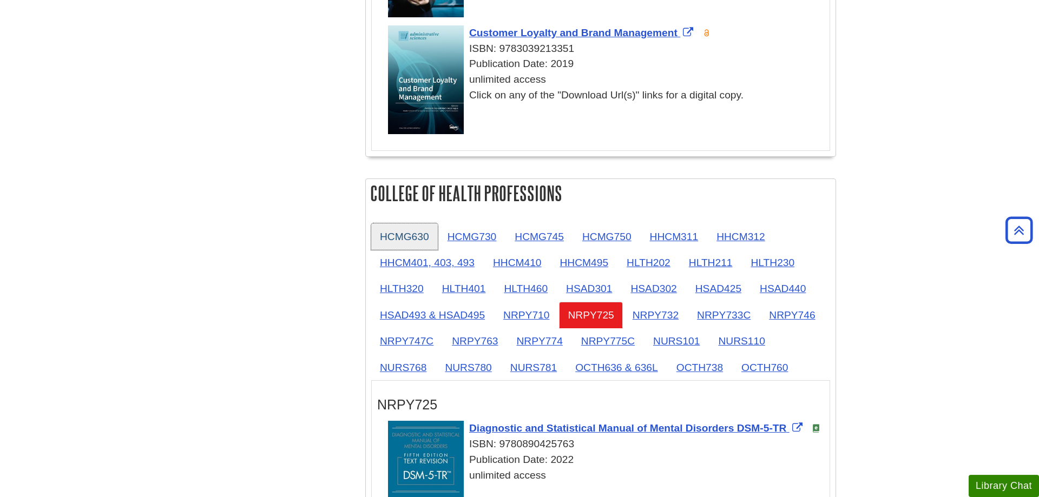
click at [394, 241] on link "HCMG630" at bounding box center [404, 236] width 67 height 27
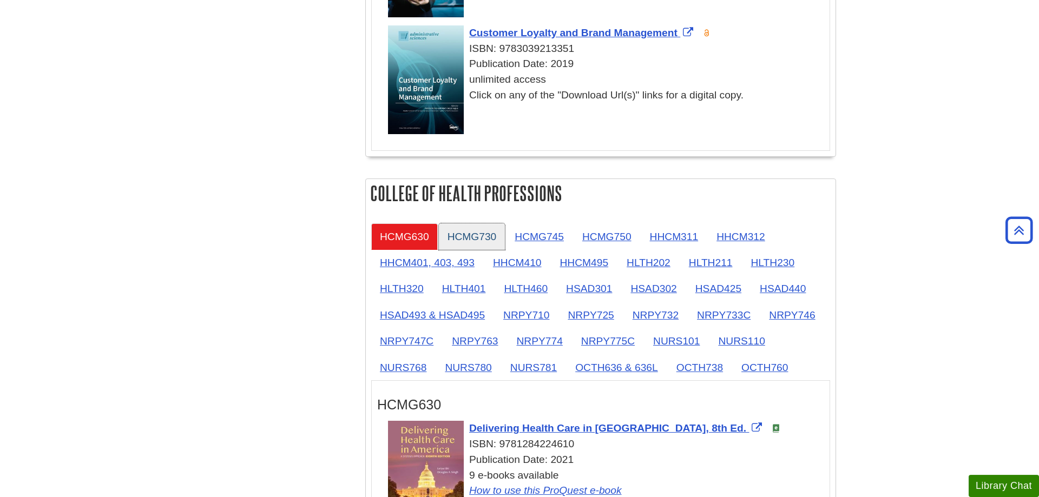
click at [460, 236] on link "HCMG730" at bounding box center [472, 236] width 67 height 27
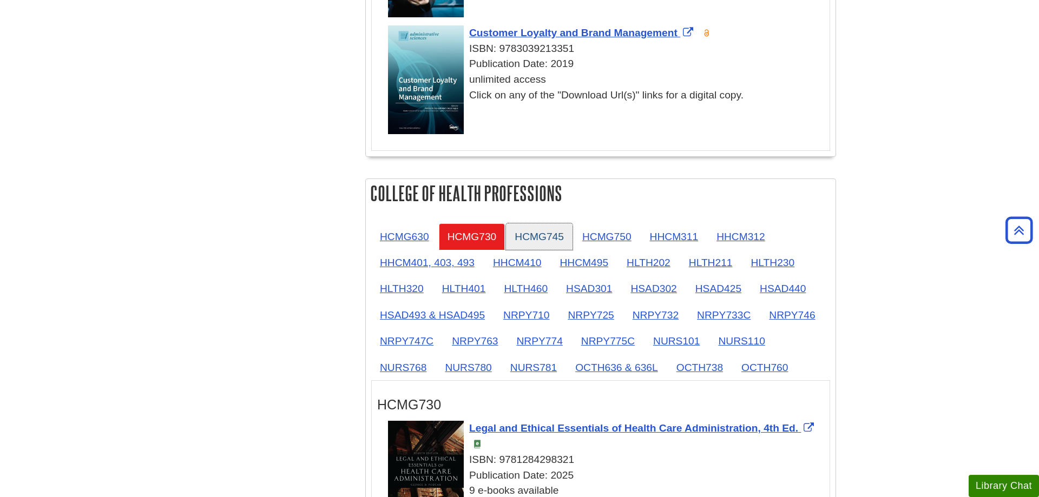
click at [552, 235] on link "HCMG745" at bounding box center [539, 236] width 67 height 27
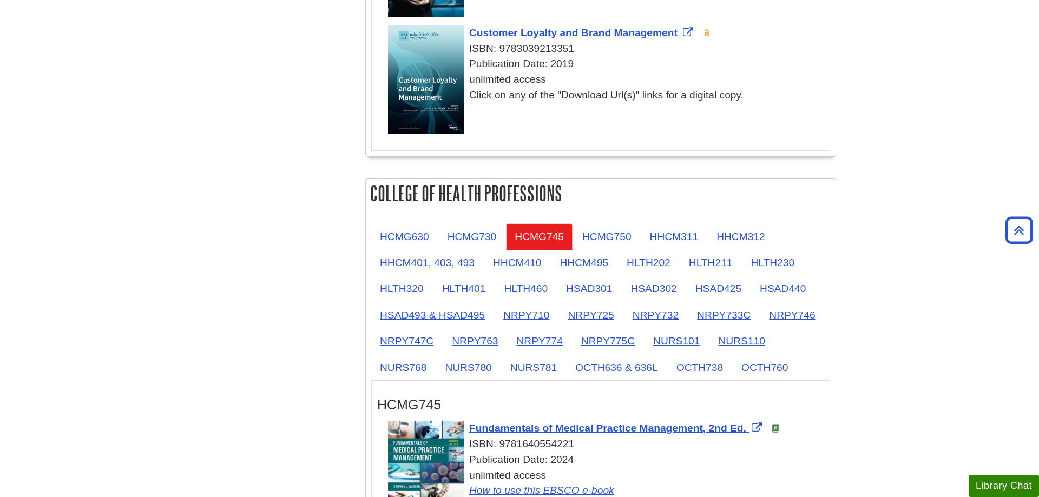
click at [640, 241] on li "HCMG750" at bounding box center [607, 236] width 68 height 27
click at [650, 237] on link "HHCM311" at bounding box center [674, 236] width 66 height 27
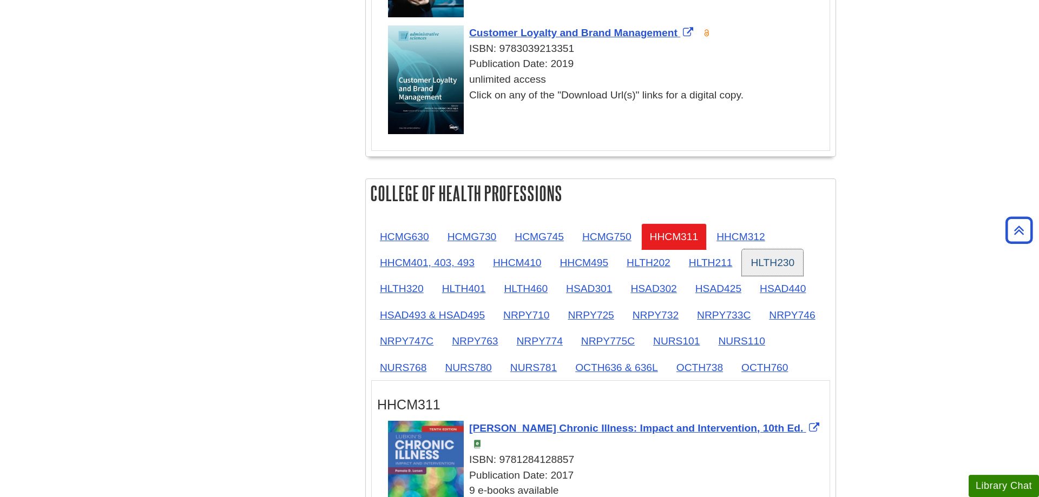
click at [769, 257] on link "HLTH230" at bounding box center [772, 262] width 61 height 27
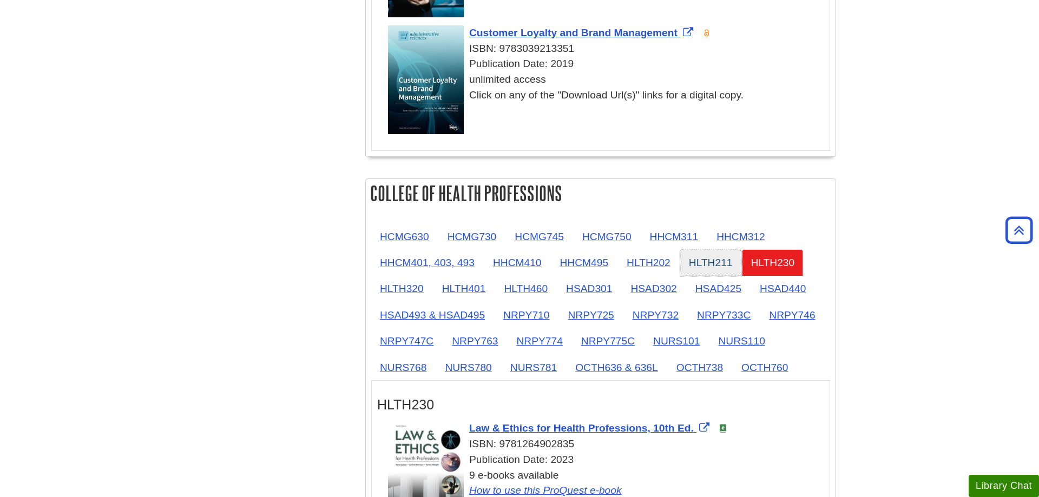
click at [718, 255] on link "HLTH211" at bounding box center [710, 262] width 61 height 27
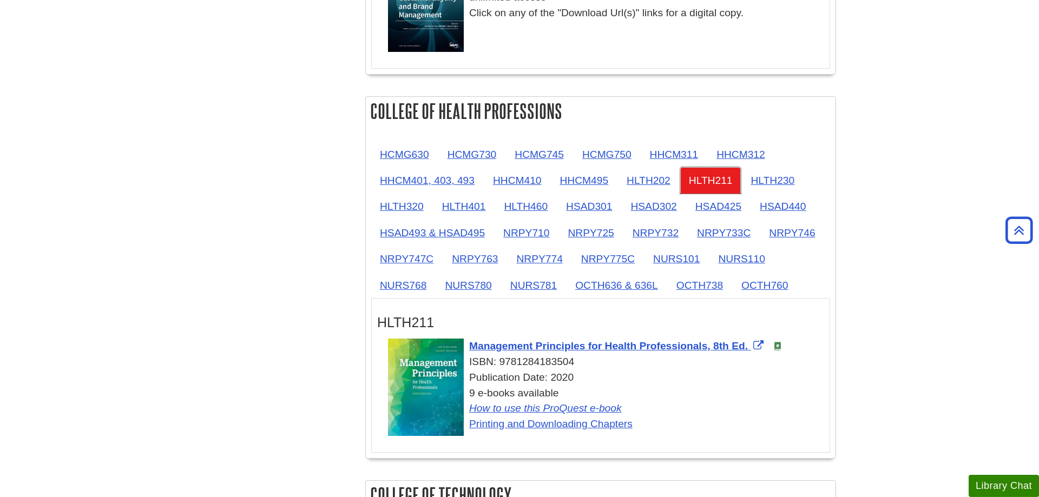
scroll to position [1337, 0]
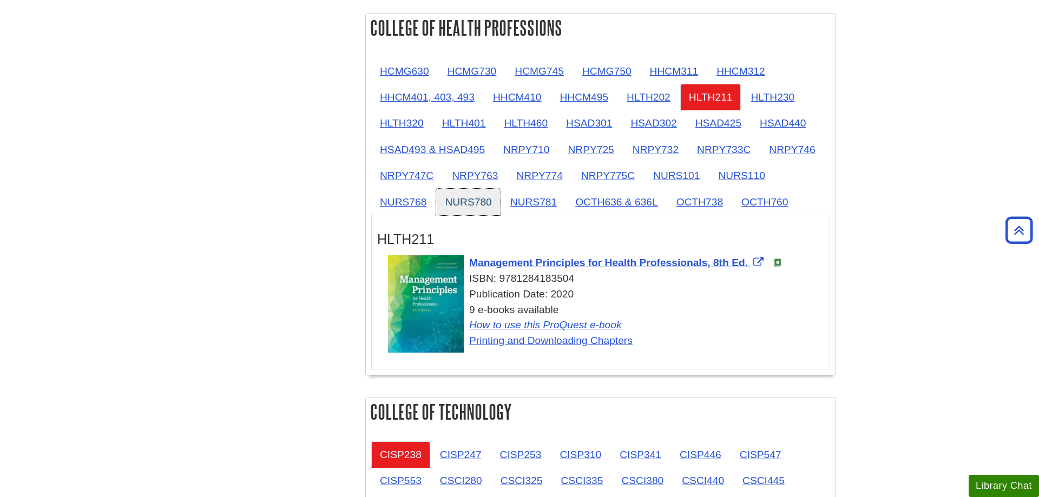
click at [475, 199] on link "NURS780" at bounding box center [468, 202] width 64 height 27
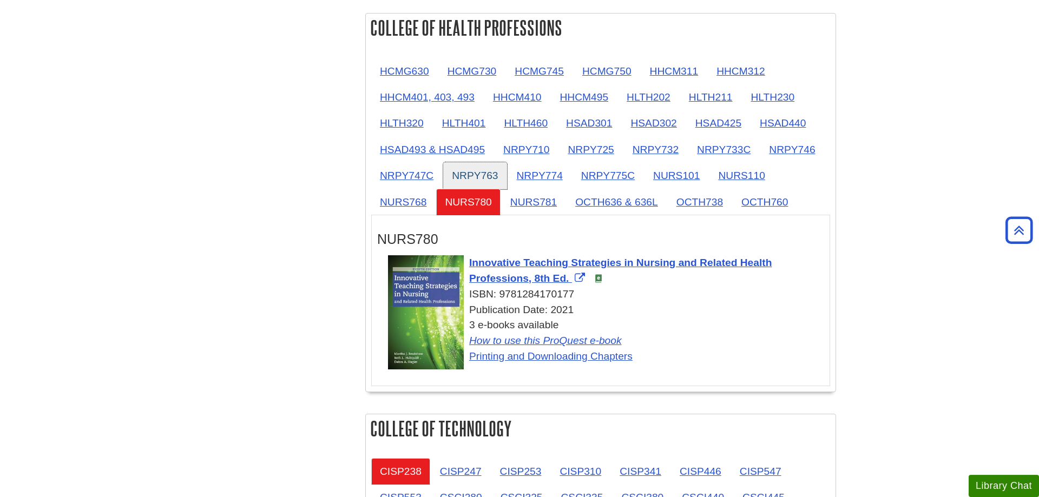
click at [483, 186] on link "NRPY763" at bounding box center [474, 175] width 63 height 27
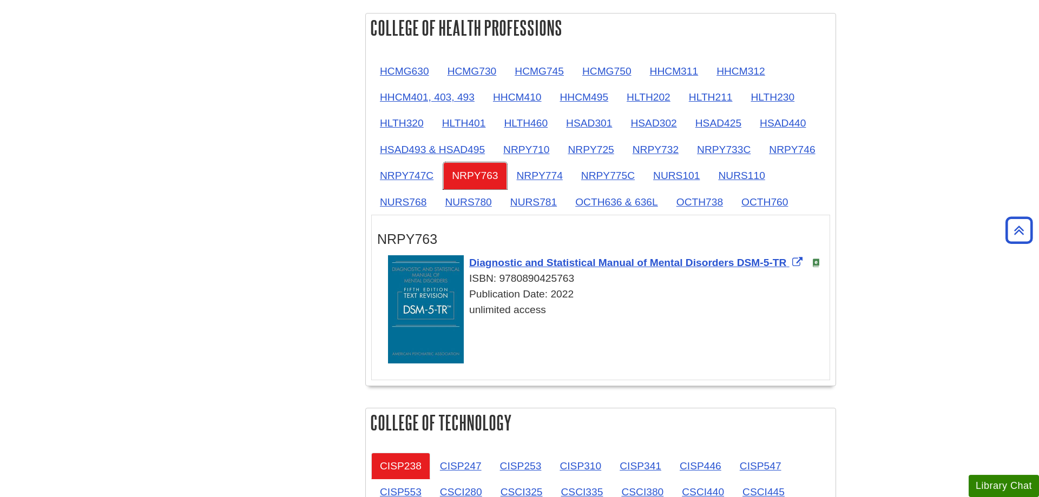
click at [484, 163] on link "NRPY763" at bounding box center [474, 175] width 63 height 27
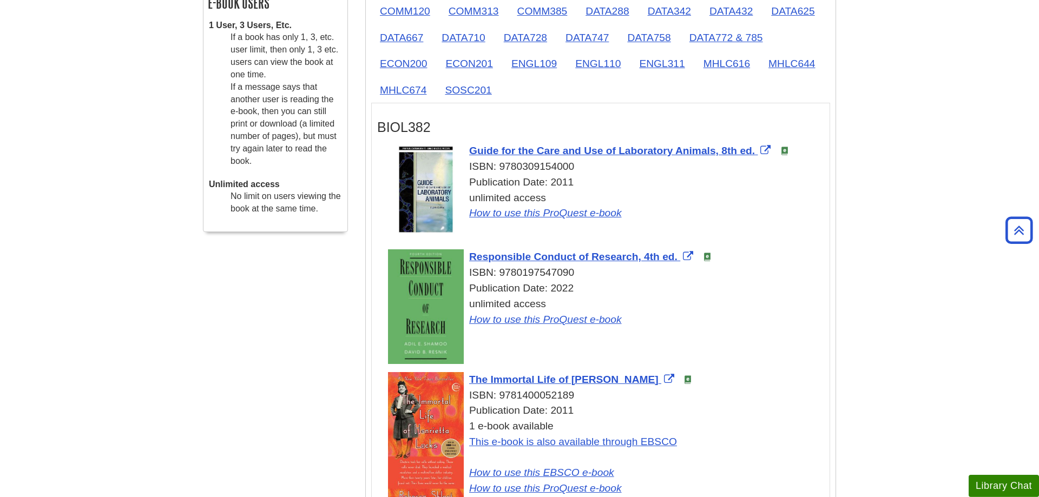
scroll to position [343, 0]
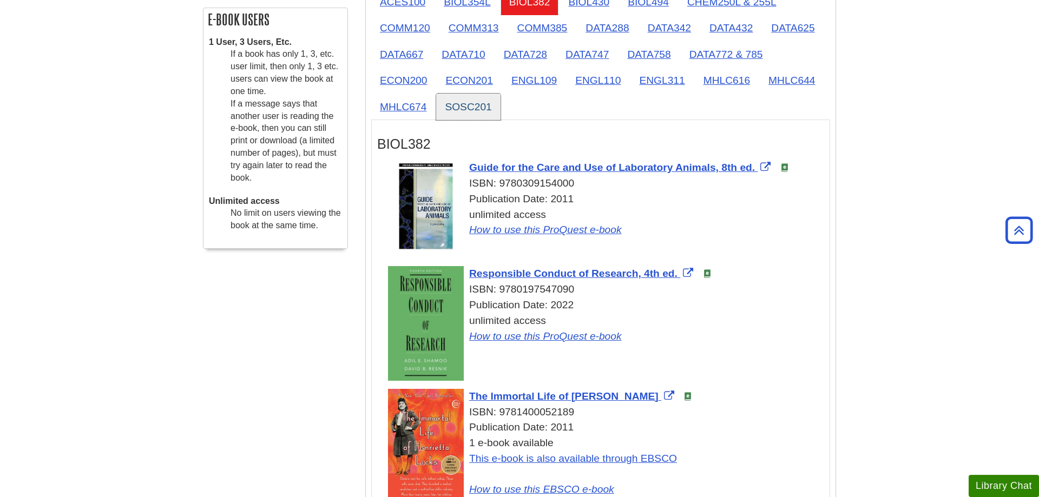
click at [455, 107] on link "SOSC201" at bounding box center [468, 107] width 64 height 27
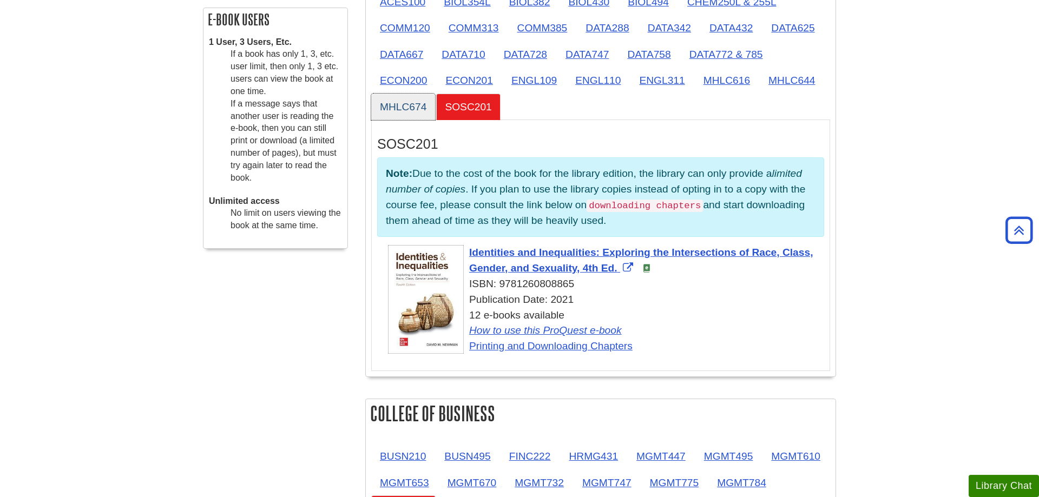
click at [418, 109] on link "MHLC674" at bounding box center [403, 107] width 64 height 27
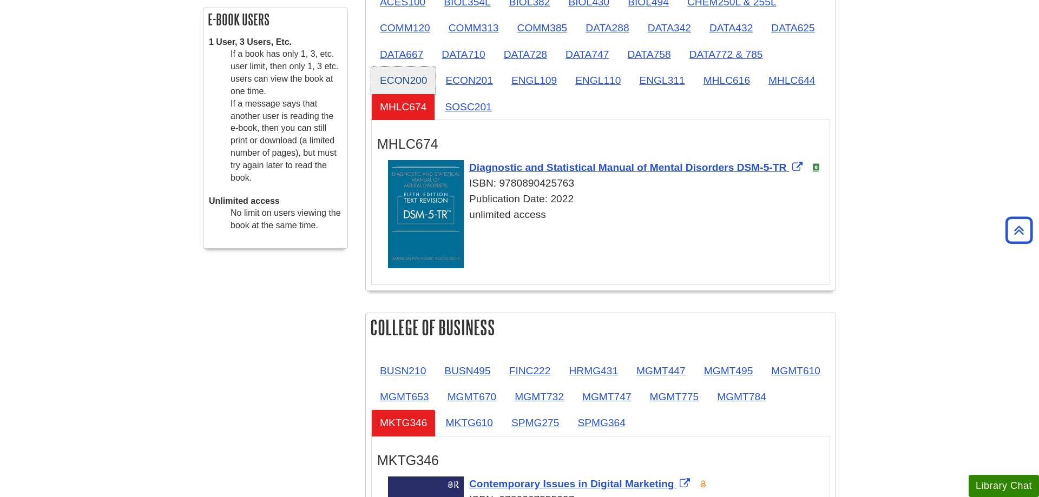
click at [409, 85] on link "ECON200" at bounding box center [403, 80] width 64 height 27
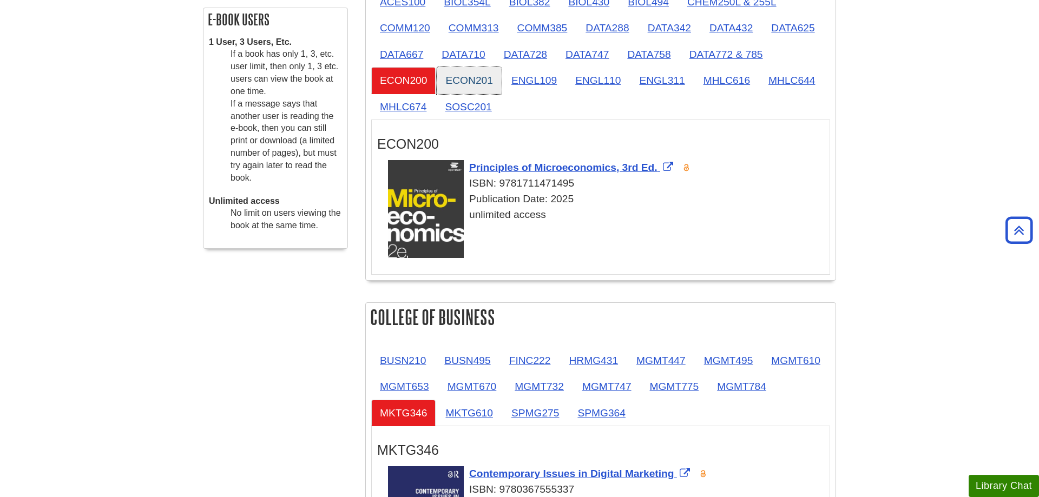
click at [440, 78] on link "ECON201" at bounding box center [469, 80] width 64 height 27
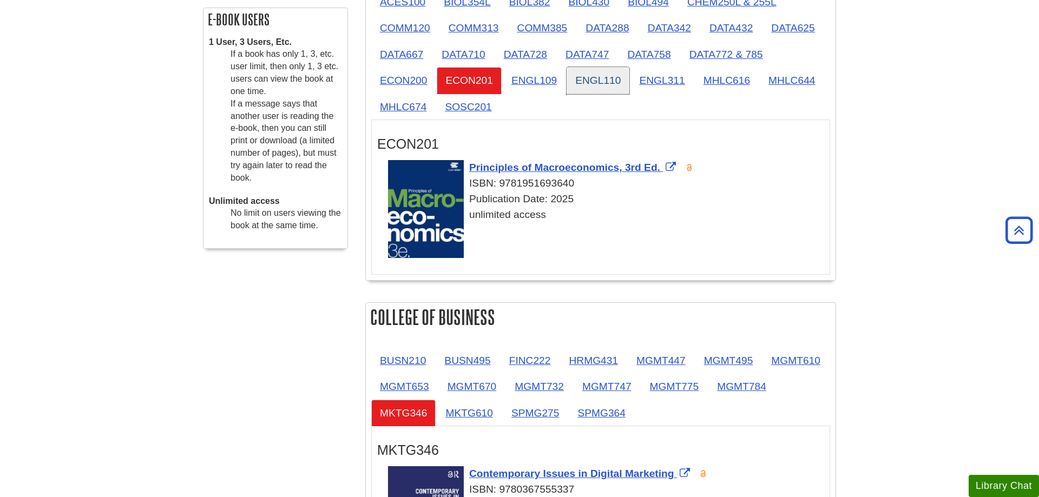
click at [577, 78] on link "ENGL110" at bounding box center [597, 80] width 63 height 27
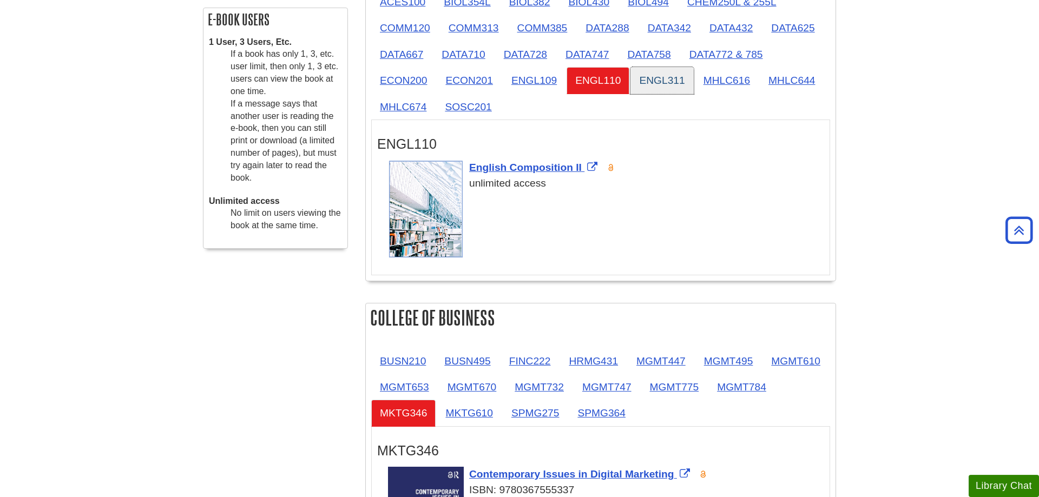
click at [679, 80] on link "ENGL311" at bounding box center [661, 80] width 63 height 27
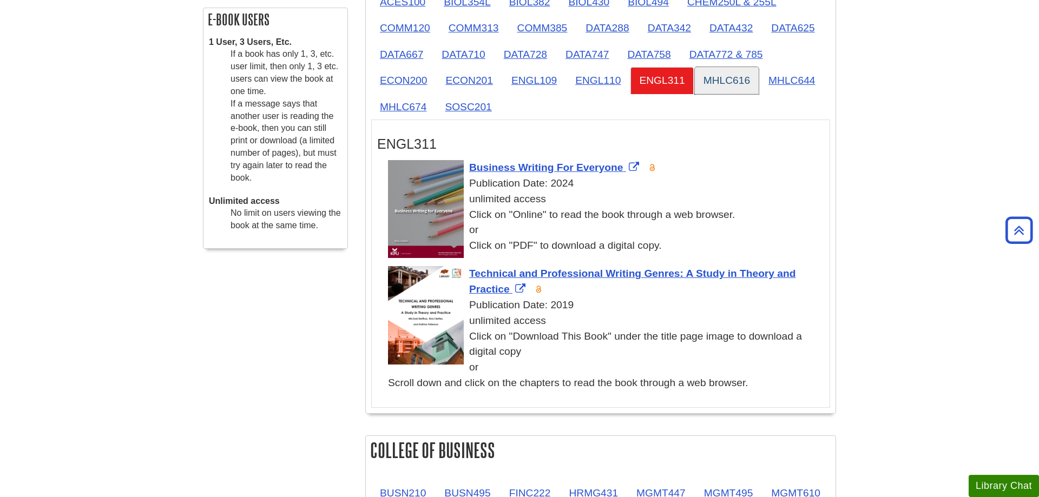
click at [744, 82] on link "MHLC616" at bounding box center [727, 80] width 64 height 27
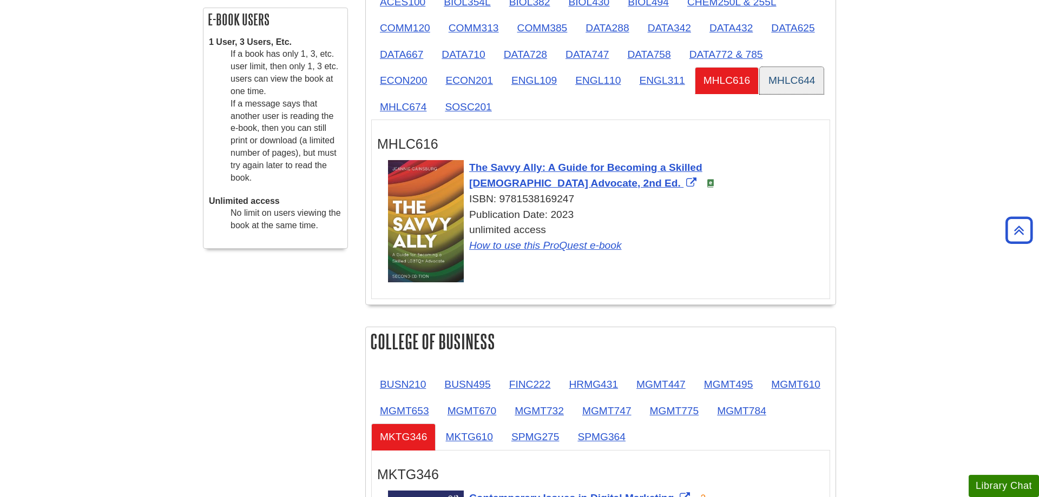
click at [818, 84] on link "MHLC644" at bounding box center [791, 80] width 64 height 27
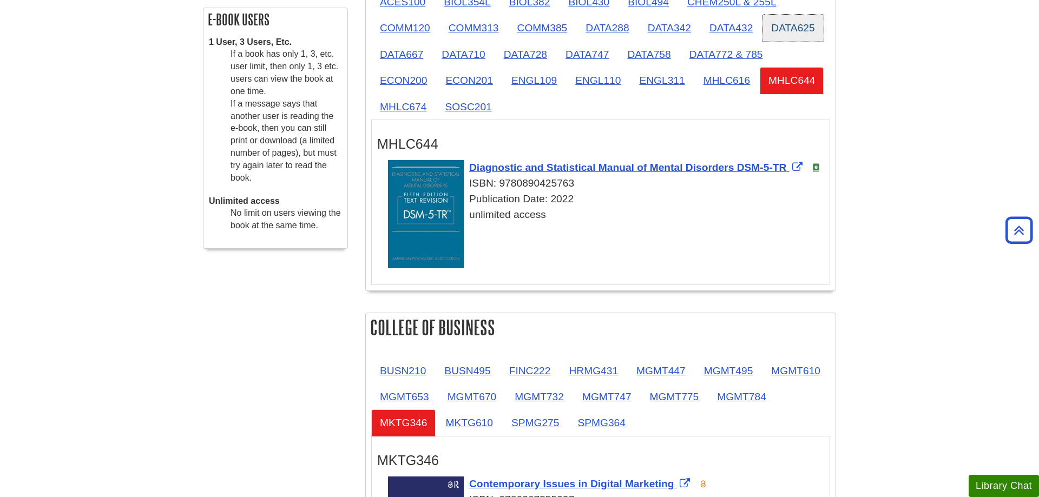
click at [771, 33] on link "DATA625" at bounding box center [792, 28] width 61 height 27
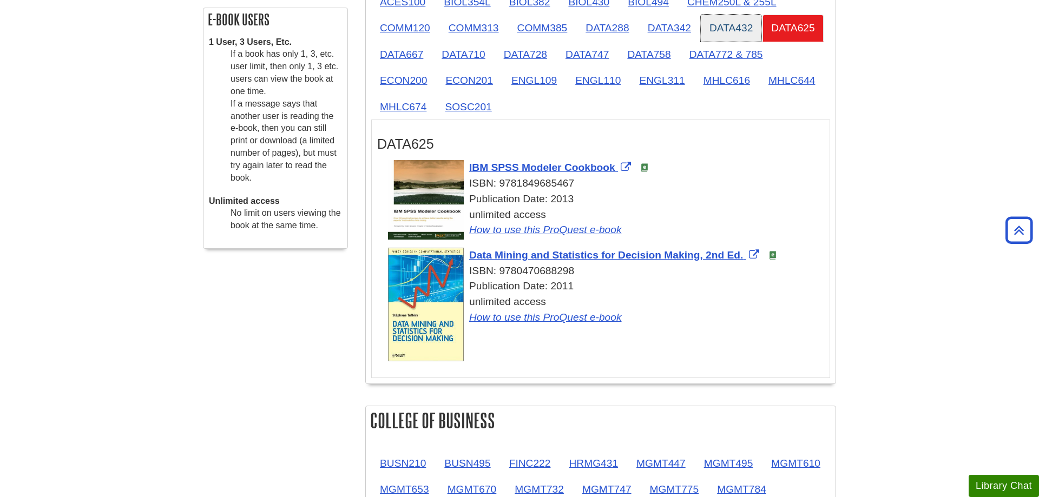
click at [734, 26] on link "DATA432" at bounding box center [731, 28] width 61 height 27
click at [669, 30] on link "DATA342" at bounding box center [669, 28] width 61 height 27
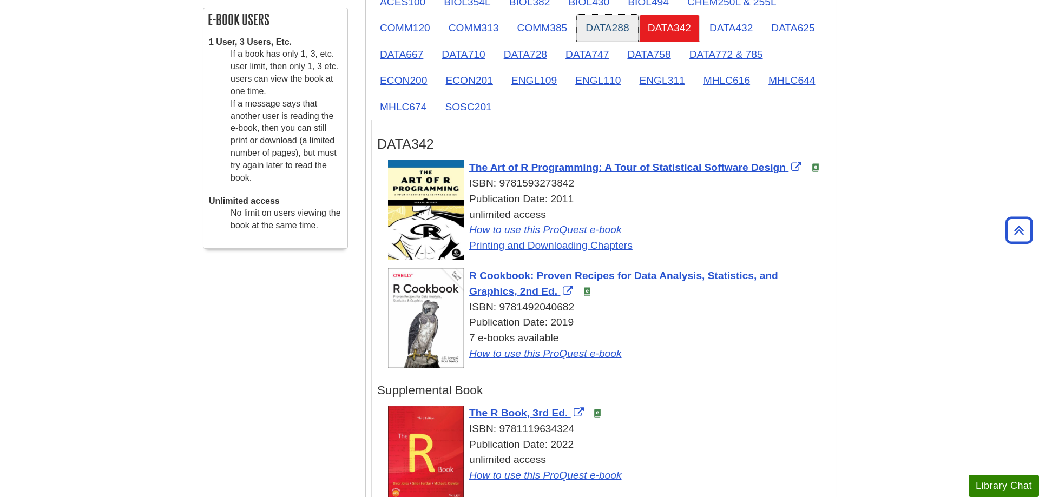
click at [626, 32] on link "DATA288" at bounding box center [607, 28] width 61 height 27
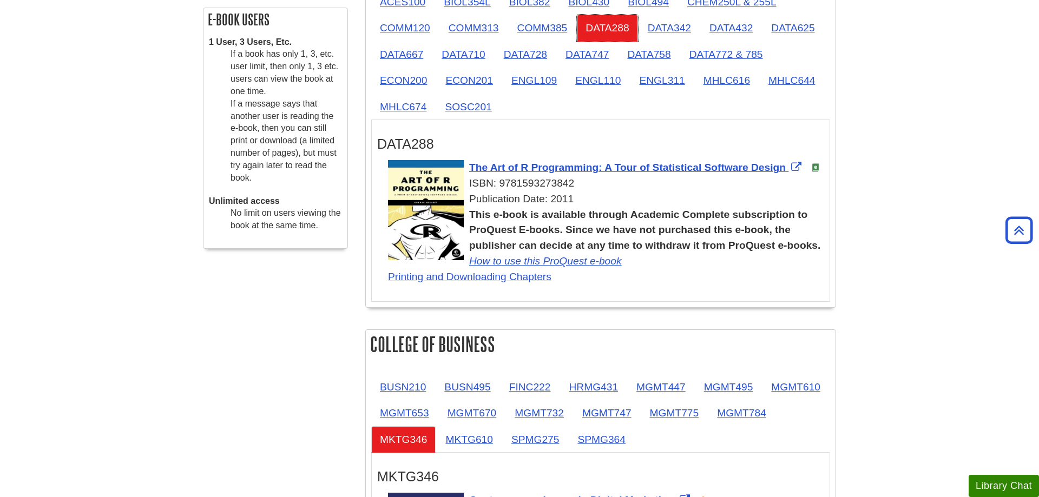
click at [625, 32] on link "DATA288" at bounding box center [607, 28] width 61 height 27
click at [540, 40] on link "COMM385" at bounding box center [542, 28] width 68 height 27
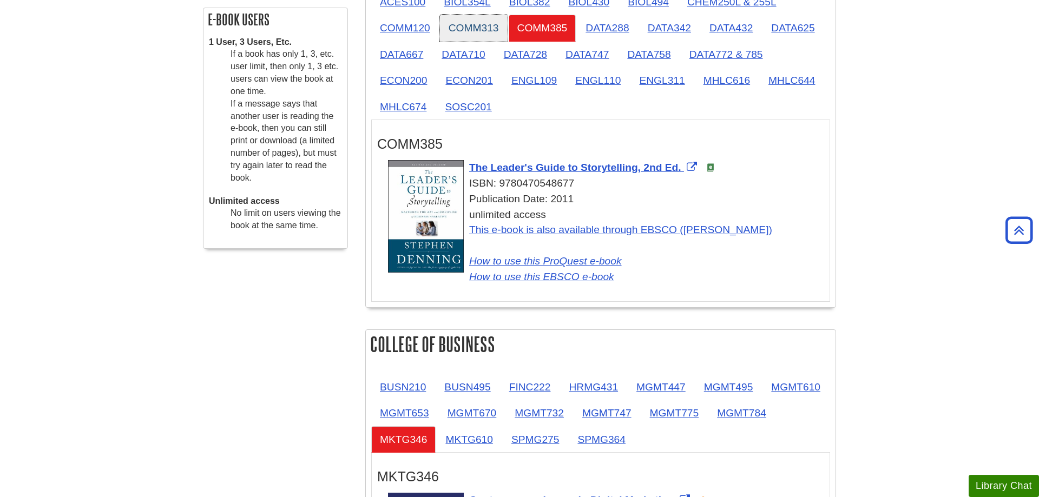
click at [493, 40] on link "COMM313" at bounding box center [474, 28] width 68 height 27
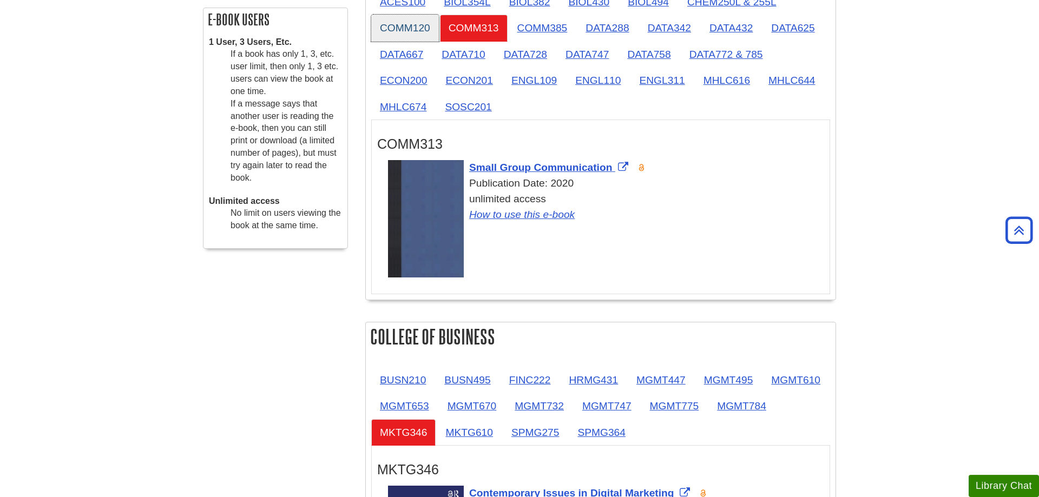
click at [413, 35] on link "COMM120" at bounding box center [405, 28] width 68 height 27
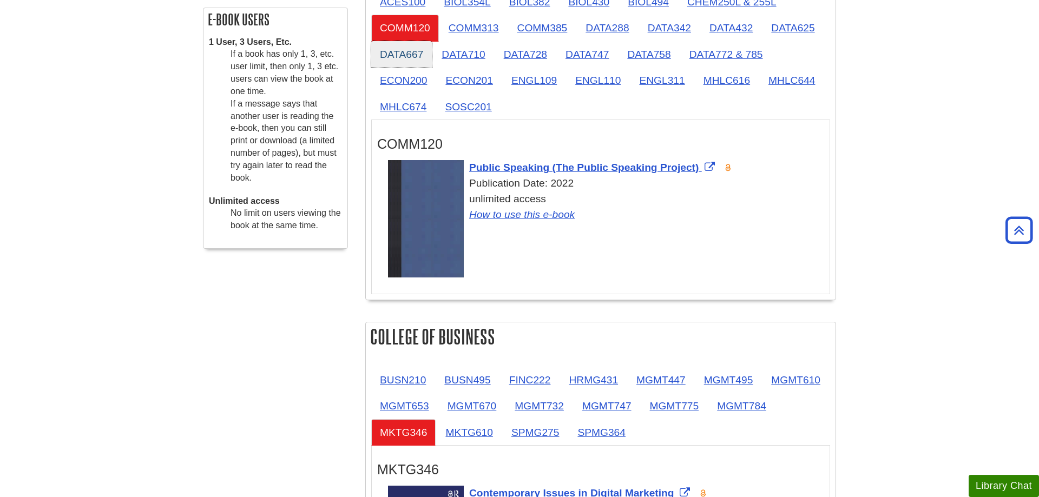
click at [405, 56] on link "DATA667" at bounding box center [401, 54] width 61 height 27
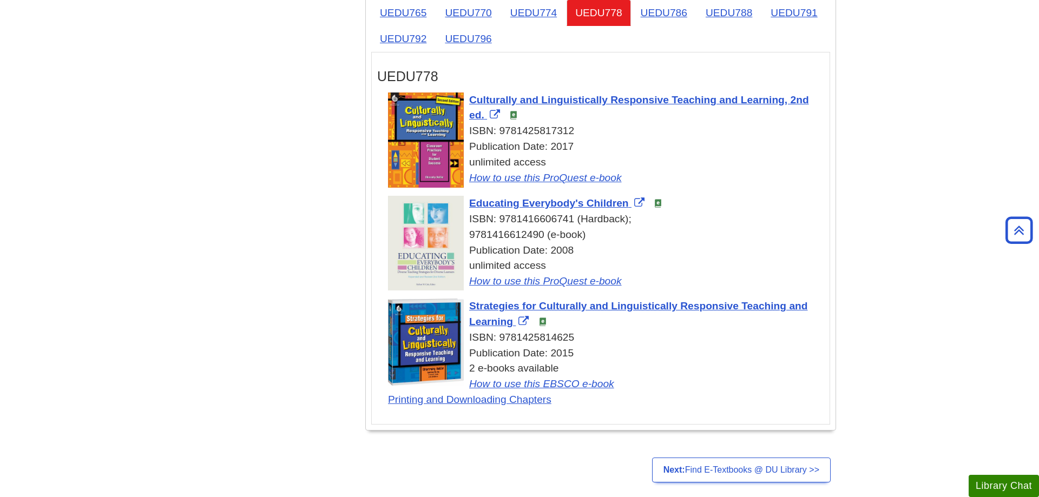
scroll to position [2483, 0]
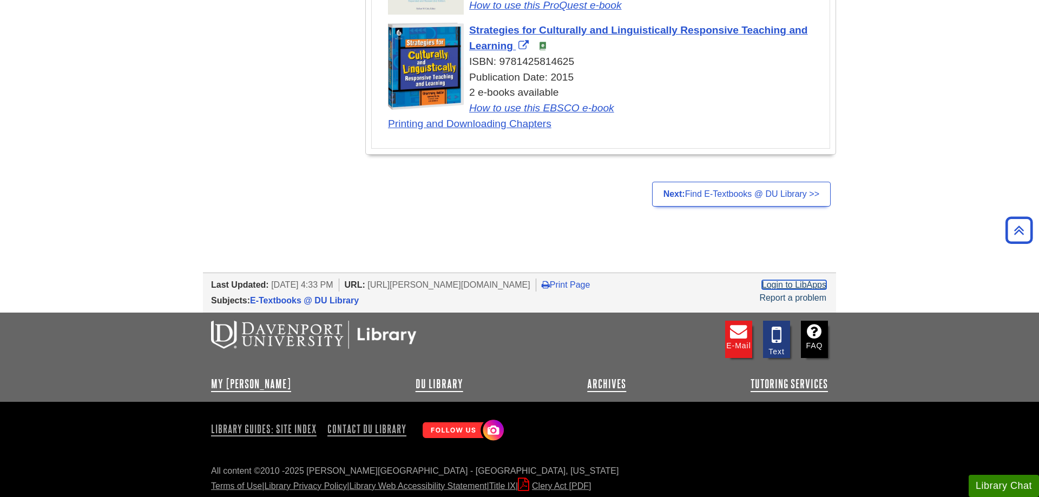
click at [816, 287] on link "Login to LibApps" at bounding box center [794, 284] width 64 height 9
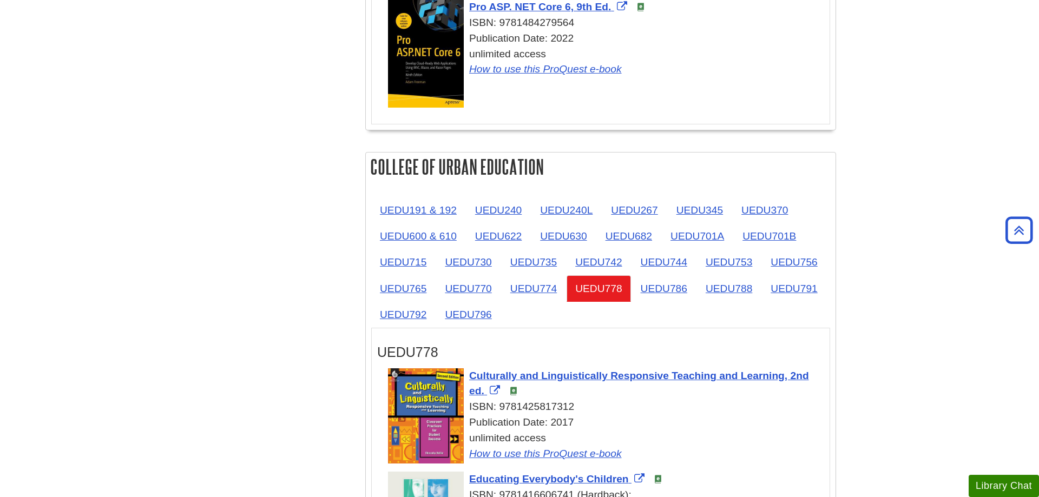
scroll to position [1710, 0]
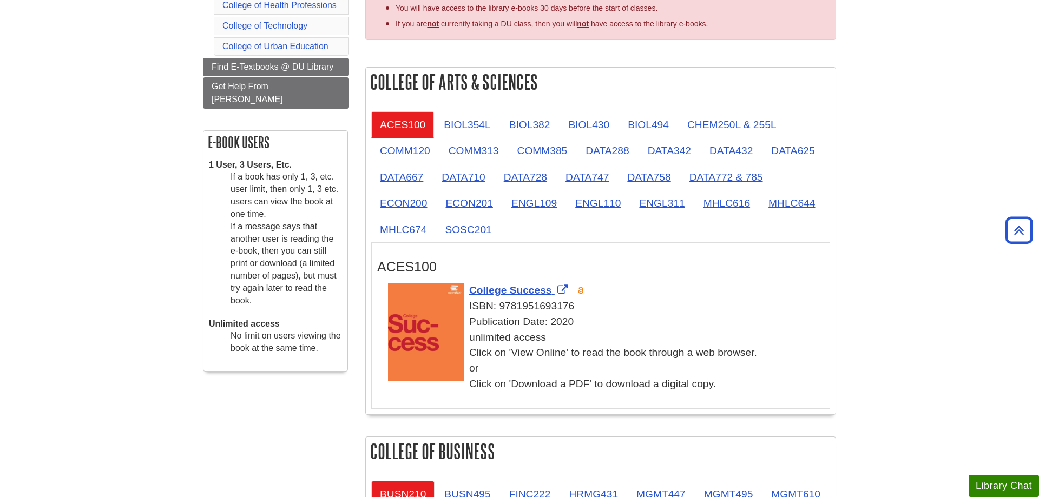
scroll to position [110, 0]
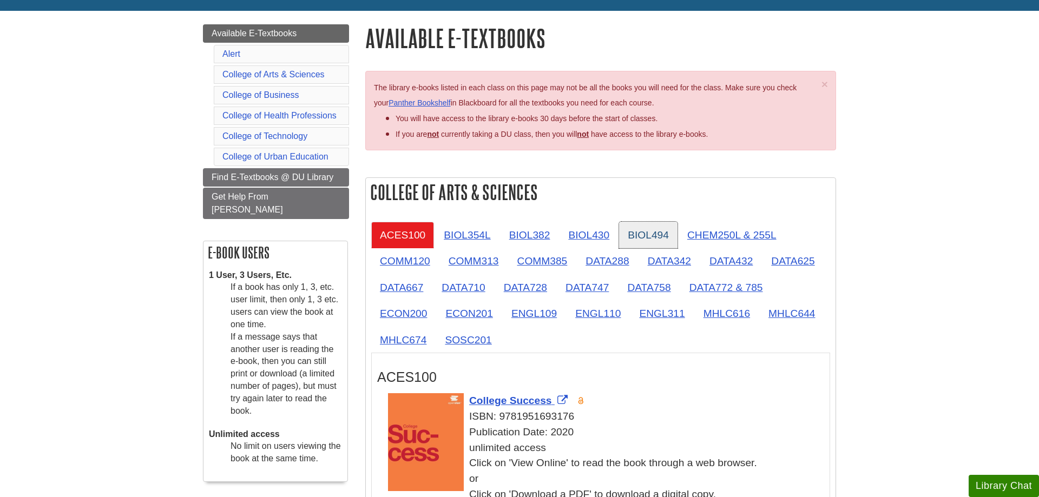
click at [657, 232] on link "BIOL494" at bounding box center [648, 235] width 58 height 27
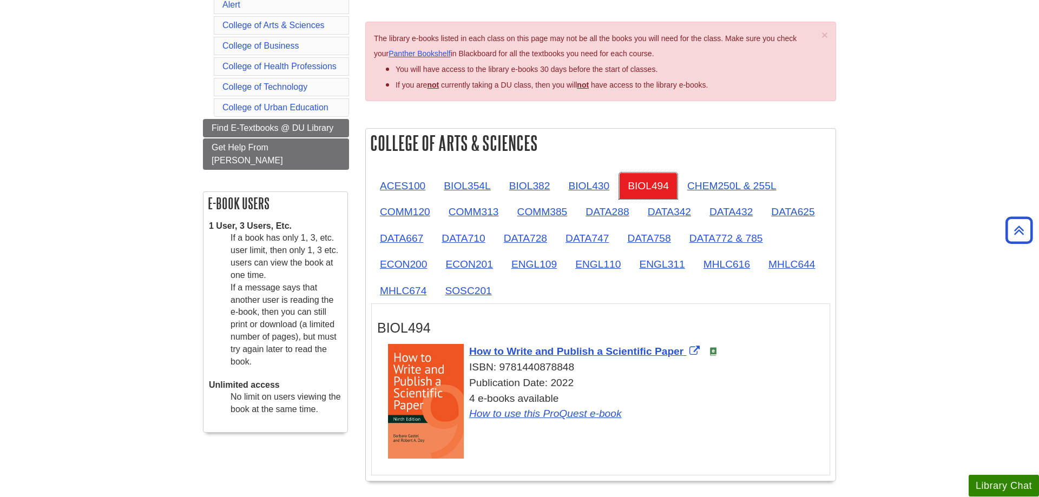
scroll to position [55, 0]
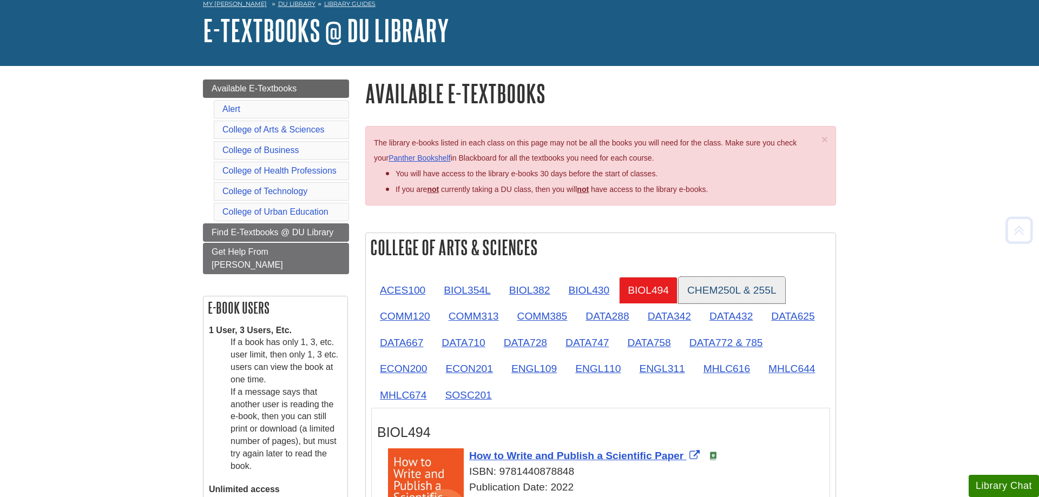
click at [748, 288] on link "CHEM250L & 255L" at bounding box center [731, 290] width 107 height 27
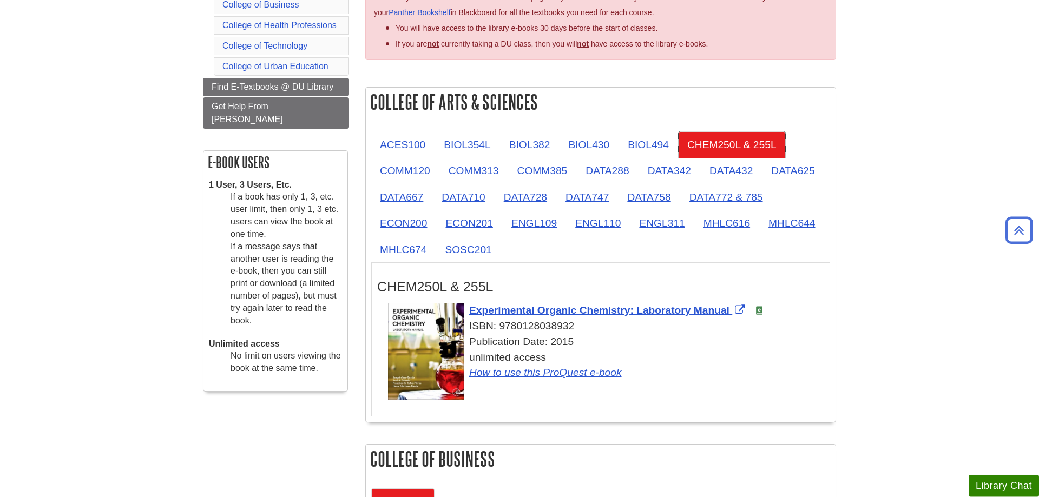
scroll to position [221, 0]
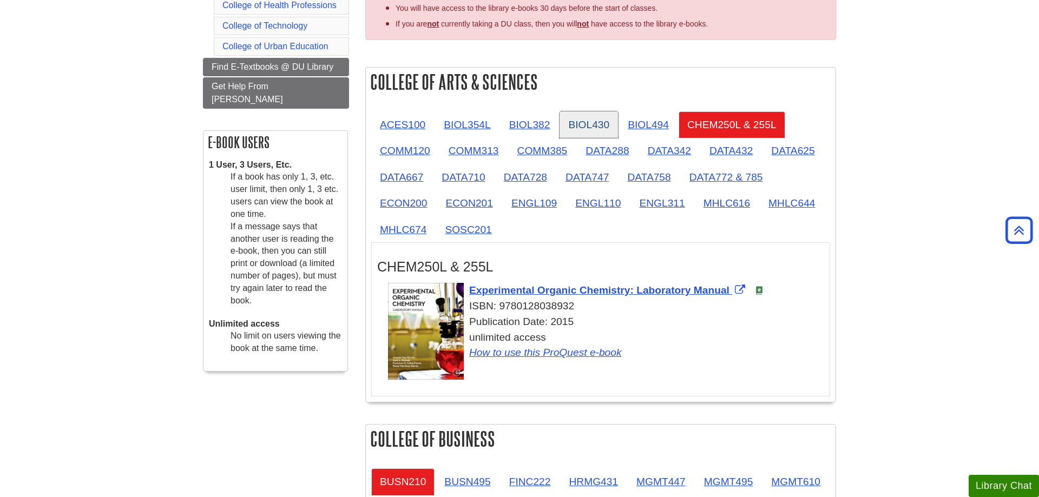
drag, startPoint x: 577, startPoint y: 128, endPoint x: 567, endPoint y: 128, distance: 9.7
click at [576, 128] on link "BIOL430" at bounding box center [588, 124] width 58 height 27
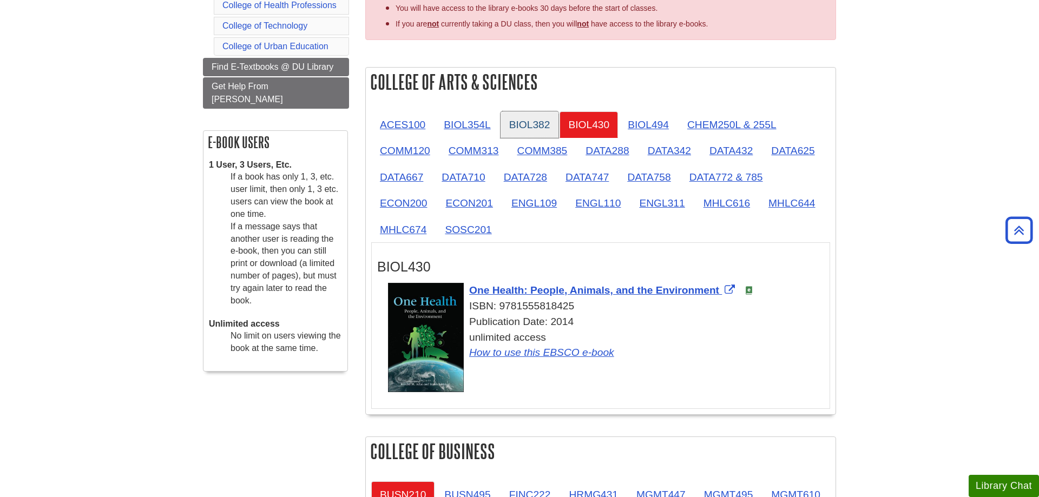
click at [536, 128] on link "BIOL382" at bounding box center [529, 124] width 58 height 27
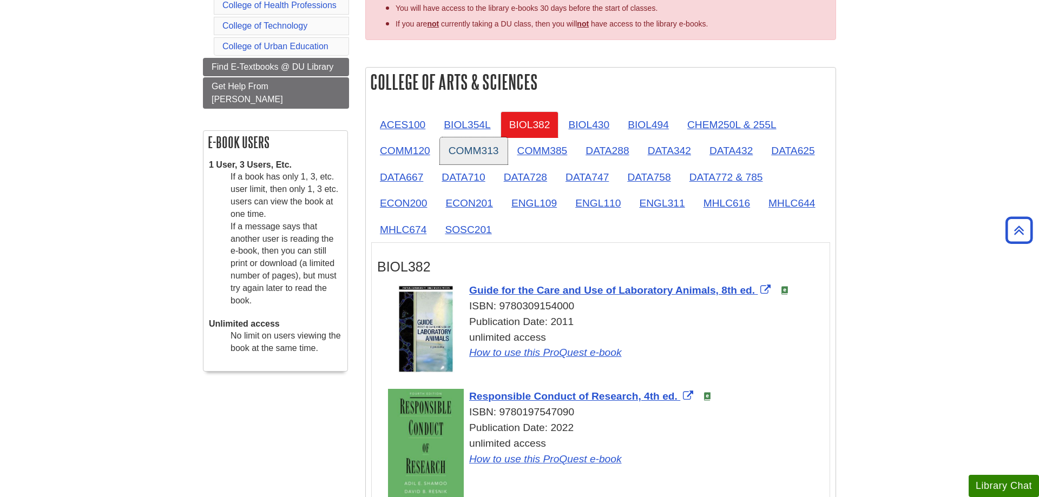
click at [470, 146] on link "COMM313" at bounding box center [474, 150] width 68 height 27
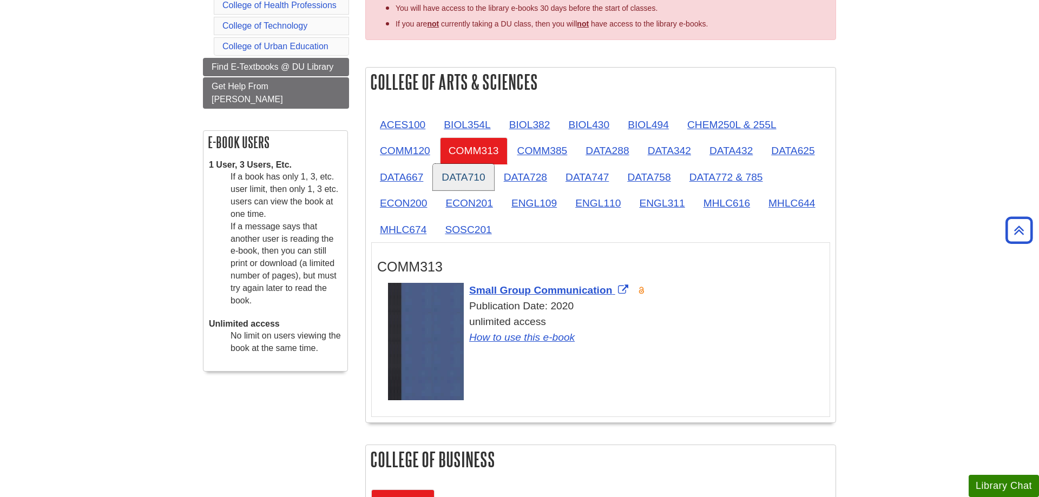
click at [450, 187] on link "DATA710" at bounding box center [463, 177] width 61 height 27
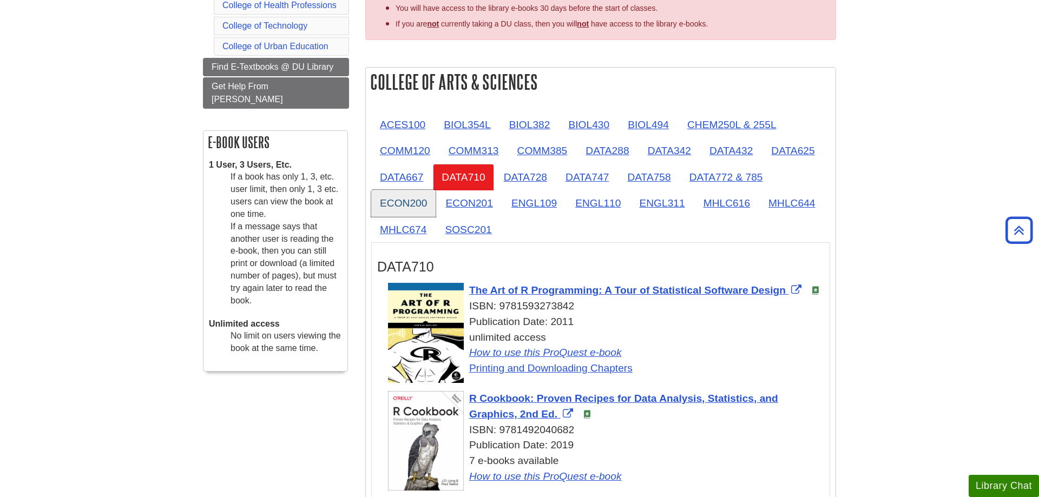
click at [413, 212] on link "ECON200" at bounding box center [403, 203] width 64 height 27
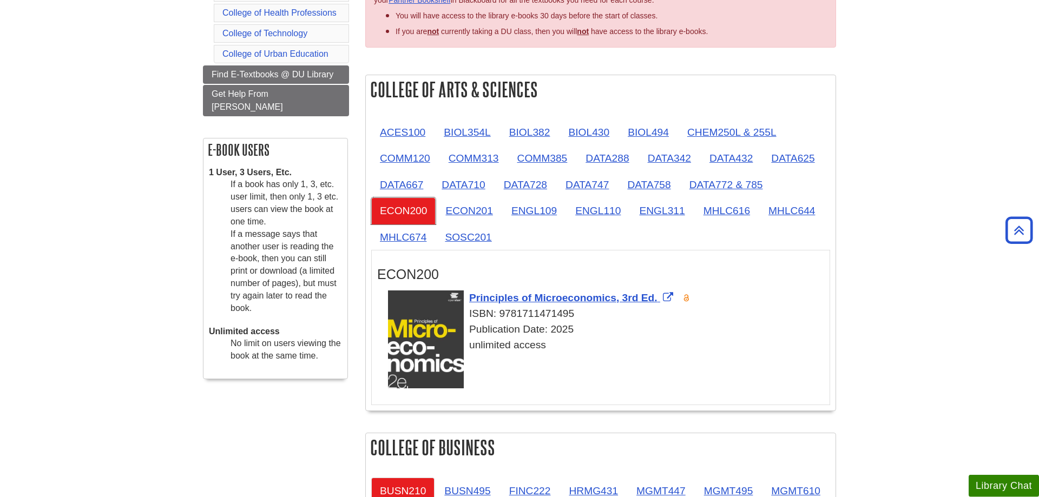
scroll to position [110, 0]
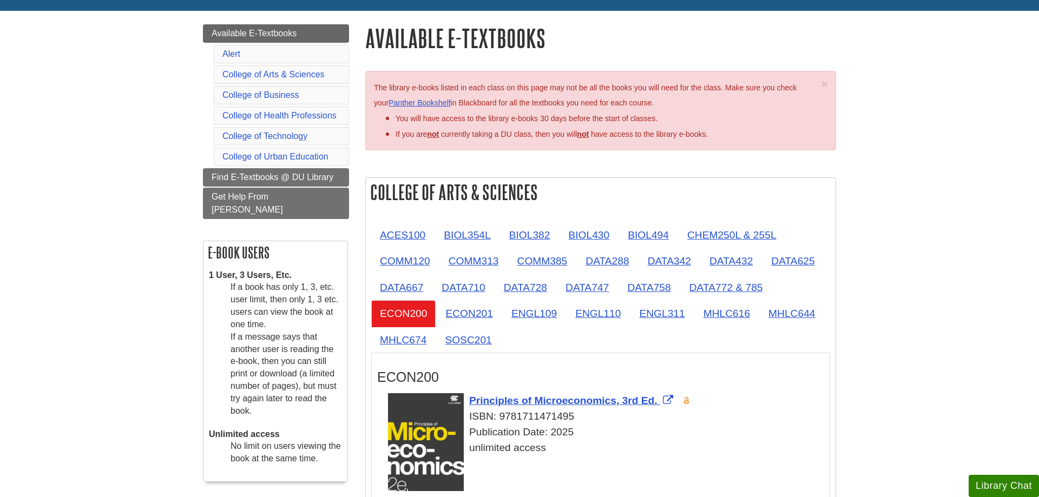
click at [506, 127] on li "If you are not currently taking a DU class, then you will not have access to th…" at bounding box center [605, 134] width 421 height 16
click at [735, 122] on li "You will have access to the library e-books 30 days before the start of classes." at bounding box center [605, 118] width 421 height 16
click at [380, 237] on link "ACES100" at bounding box center [402, 235] width 63 height 27
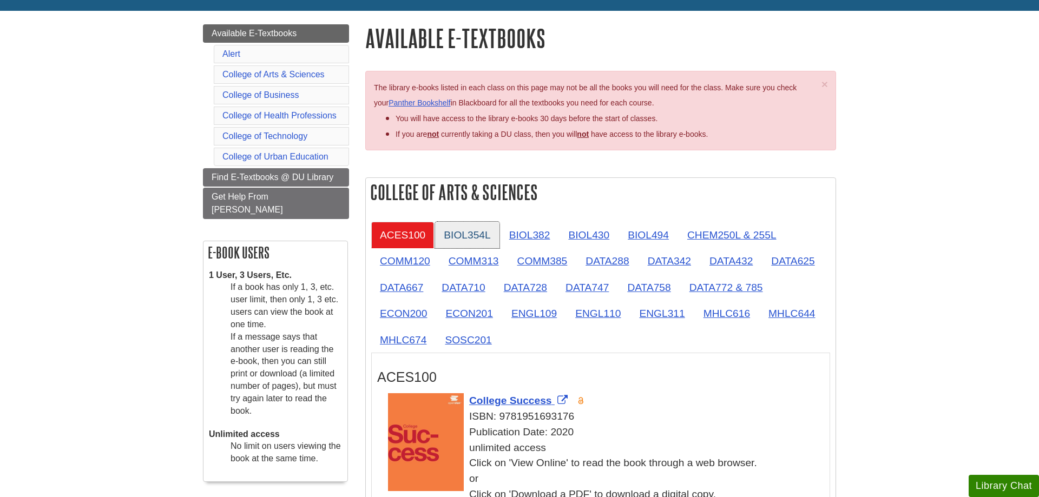
click at [481, 229] on link "BIOL354L" at bounding box center [467, 235] width 64 height 27
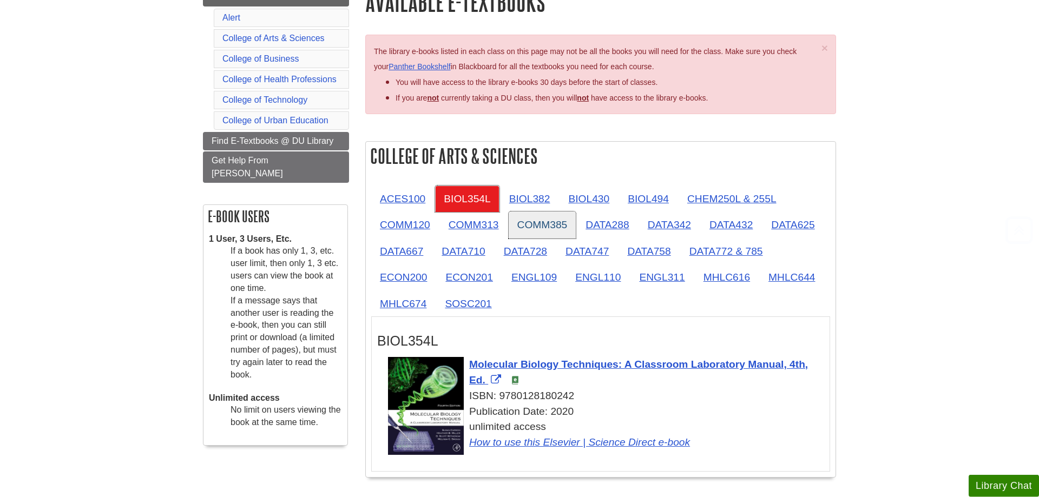
scroll to position [166, 0]
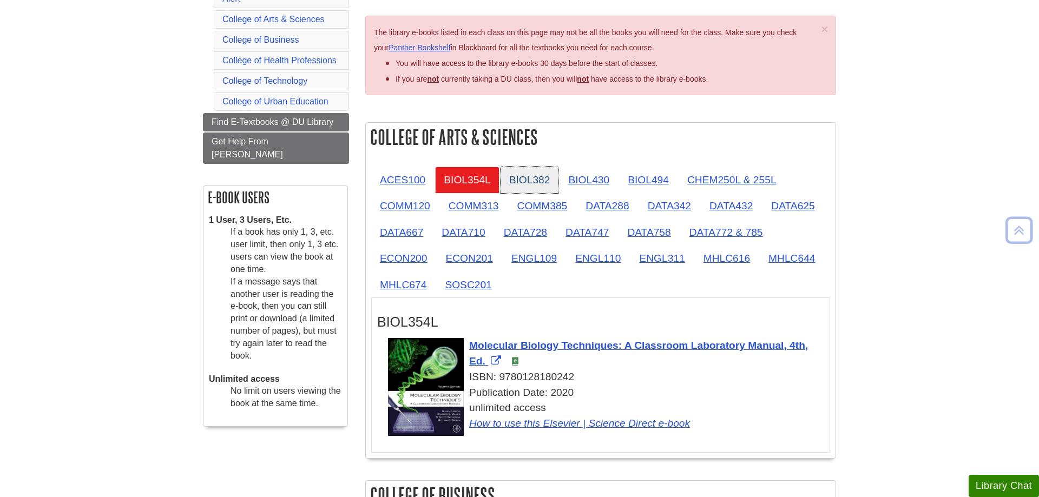
click at [545, 193] on link "BIOL382" at bounding box center [529, 180] width 58 height 27
